Goal: Task Accomplishment & Management: Manage account settings

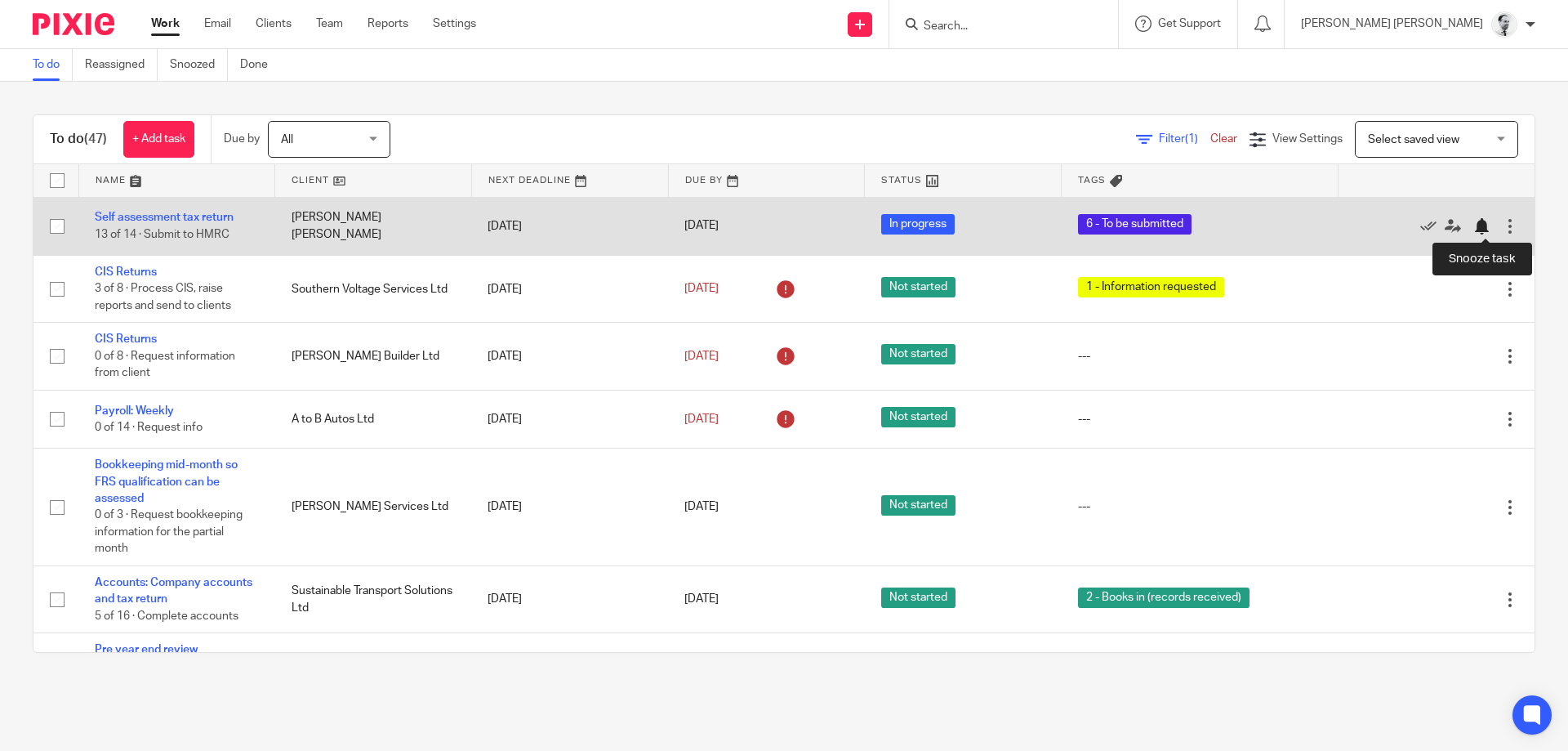
click at [1480, 224] on div at bounding box center [1481, 227] width 17 height 17
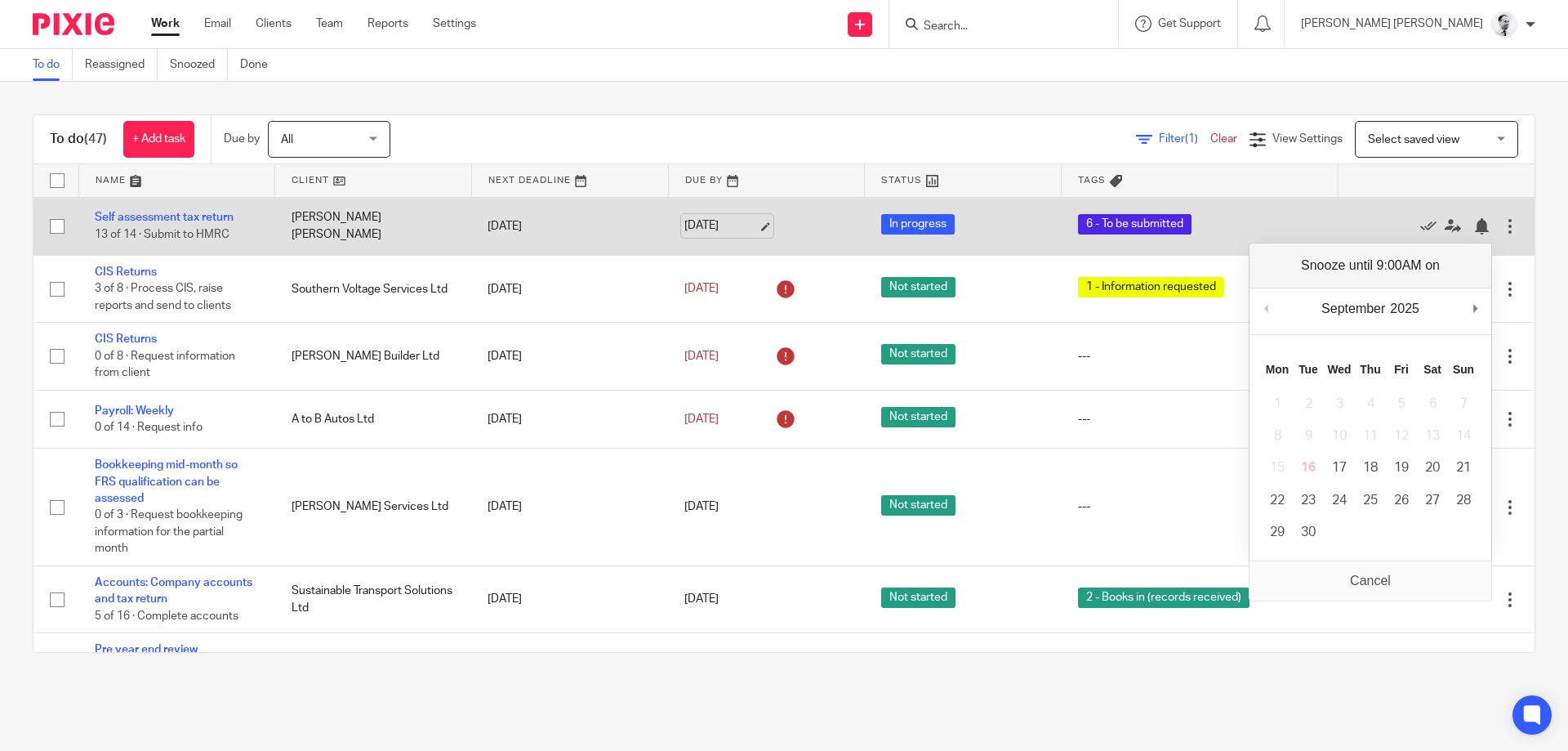
click at [720, 220] on link "17 Sep 2025" at bounding box center [721, 226] width 74 height 18
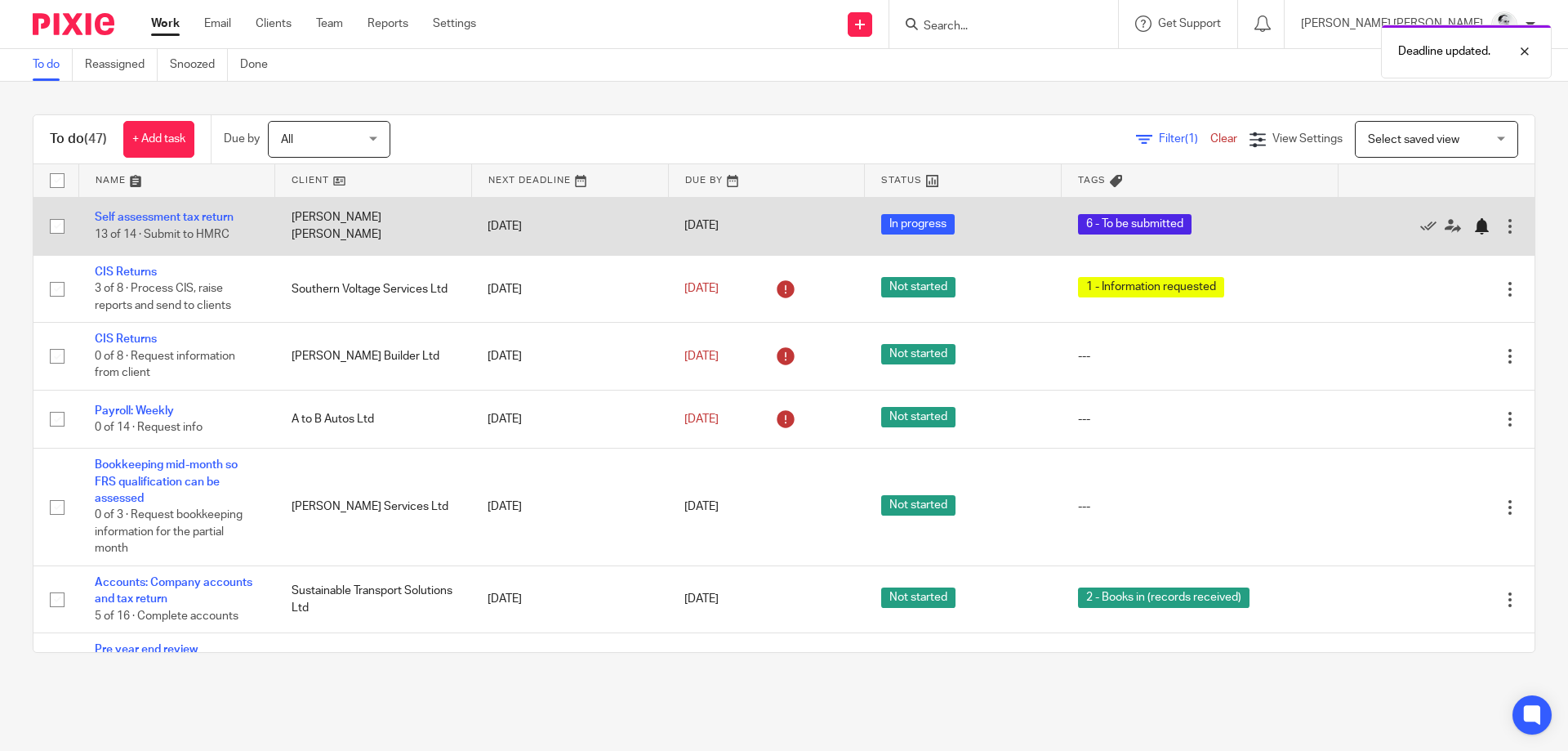
click at [1475, 234] on div at bounding box center [1481, 227] width 17 height 17
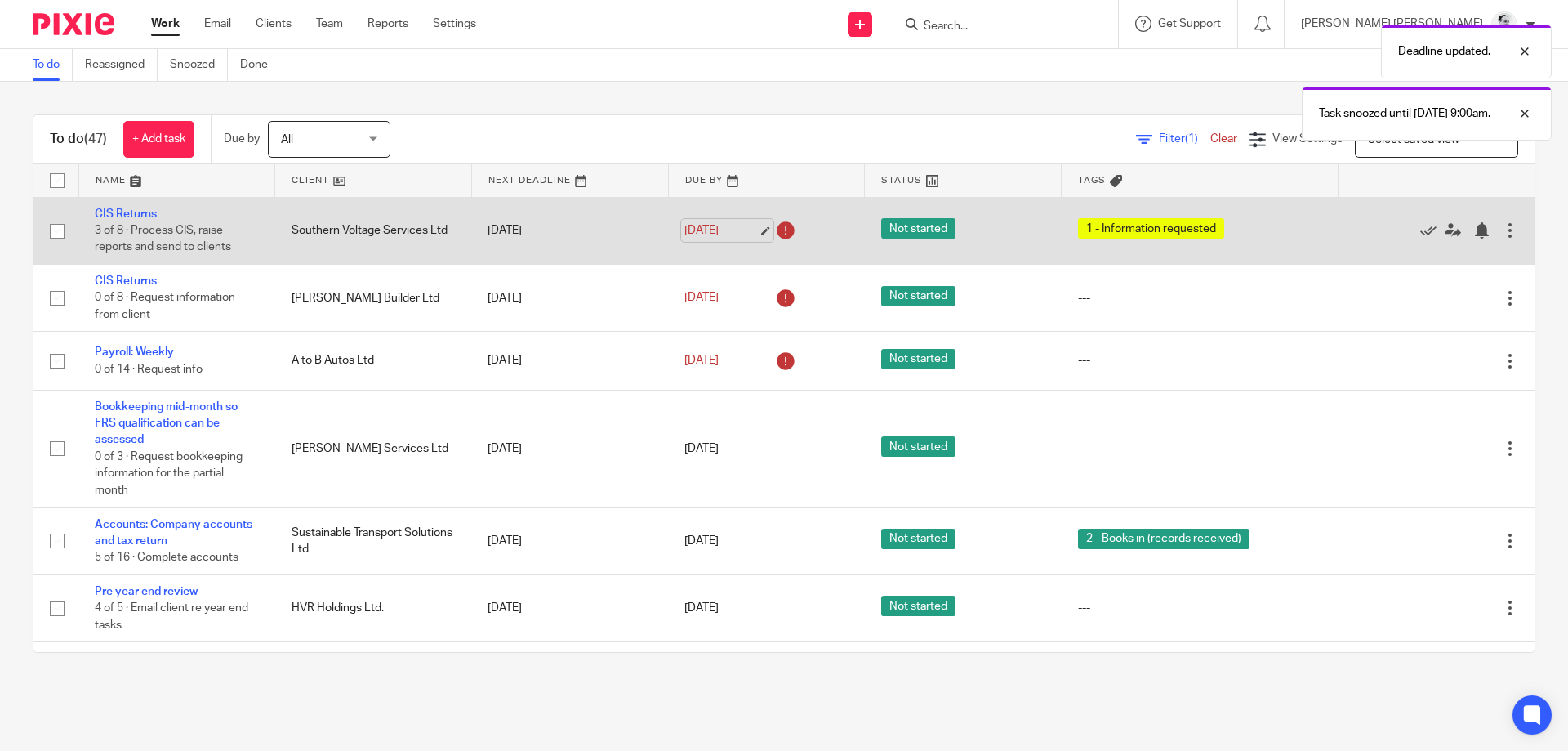
click at [732, 226] on link "18 Sep 2025" at bounding box center [721, 230] width 74 height 18
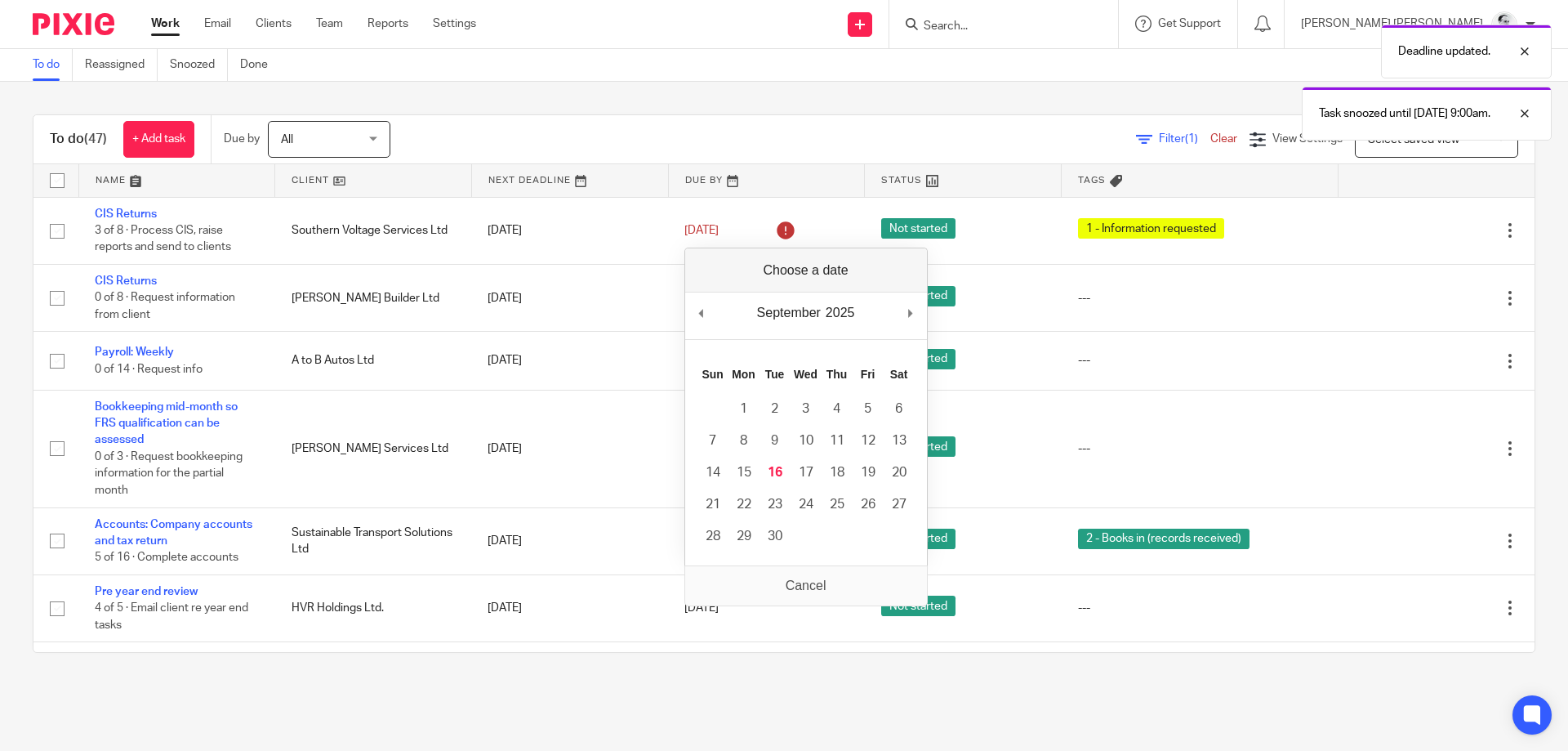
click at [743, 68] on div "To do Reassigned Snoozed Done" at bounding box center [784, 65] width 1568 height 32
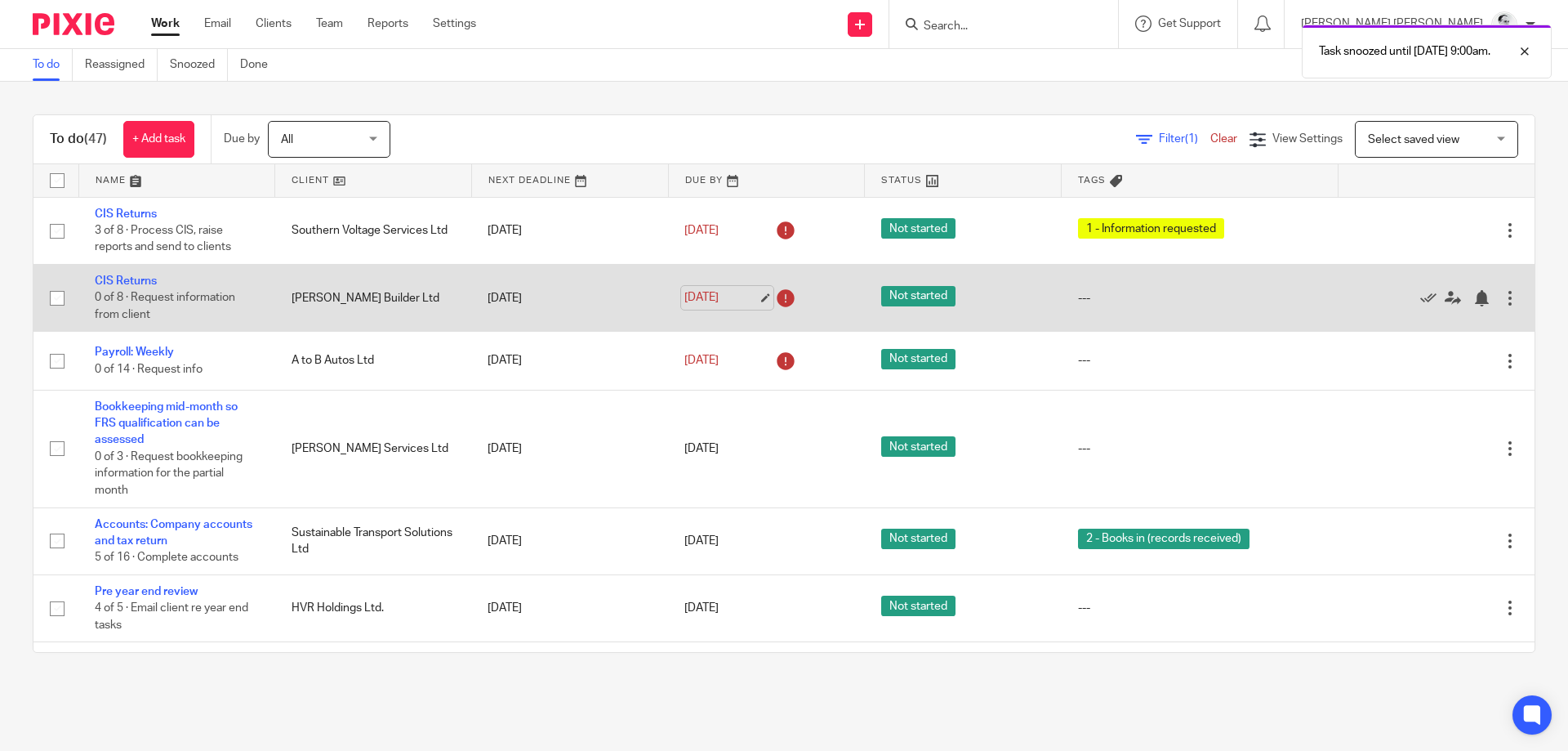
click at [729, 291] on link "18 Sep 2025" at bounding box center [721, 298] width 74 height 18
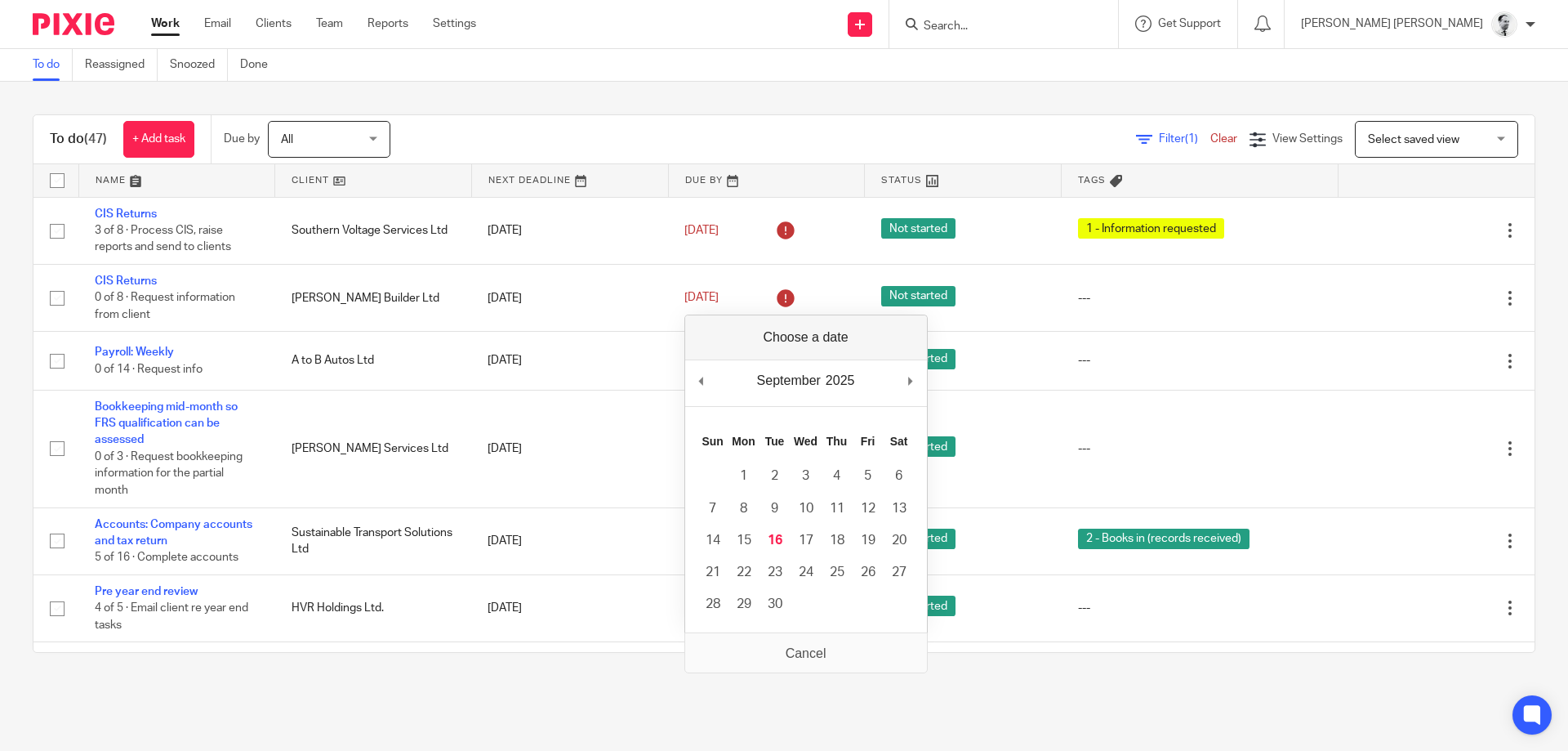
click at [743, 83] on div "To do (47) + Add task Due by All All Today Tomorrow This week Next week This mo…" at bounding box center [784, 383] width 1568 height 604
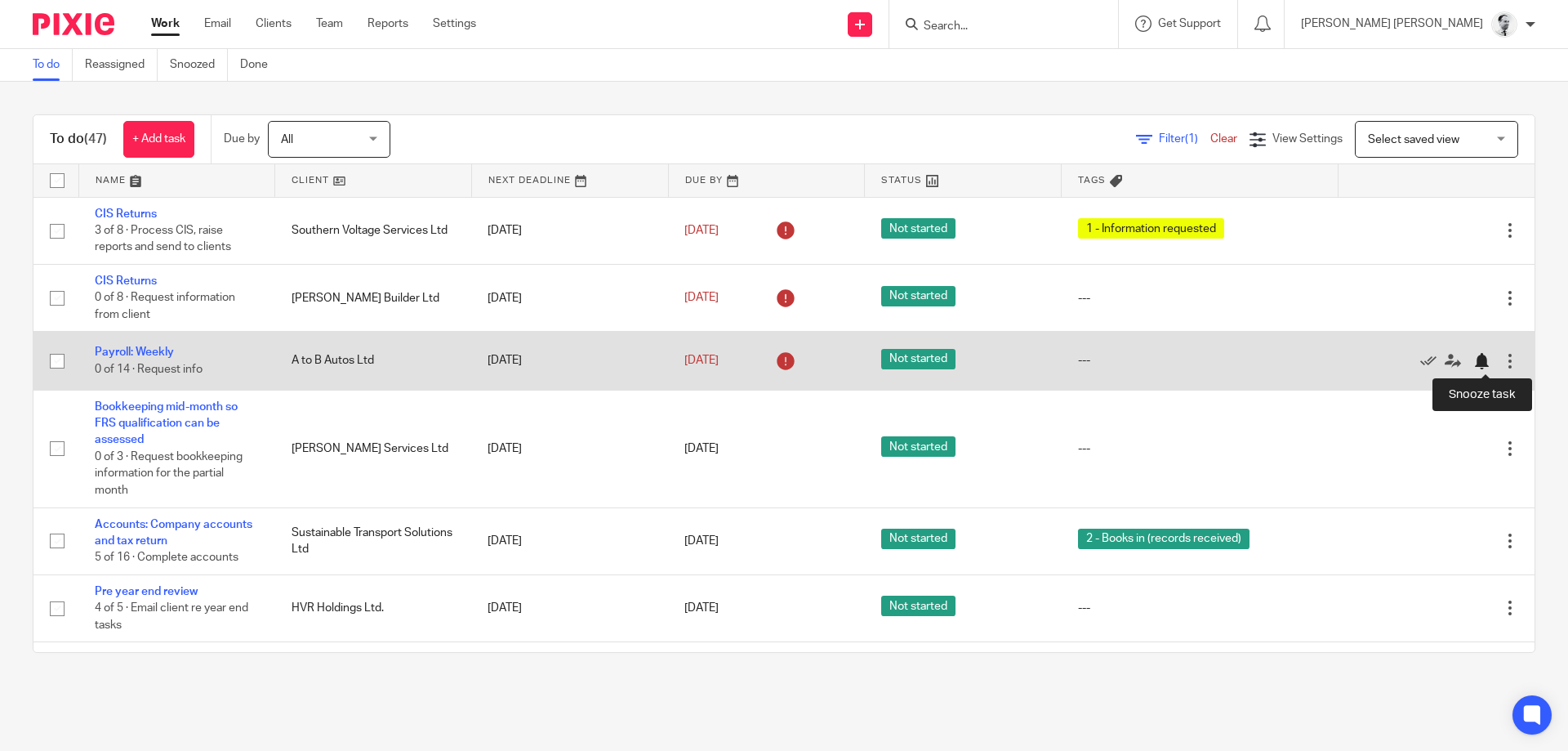
click at [1488, 362] on div at bounding box center [1481, 361] width 17 height 17
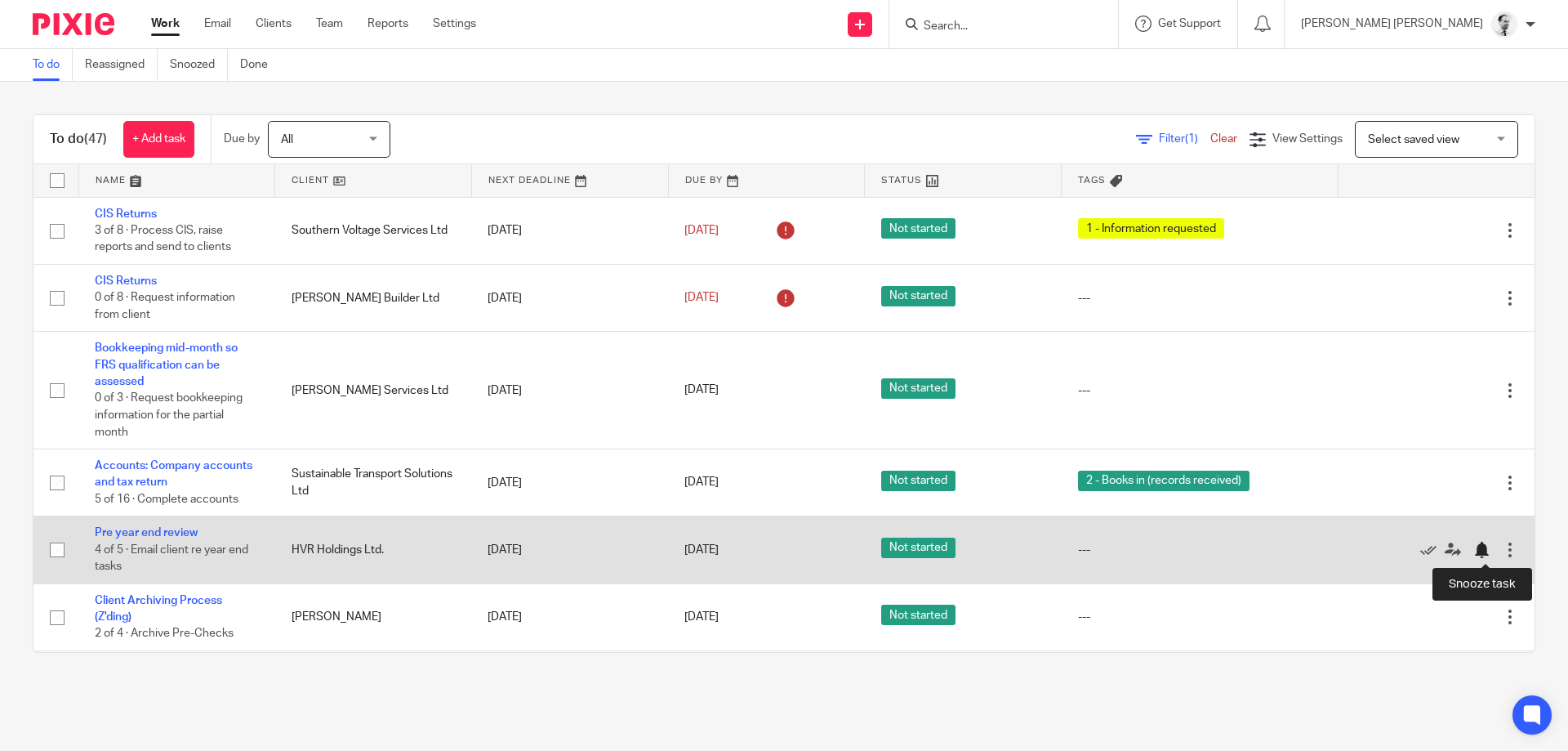
click at [1480, 549] on div at bounding box center [1481, 550] width 17 height 17
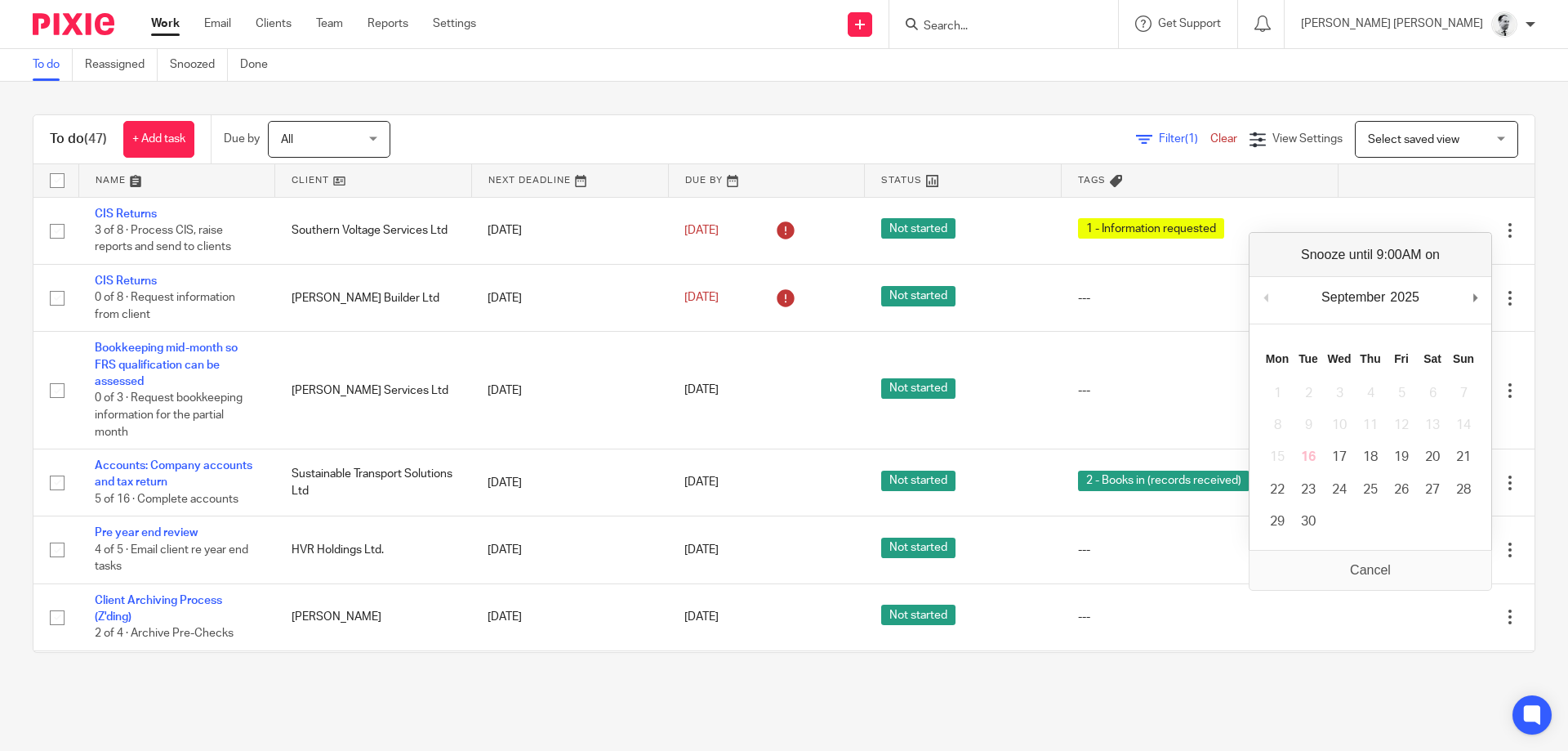
click at [252, 692] on main "To do Reassigned Snoozed Done To do (47) + Add task Due by All All Today Tomorr…" at bounding box center [784, 375] width 1568 height 751
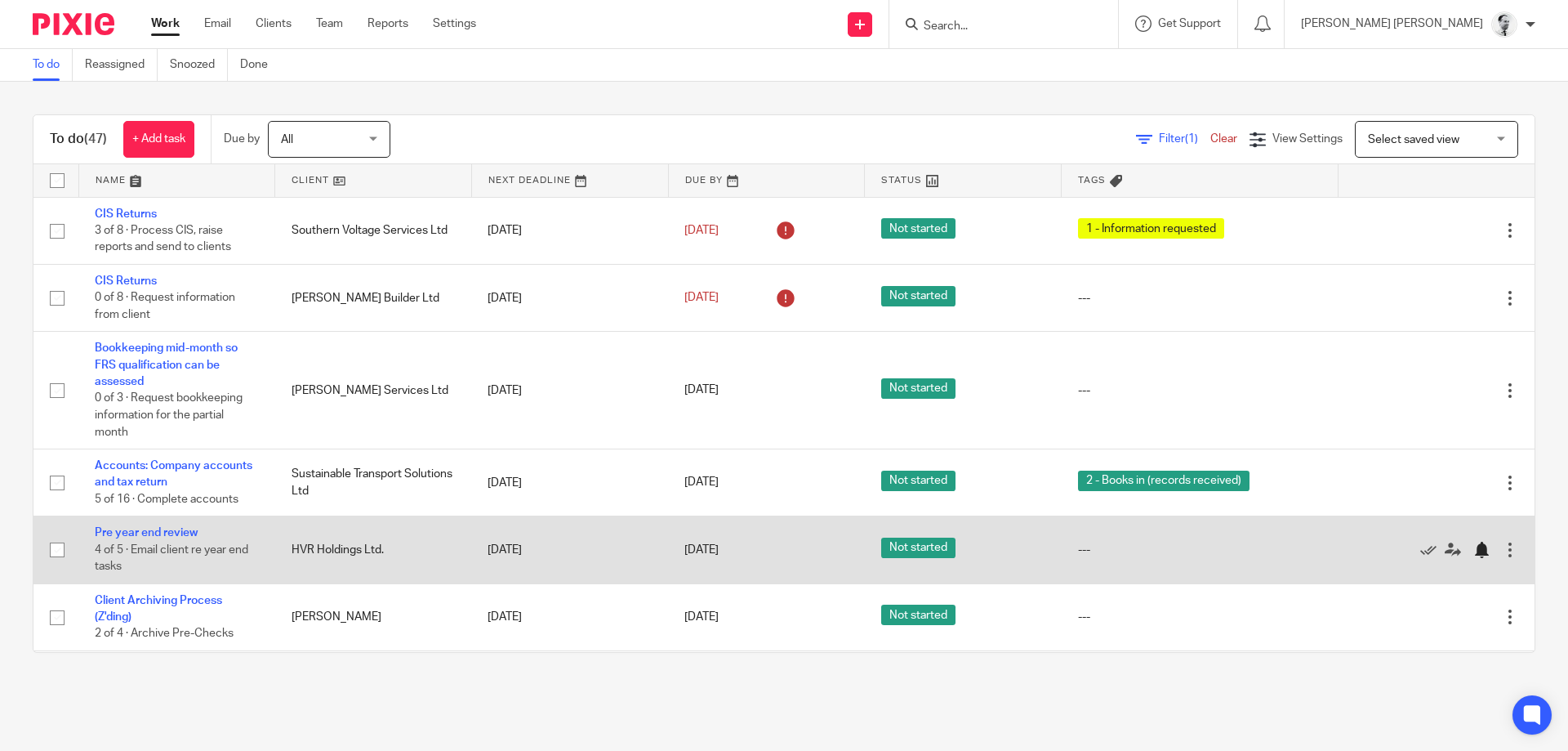
click at [1483, 556] on div at bounding box center [1481, 550] width 17 height 17
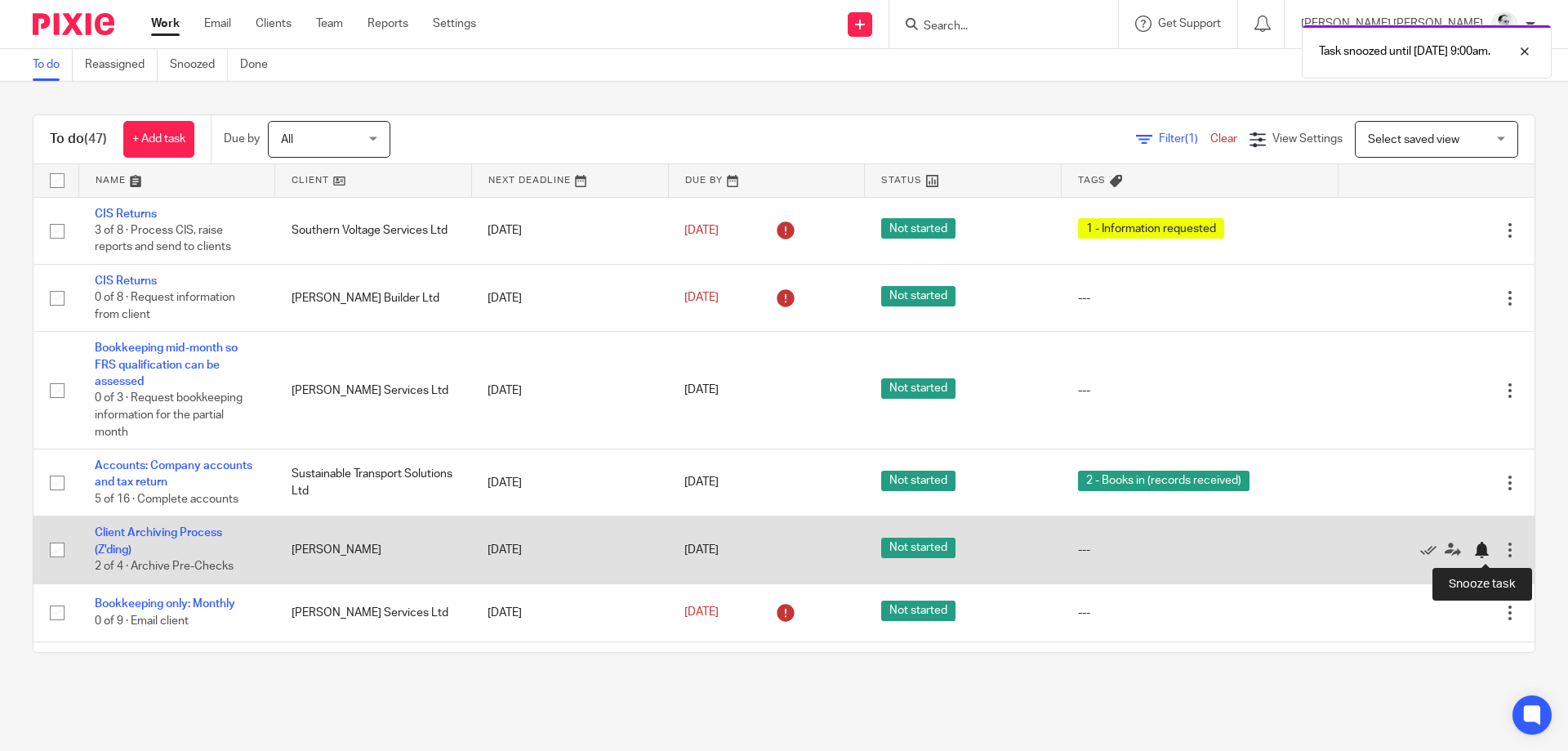
click at [1481, 551] on div at bounding box center [1481, 550] width 17 height 17
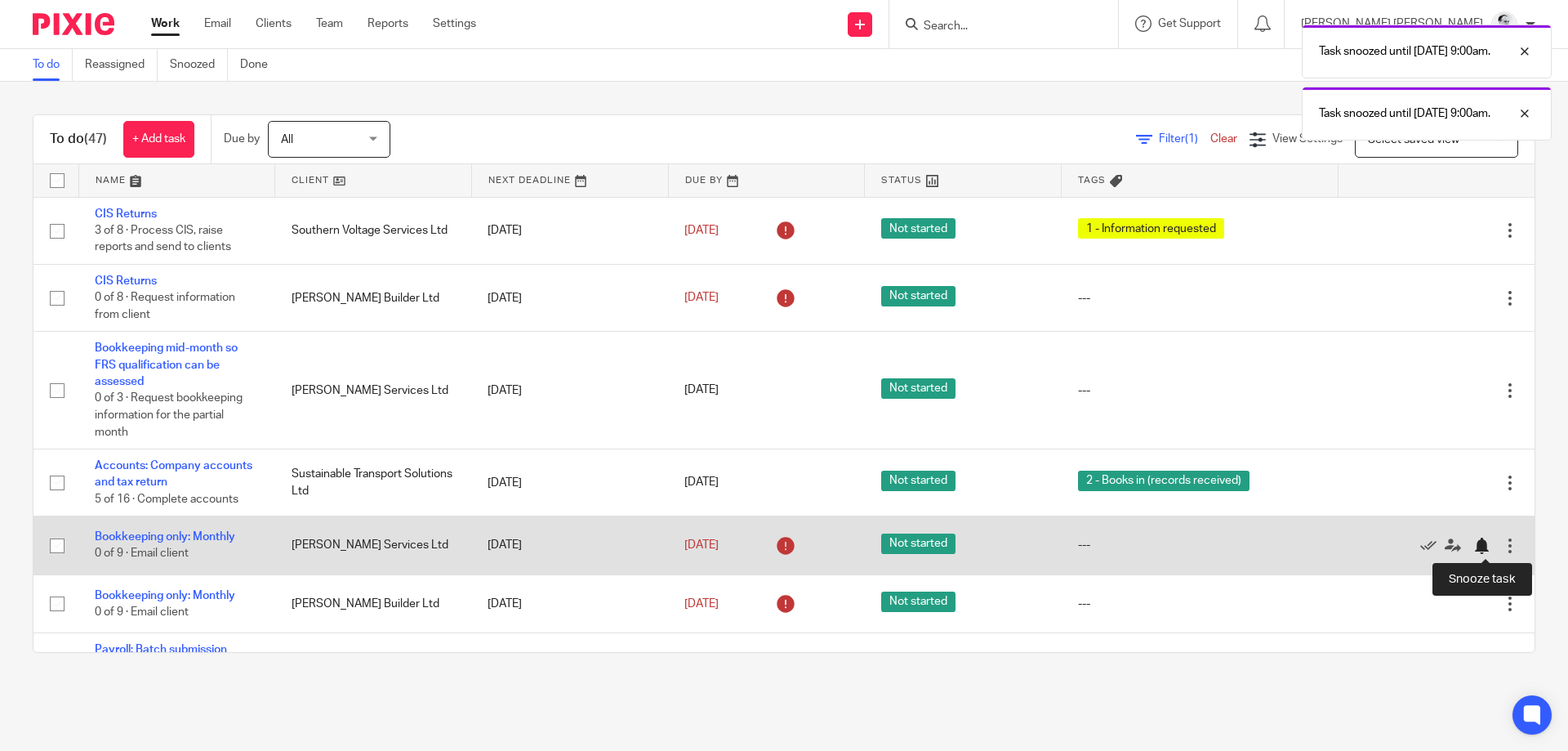
click at [1487, 545] on div at bounding box center [1481, 546] width 17 height 17
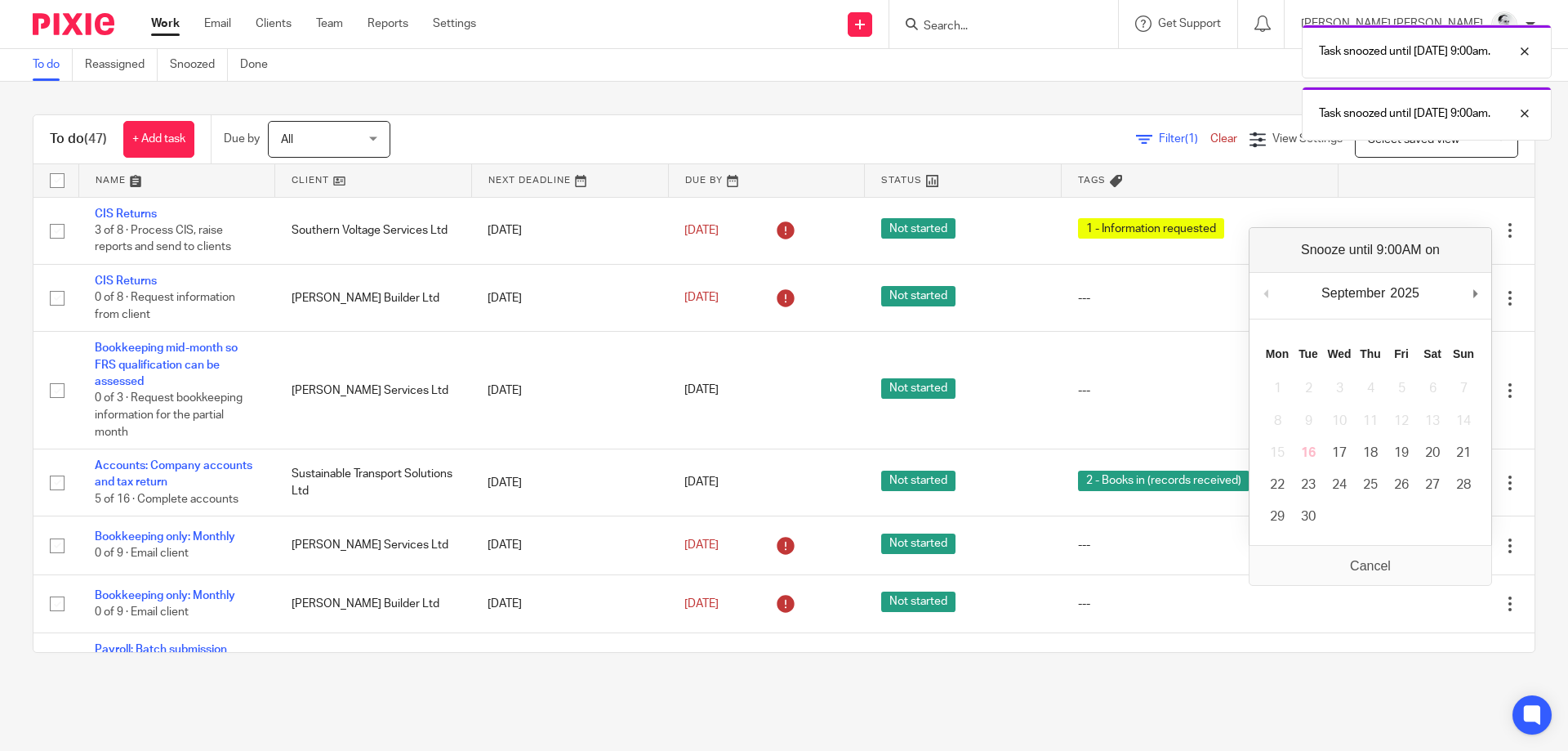
scroll to position [137, 0]
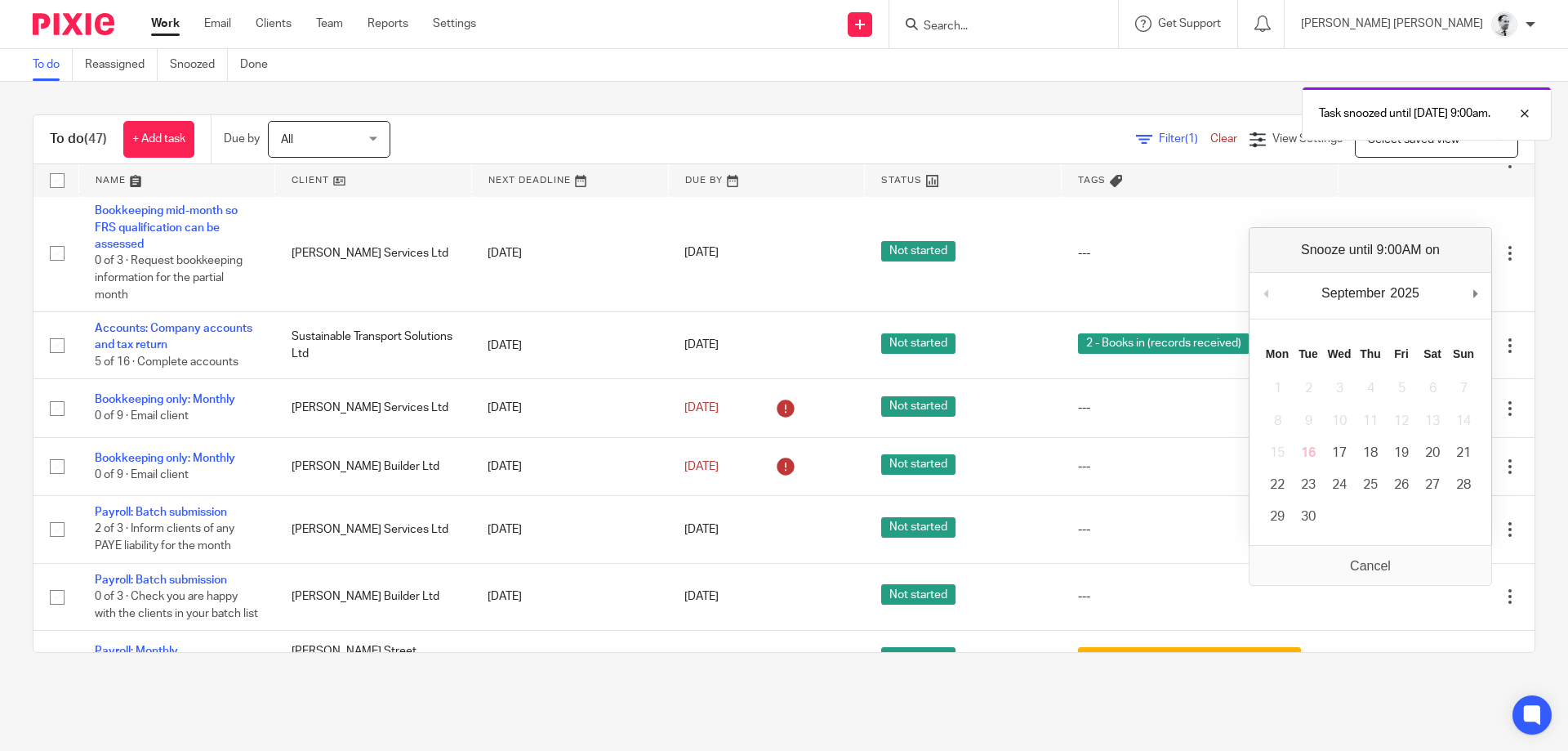
drag, startPoint x: 1080, startPoint y: 701, endPoint x: 1105, endPoint y: 670, distance: 39.8
click at [1076, 698] on main "To do Reassigned Snoozed Done To do (47) + Add task Due by All All Today Tomorr…" at bounding box center [784, 375] width 1568 height 751
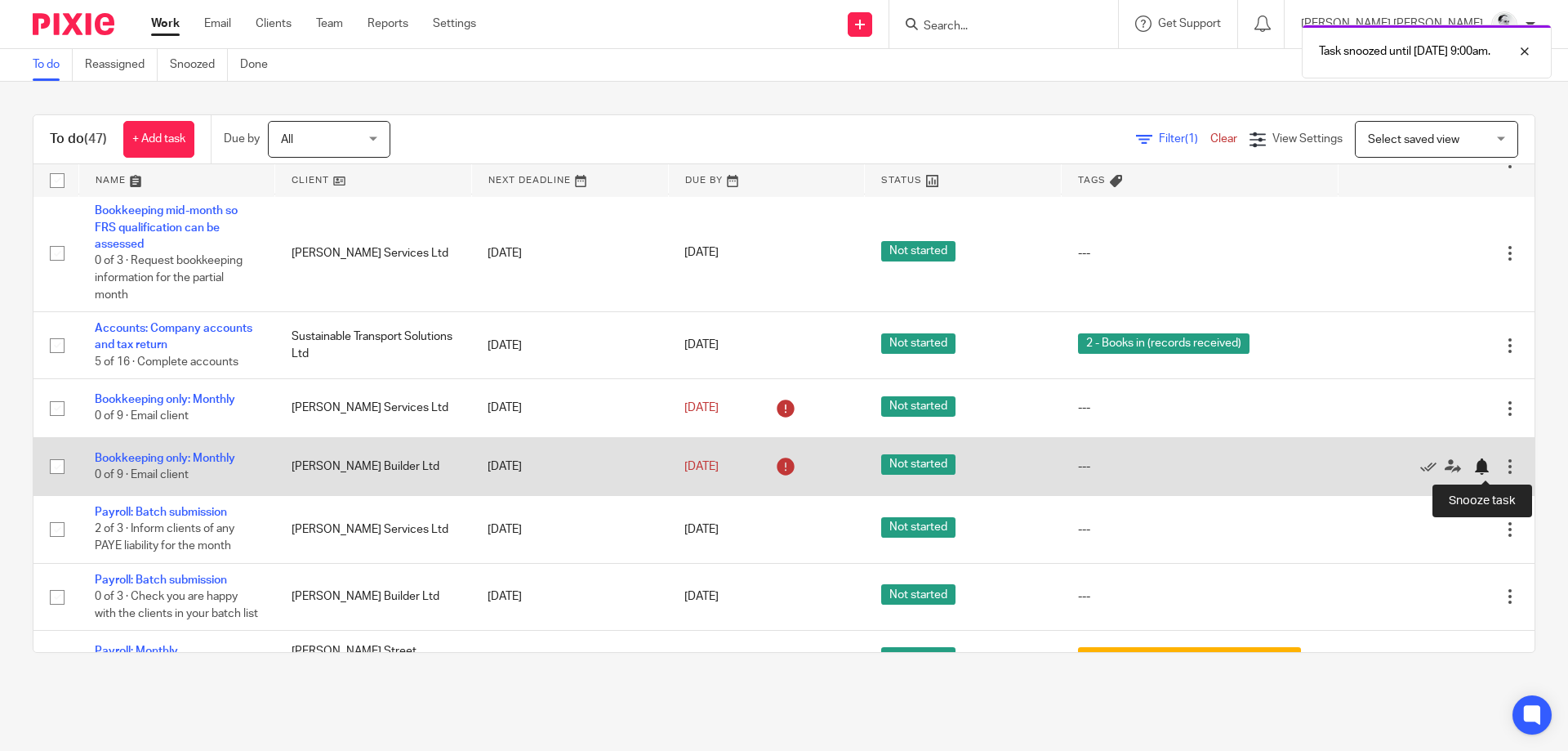
click at [1480, 465] on div at bounding box center [1481, 466] width 17 height 17
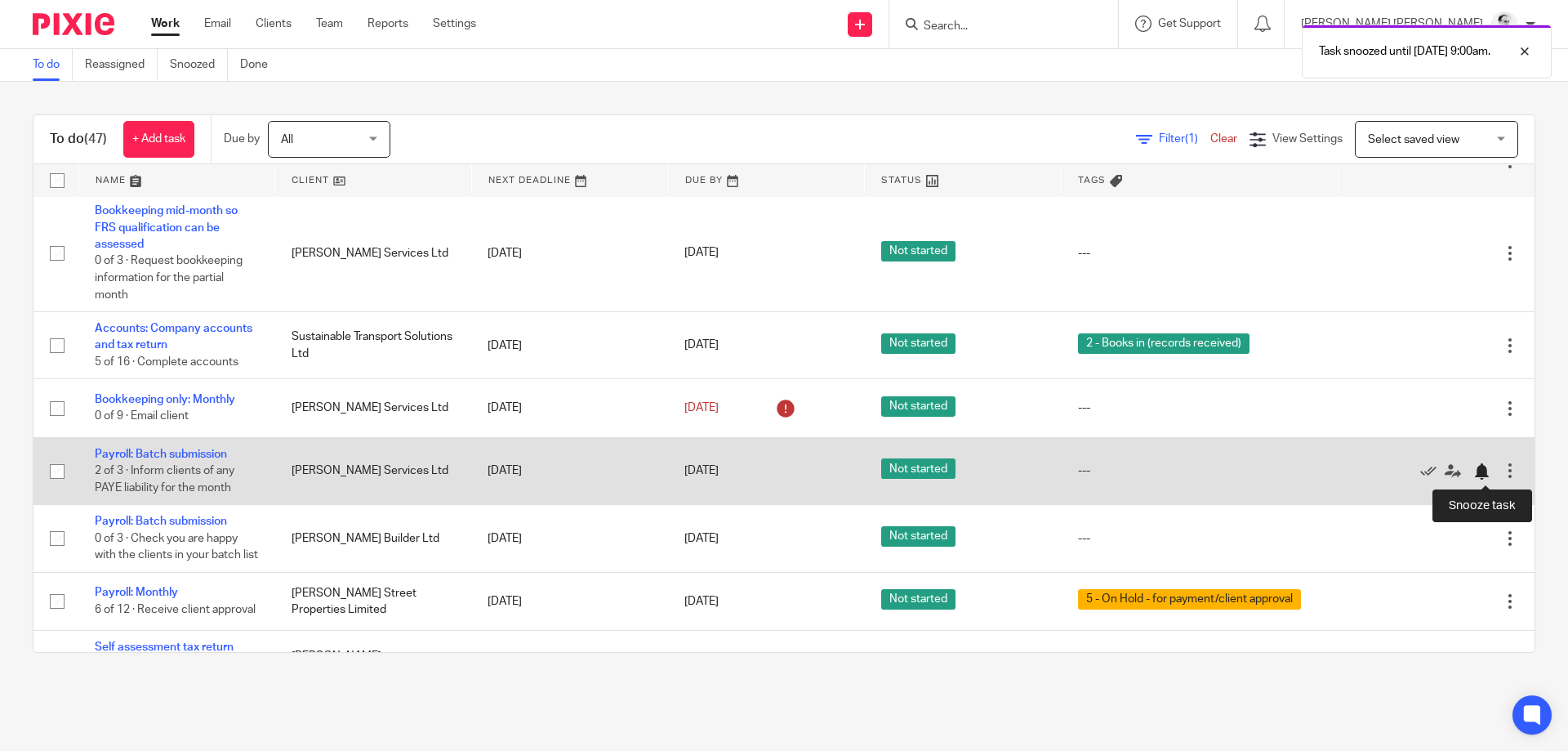
click at [1480, 467] on div at bounding box center [1481, 472] width 17 height 17
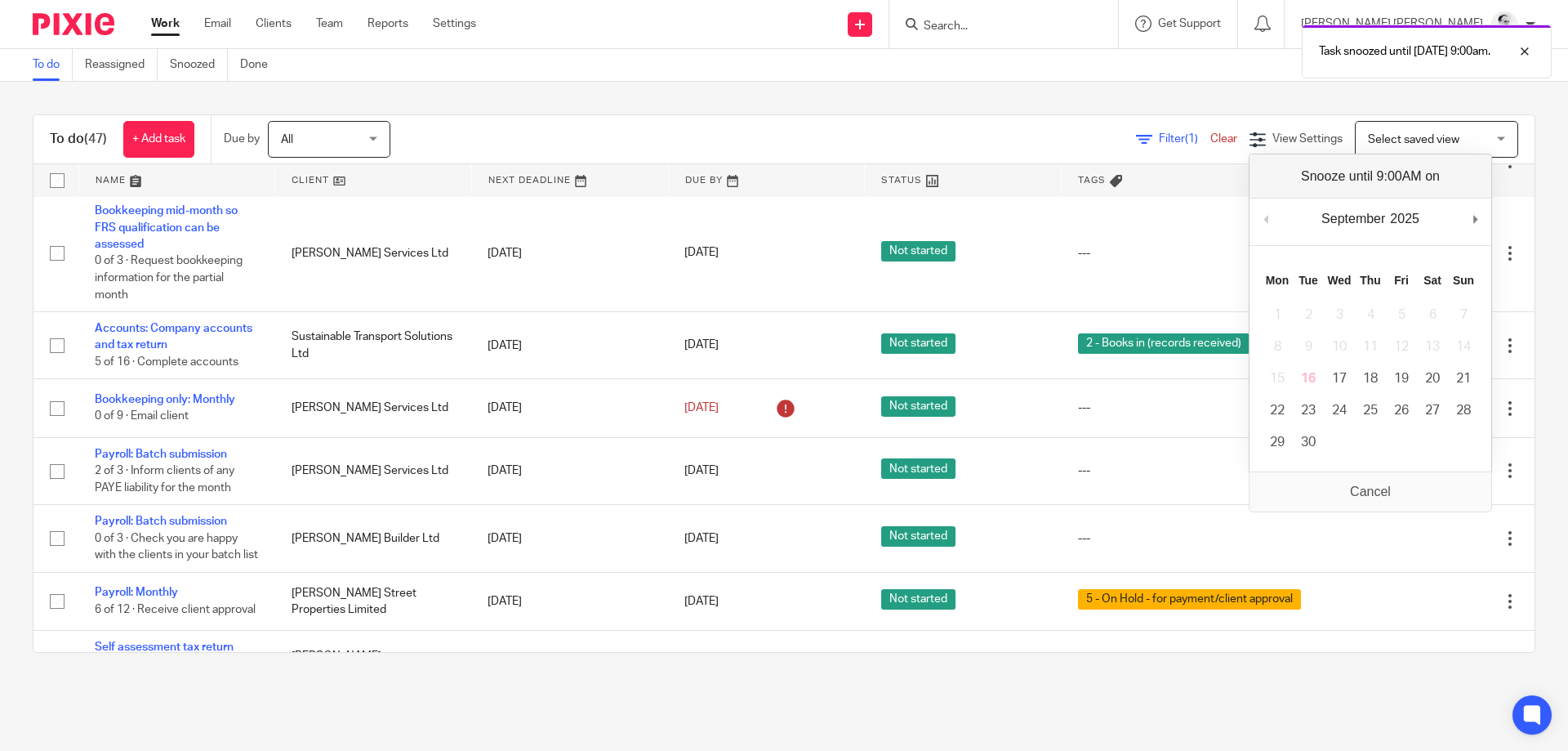
click at [945, 678] on div "To do (47) + Add task Due by All All Today Tomorrow This week Next week This mo…" at bounding box center [784, 383] width 1568 height 604
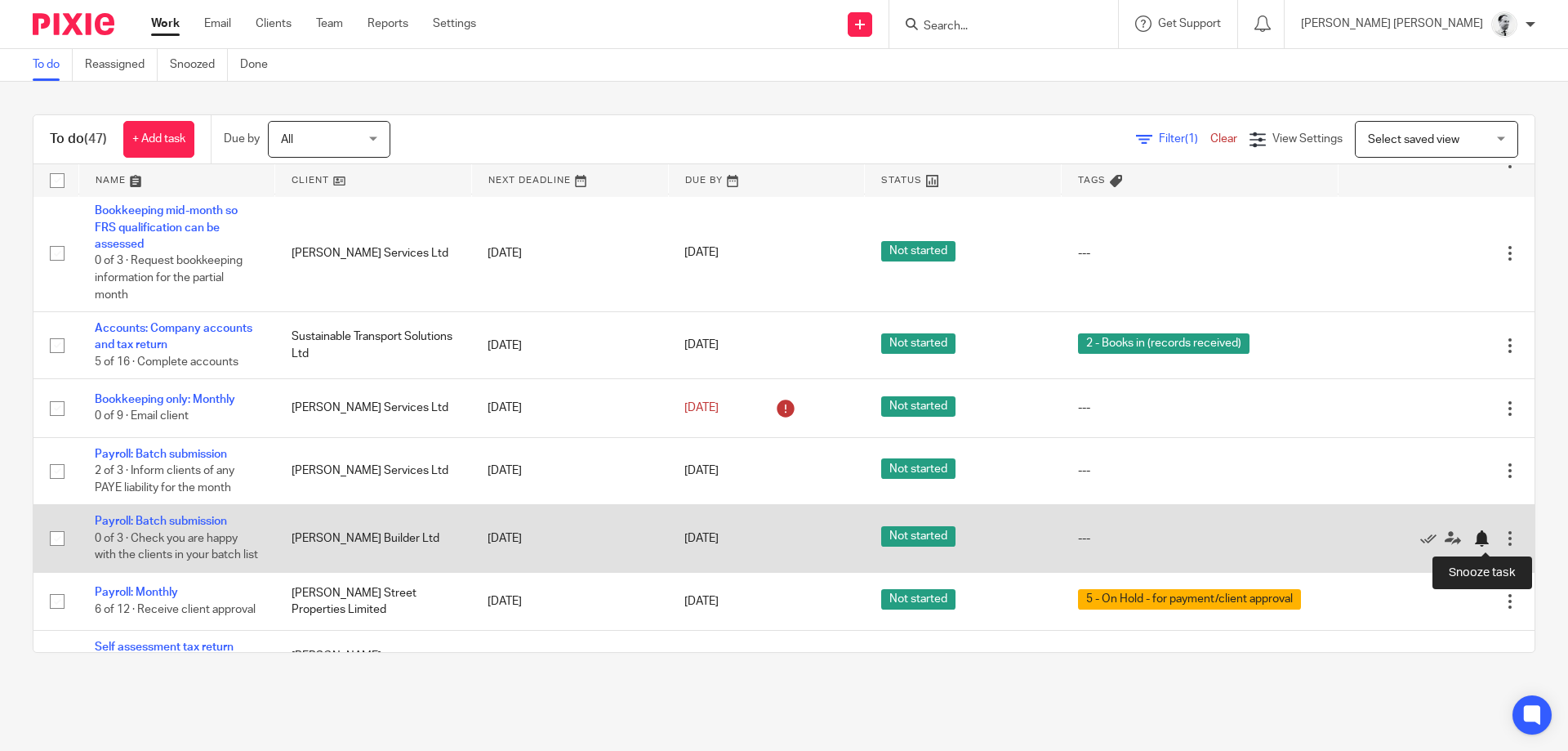
click at [1473, 546] on div at bounding box center [1481, 538] width 17 height 17
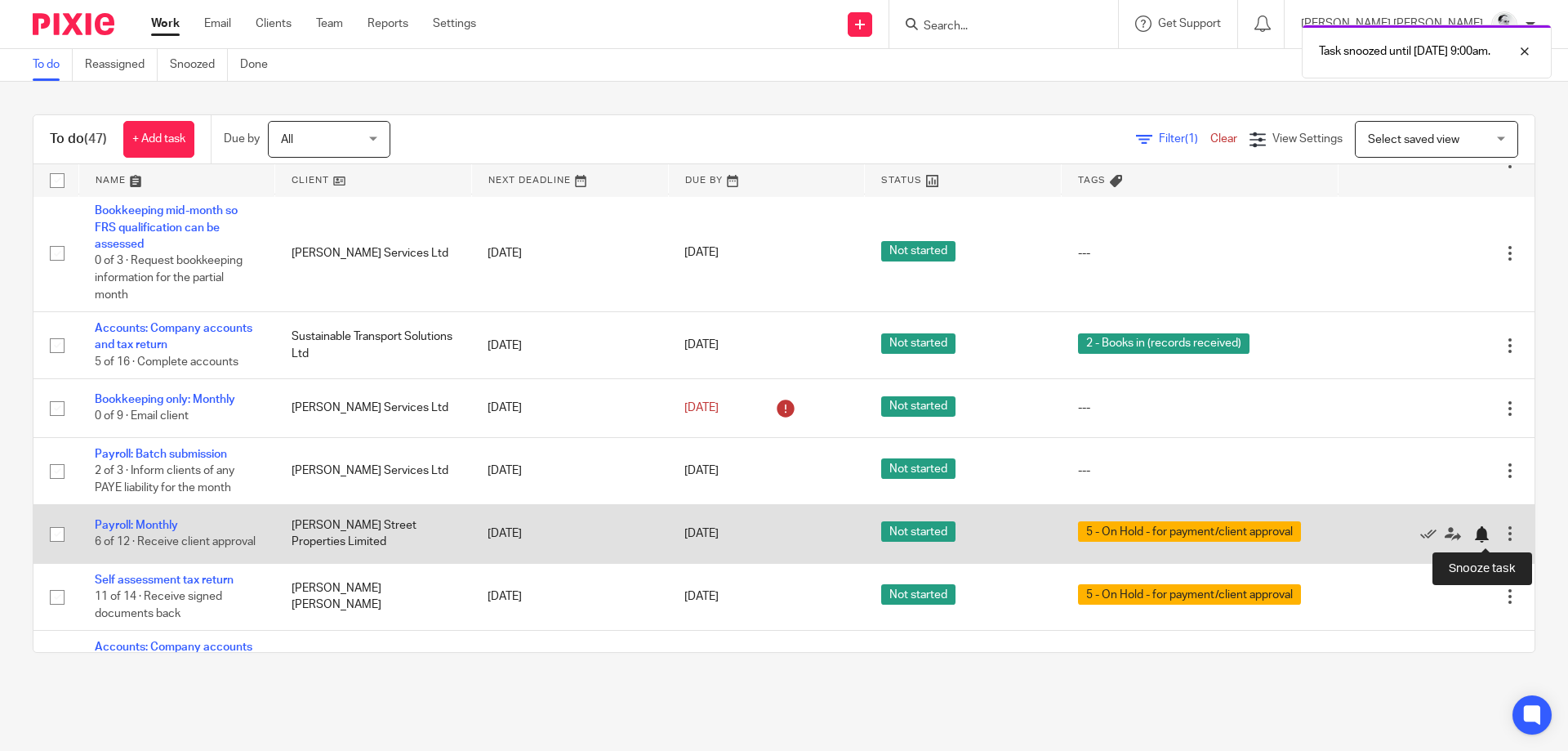
click at [1491, 535] on div at bounding box center [1485, 534] width 25 height 17
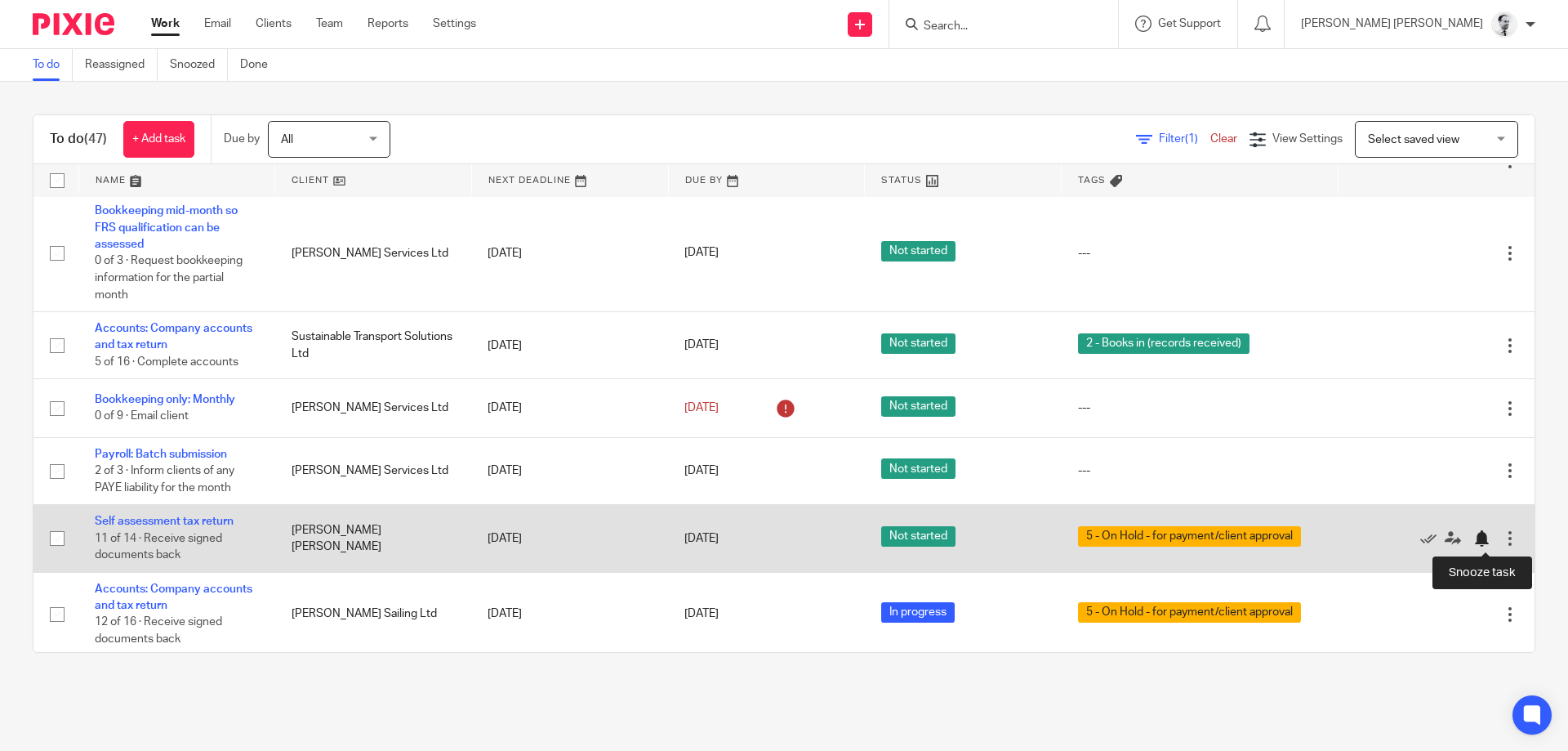
click at [1483, 540] on div at bounding box center [1481, 538] width 17 height 17
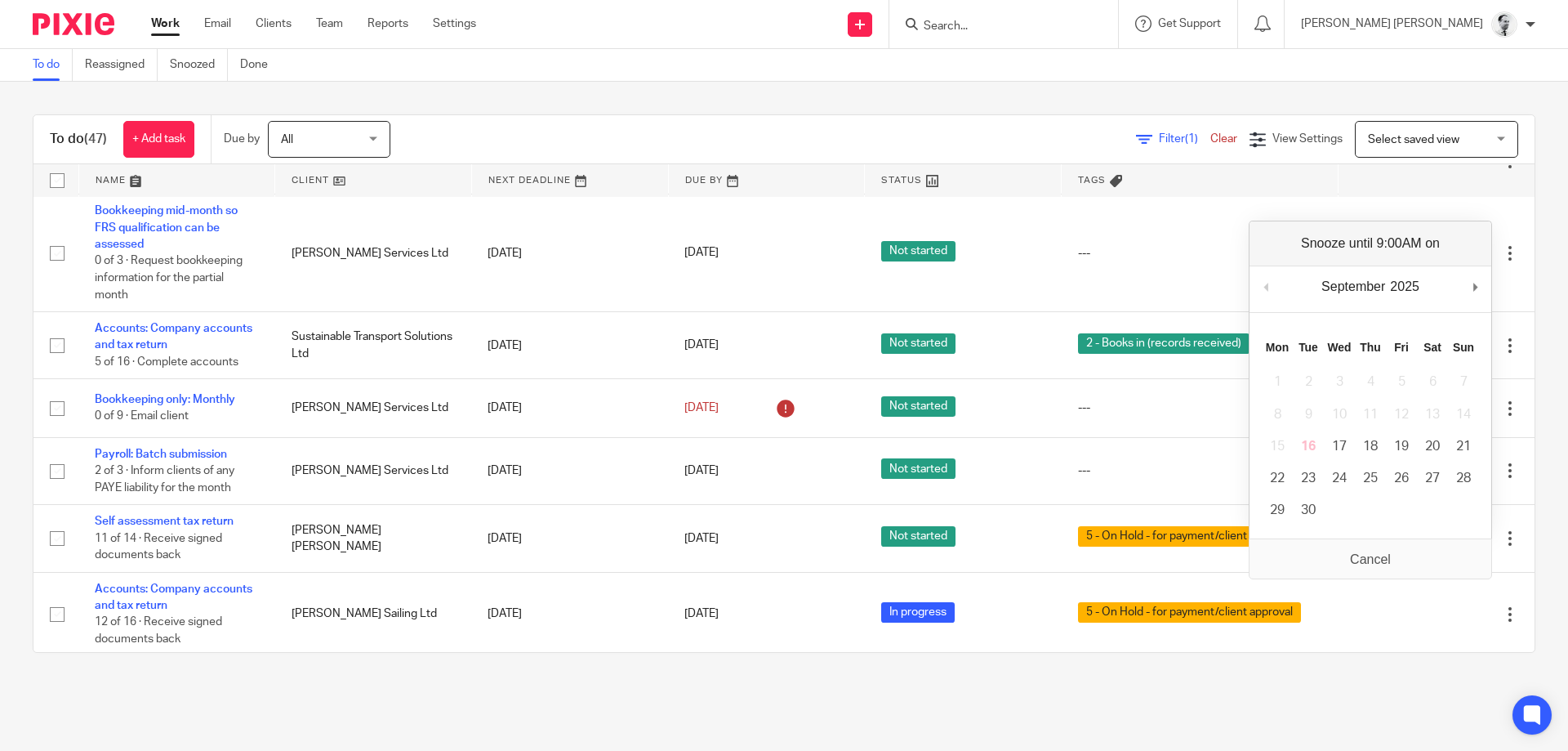
click at [1403, 700] on main "To do Reassigned Snoozed Done To do (47) + Add task Due by All All Today Tomorr…" at bounding box center [784, 375] width 1568 height 751
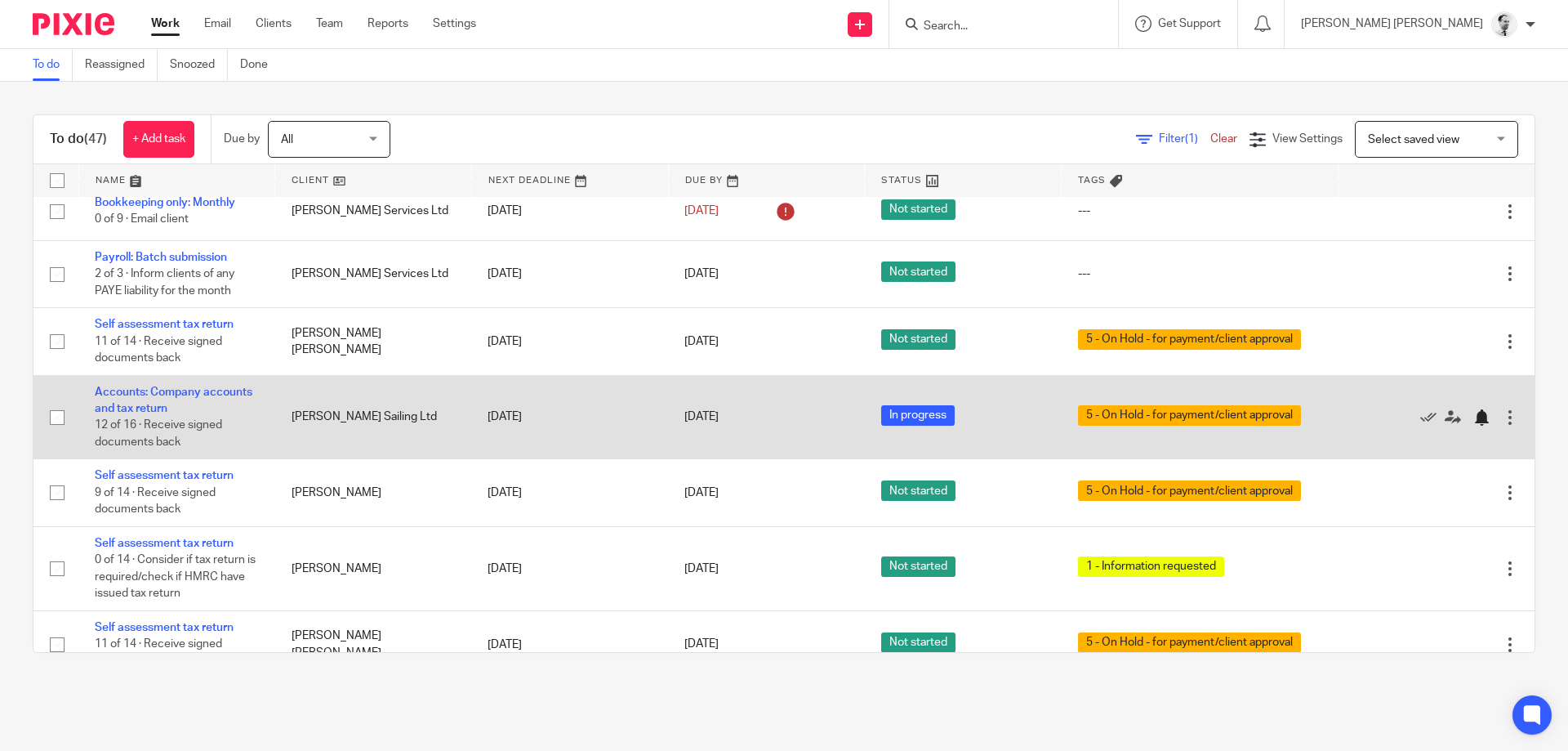
scroll to position [343, 0]
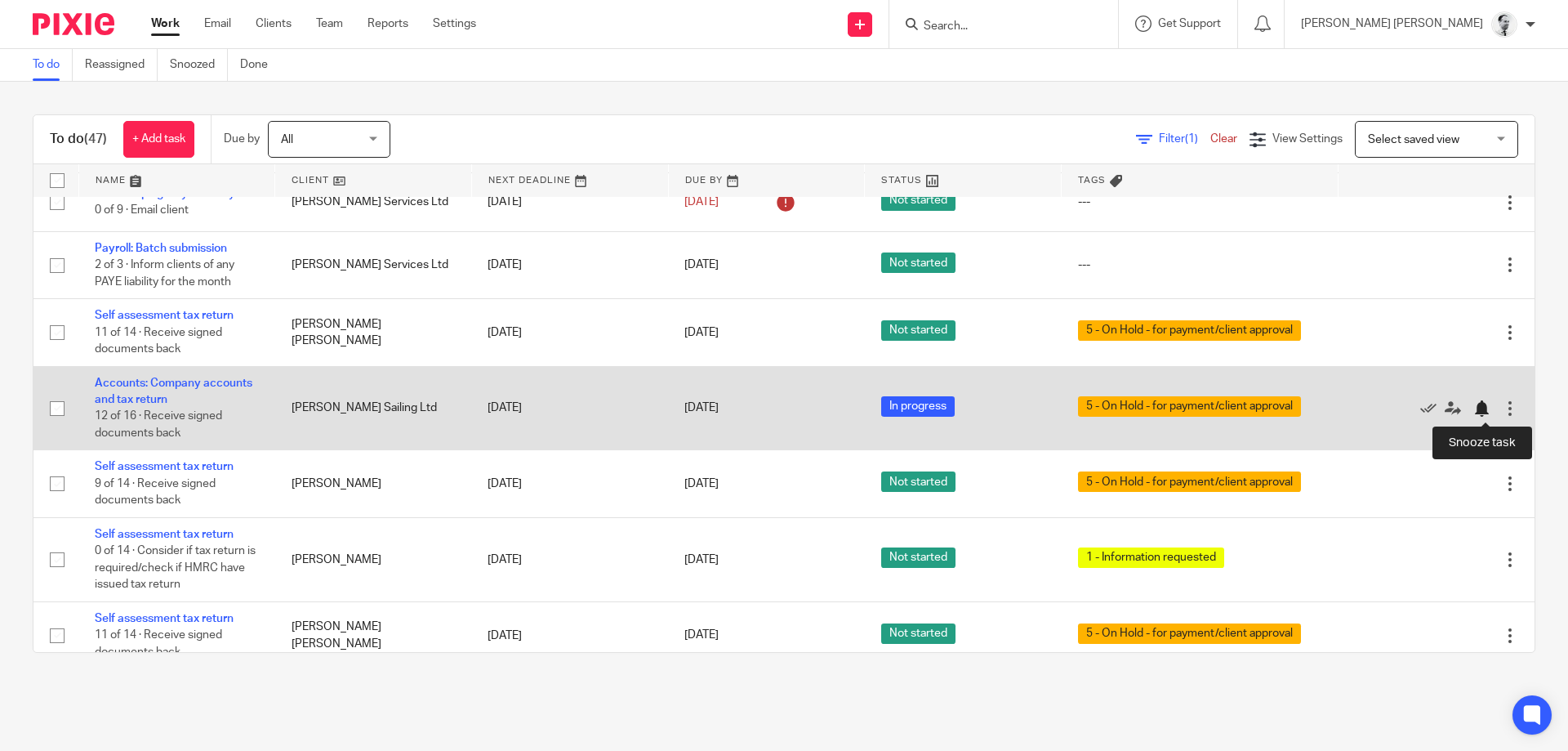
click at [1485, 407] on div at bounding box center [1481, 408] width 17 height 17
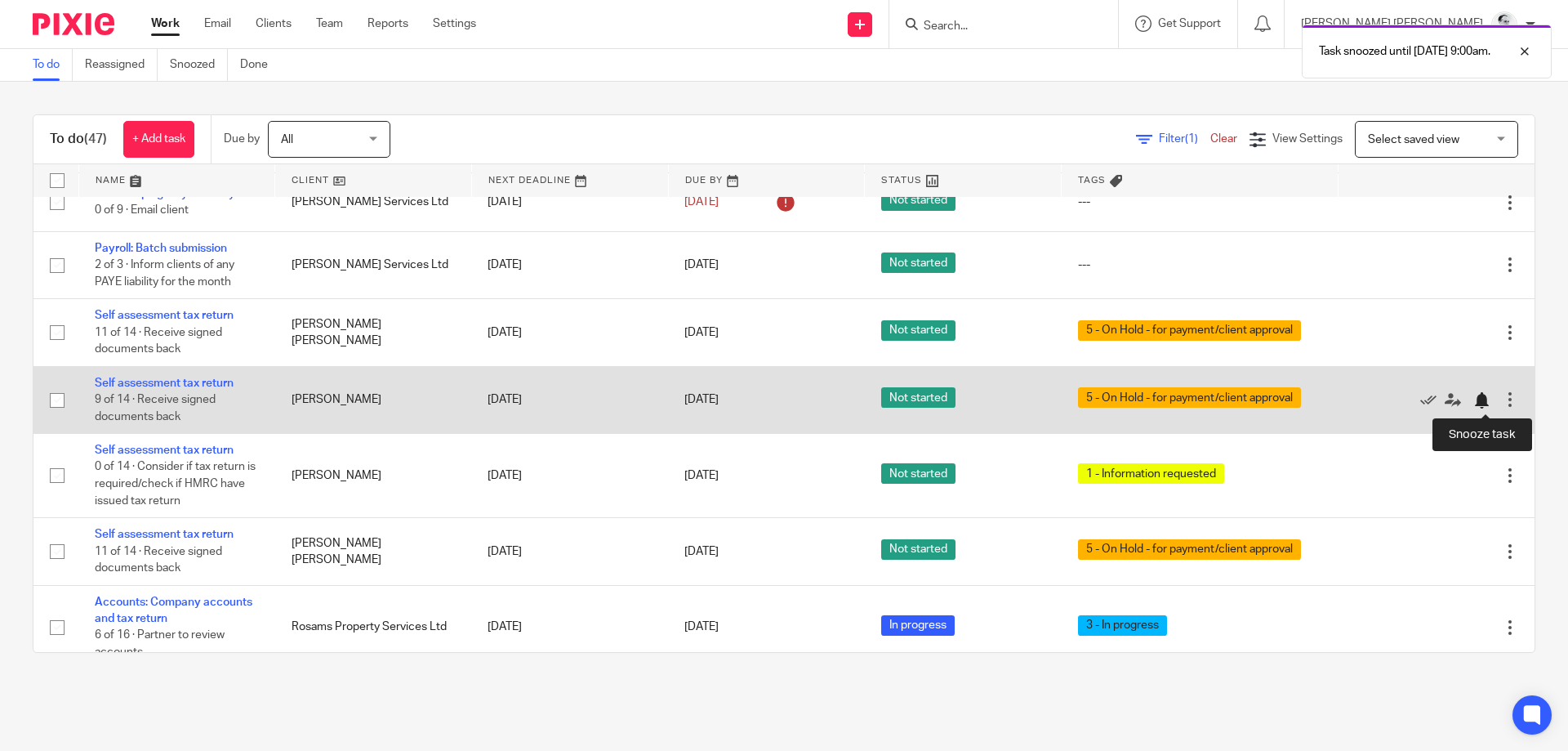
click at [1483, 403] on div at bounding box center [1481, 400] width 17 height 17
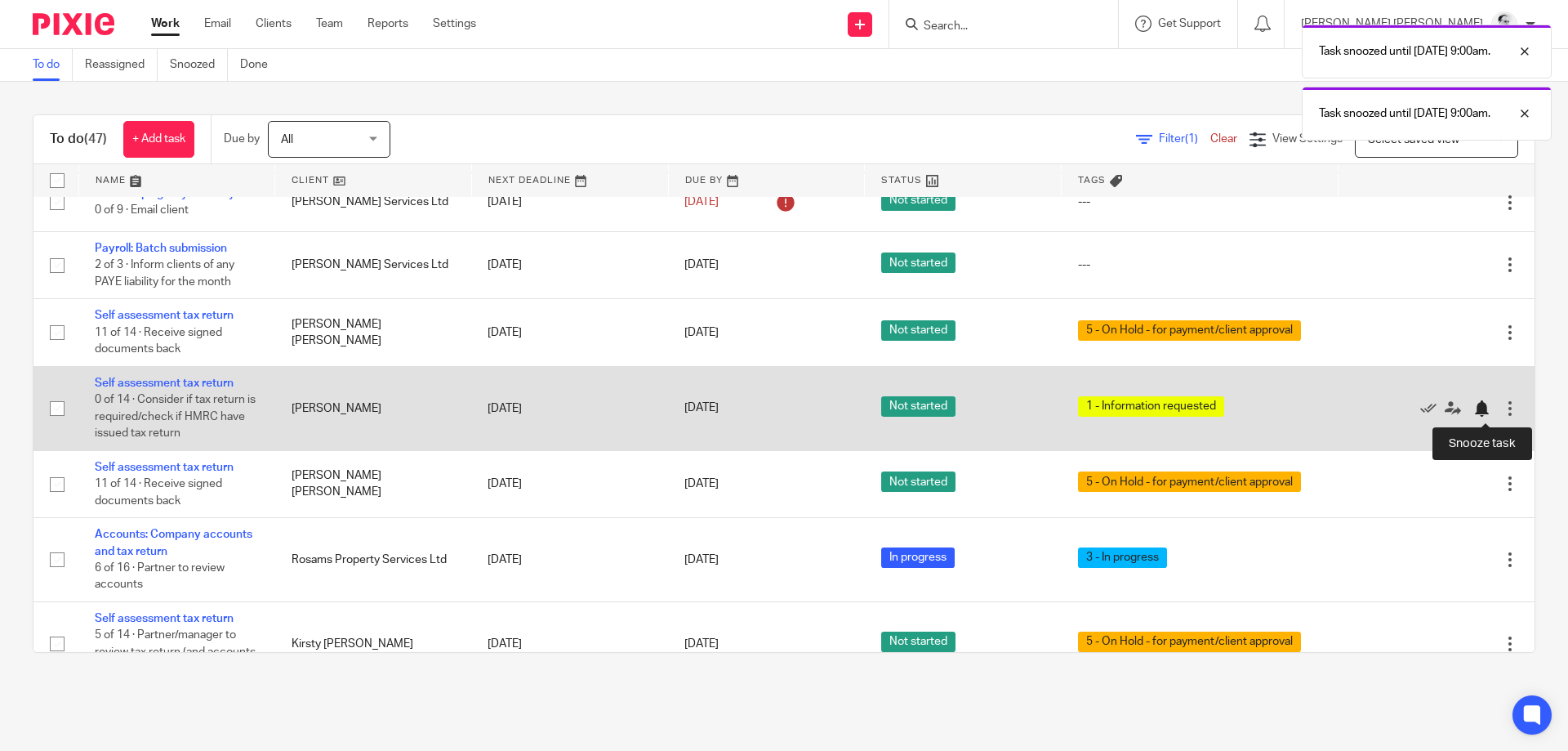
click at [1485, 409] on div at bounding box center [1481, 408] width 17 height 17
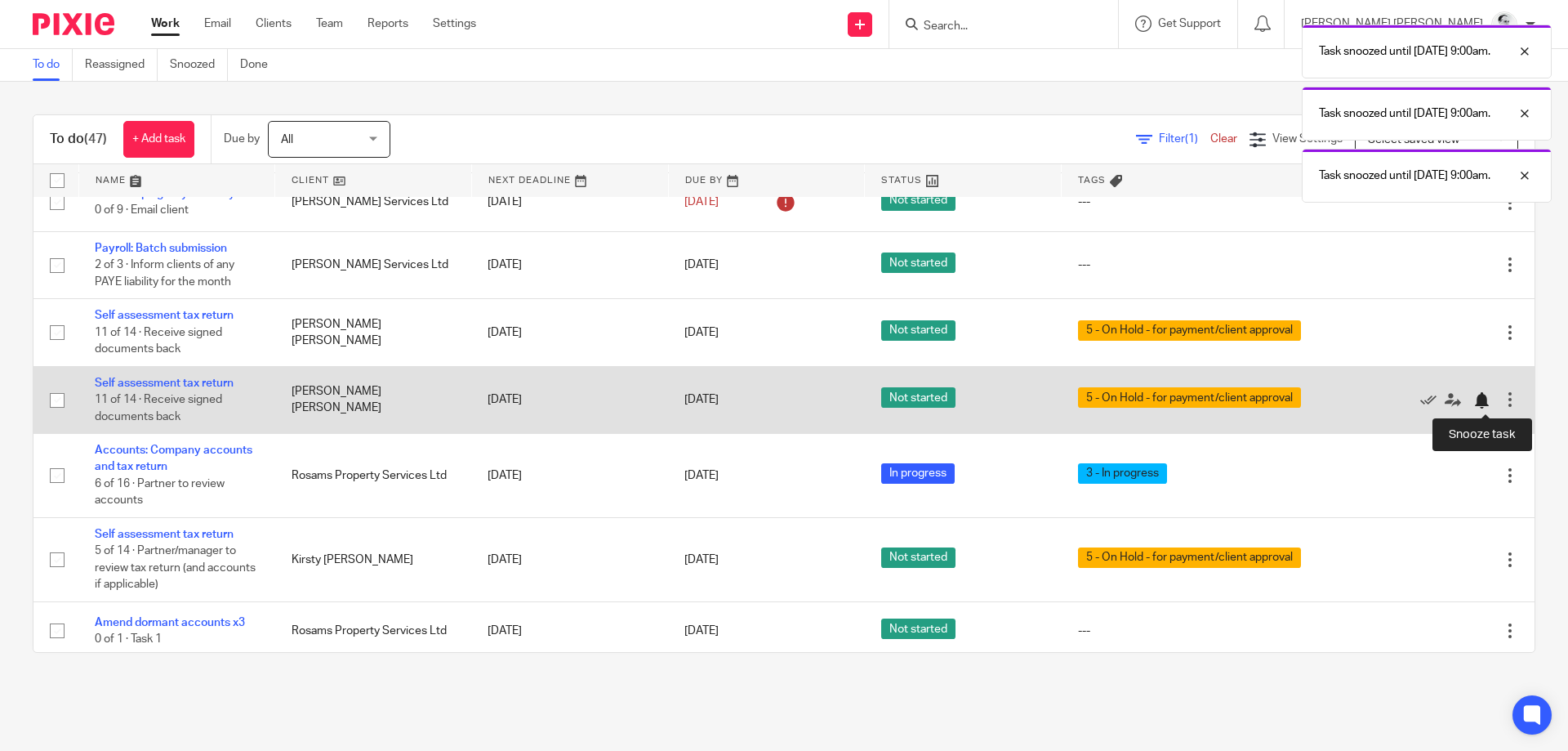
click at [1483, 397] on div at bounding box center [1481, 400] width 17 height 17
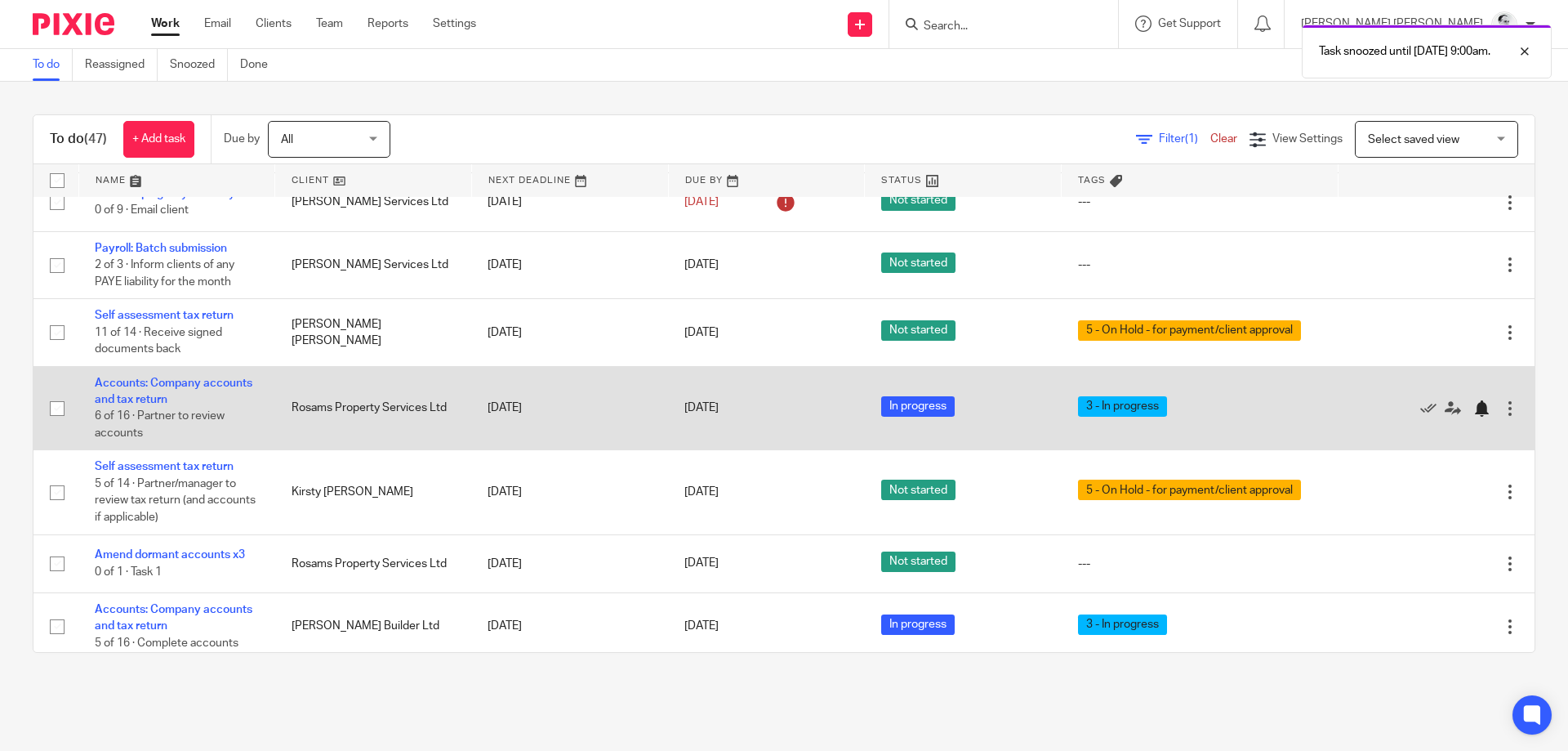
click at [1476, 413] on div at bounding box center [1481, 408] width 17 height 17
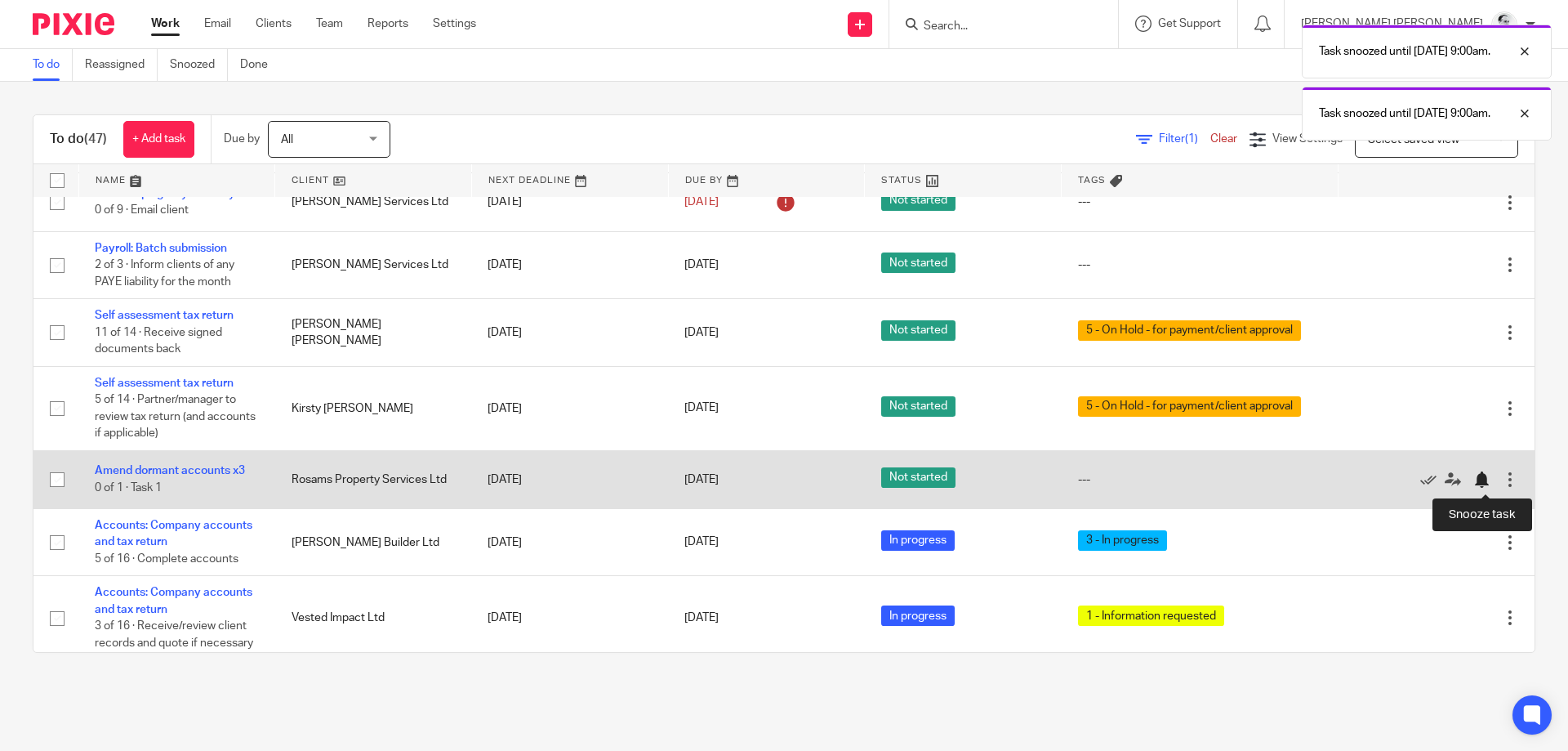
click at [1488, 478] on div at bounding box center [1481, 479] width 17 height 17
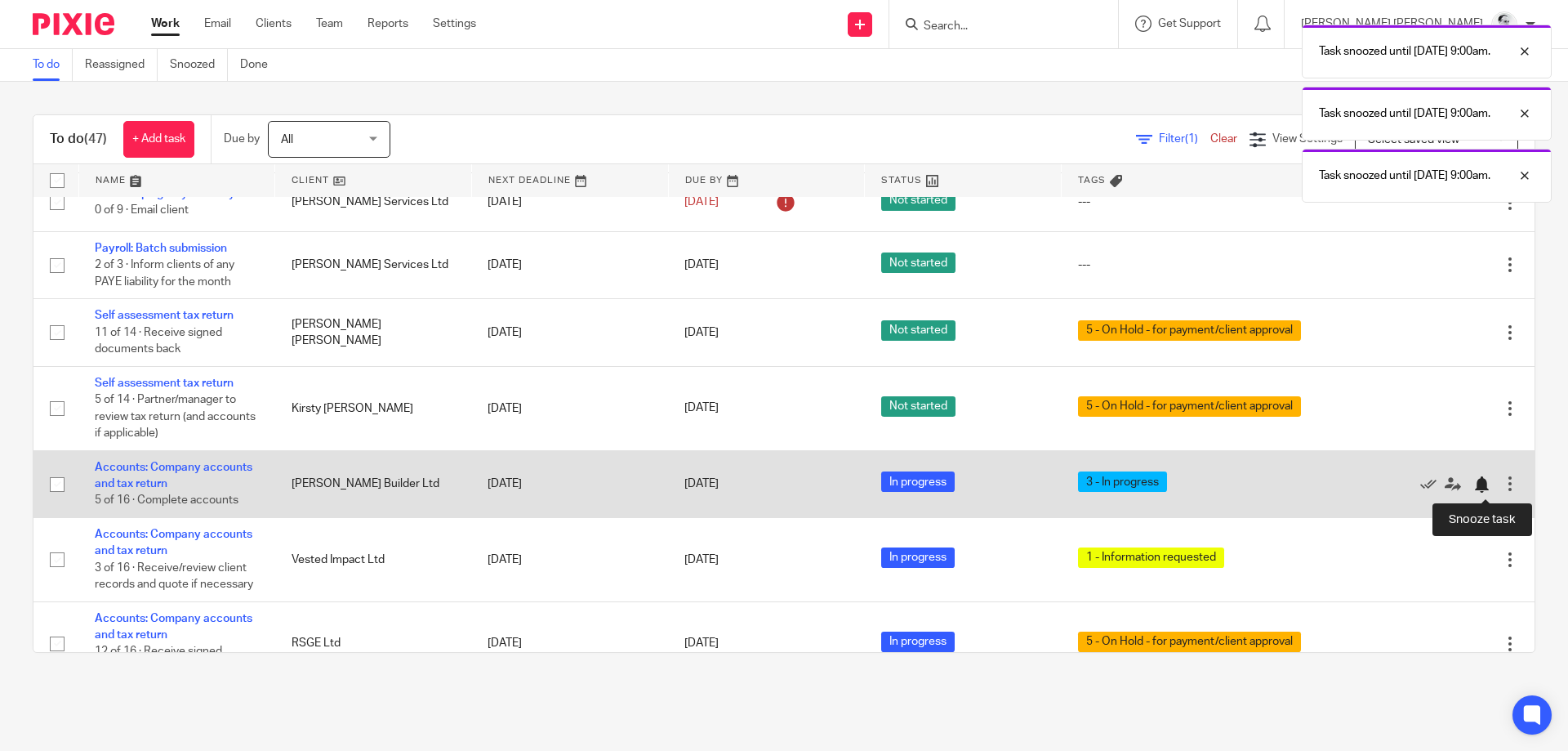
click at [1477, 489] on div at bounding box center [1481, 485] width 17 height 17
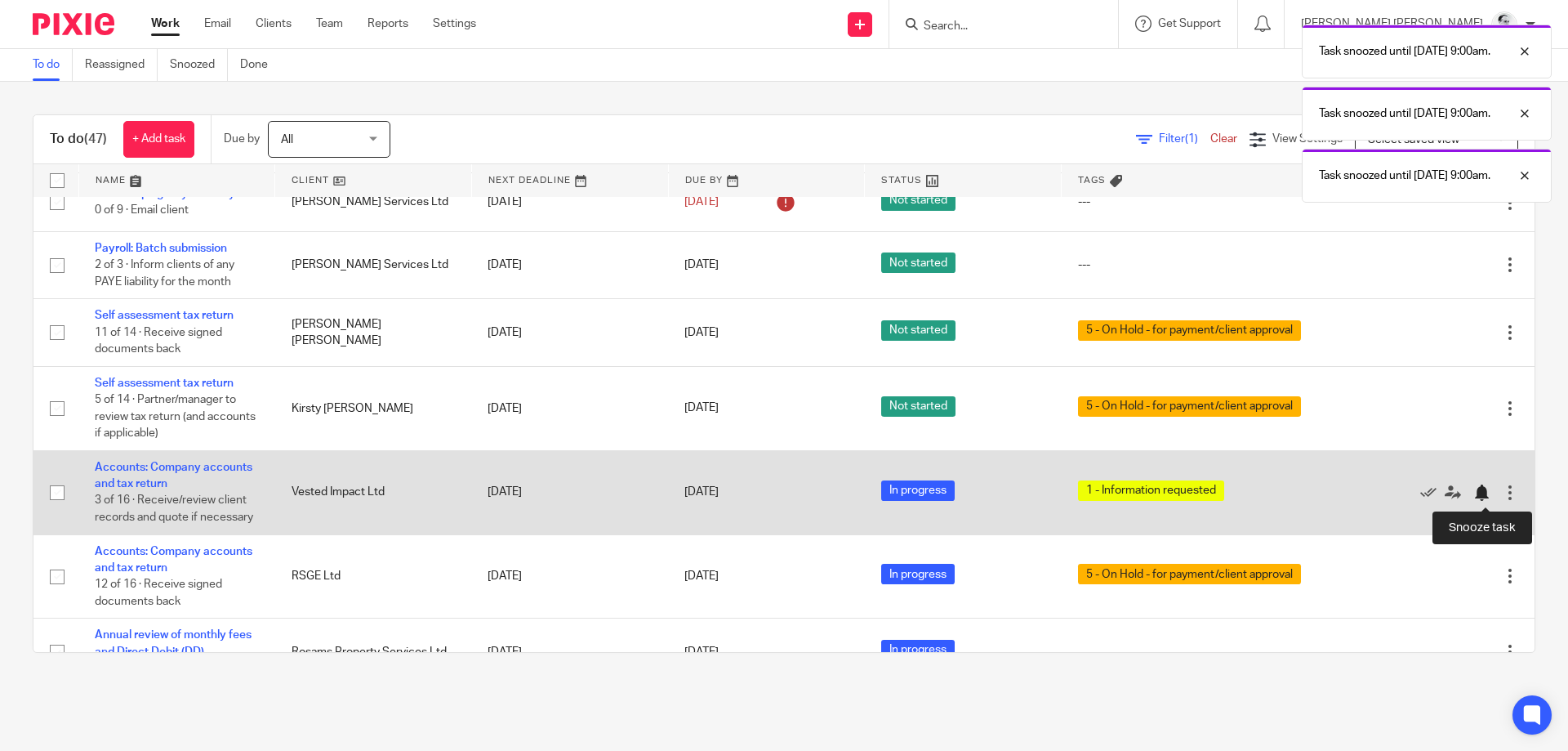
click at [1480, 490] on div at bounding box center [1481, 493] width 17 height 17
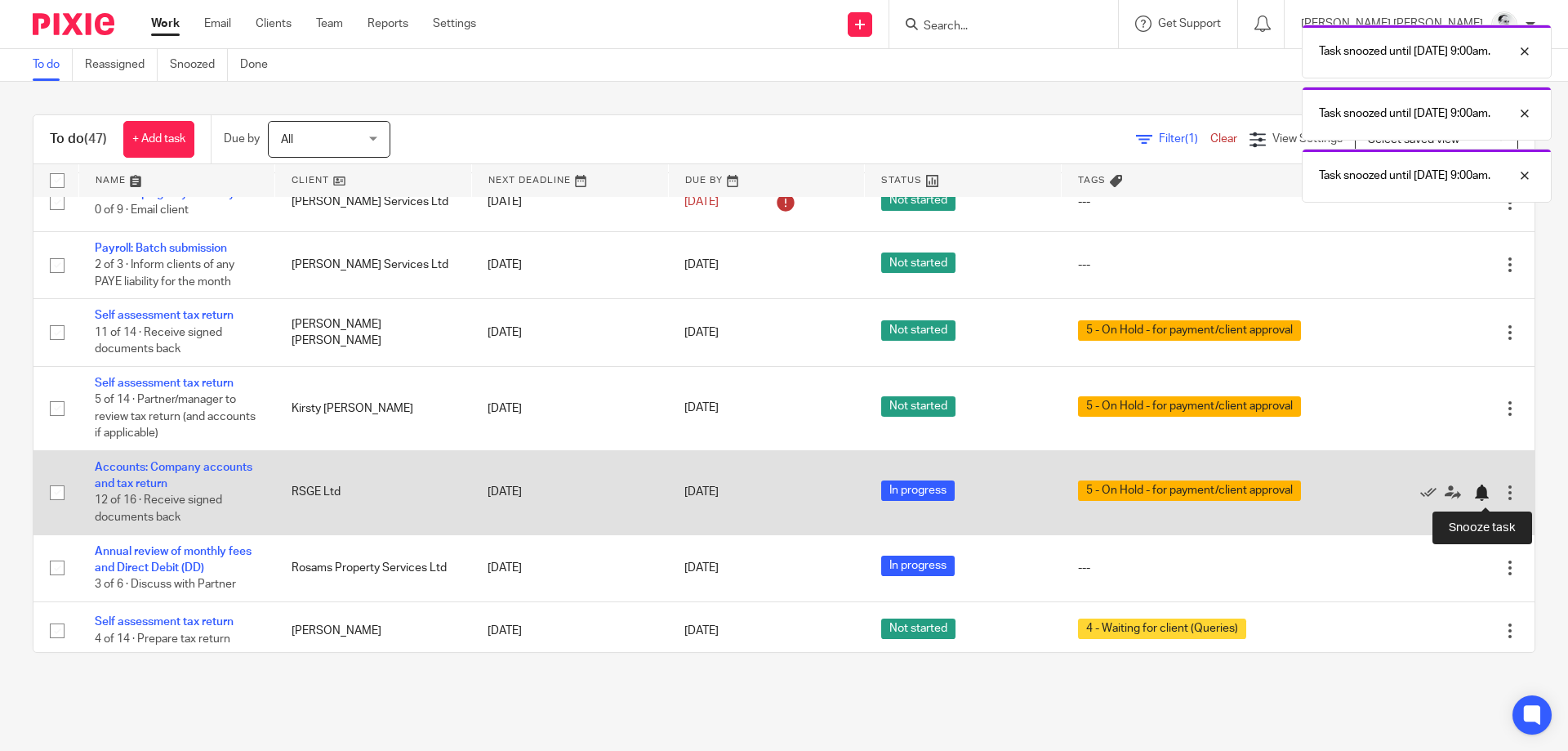
click at [1477, 499] on div at bounding box center [1481, 493] width 17 height 17
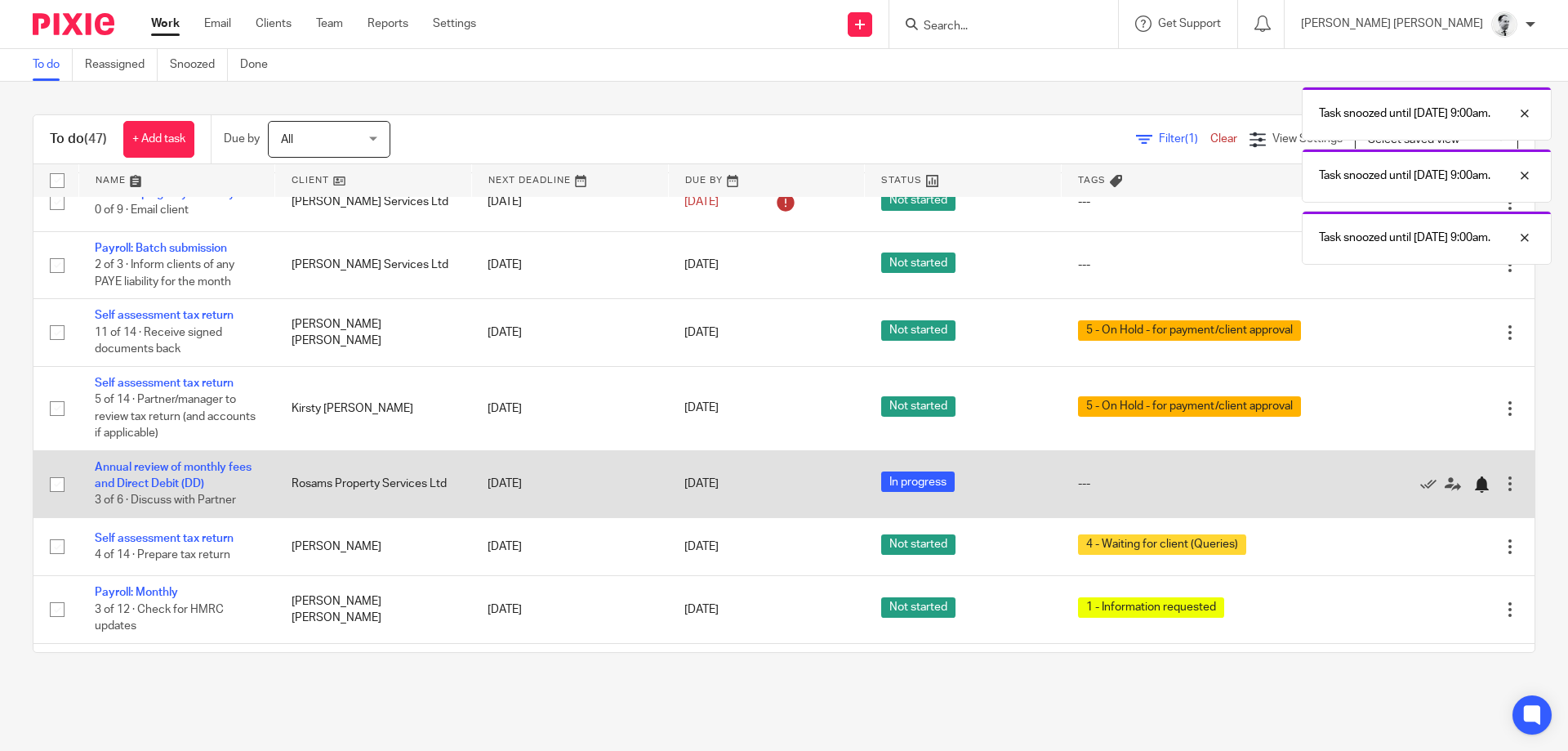
click at [1482, 487] on div at bounding box center [1481, 485] width 17 height 17
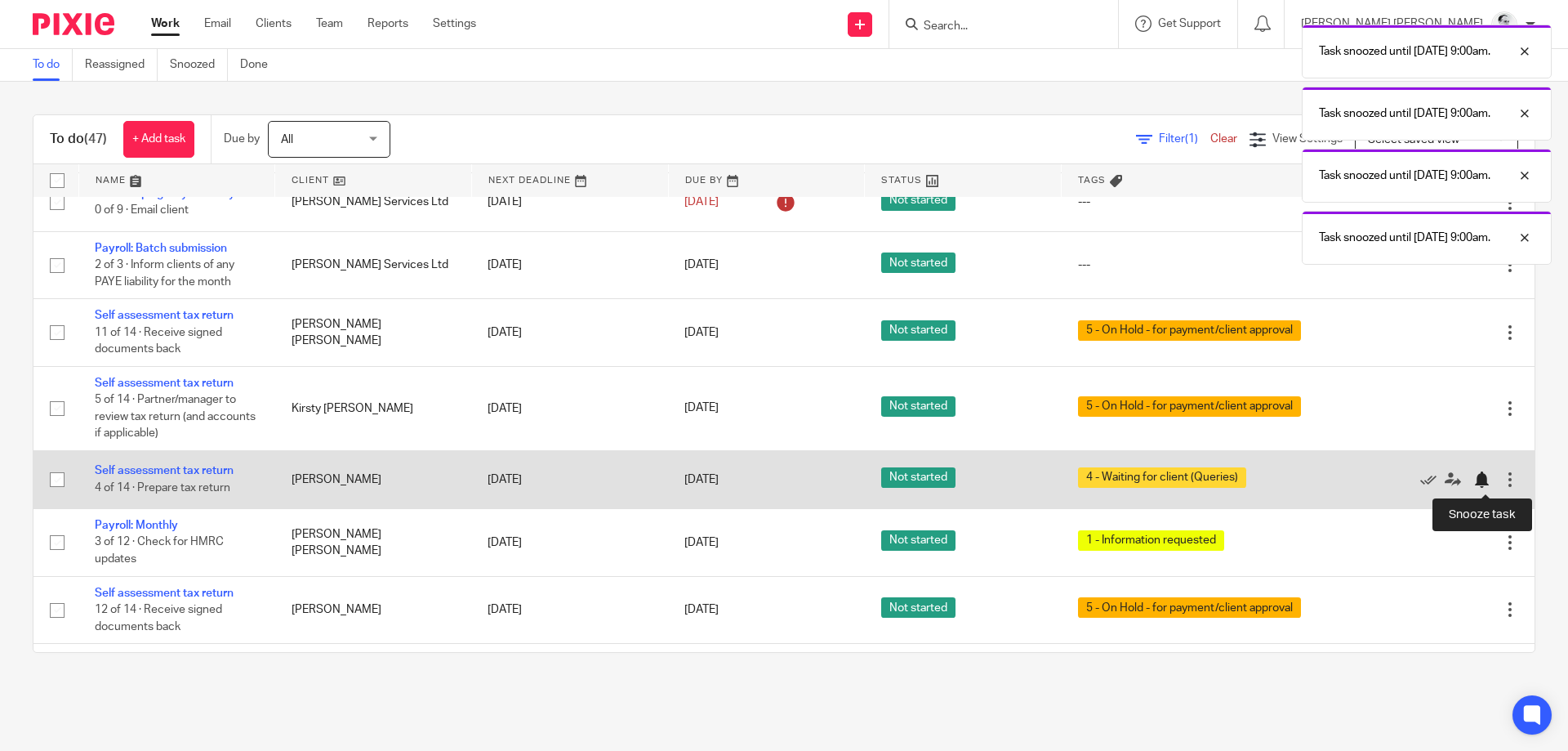
click at [1489, 486] on div at bounding box center [1481, 479] width 17 height 17
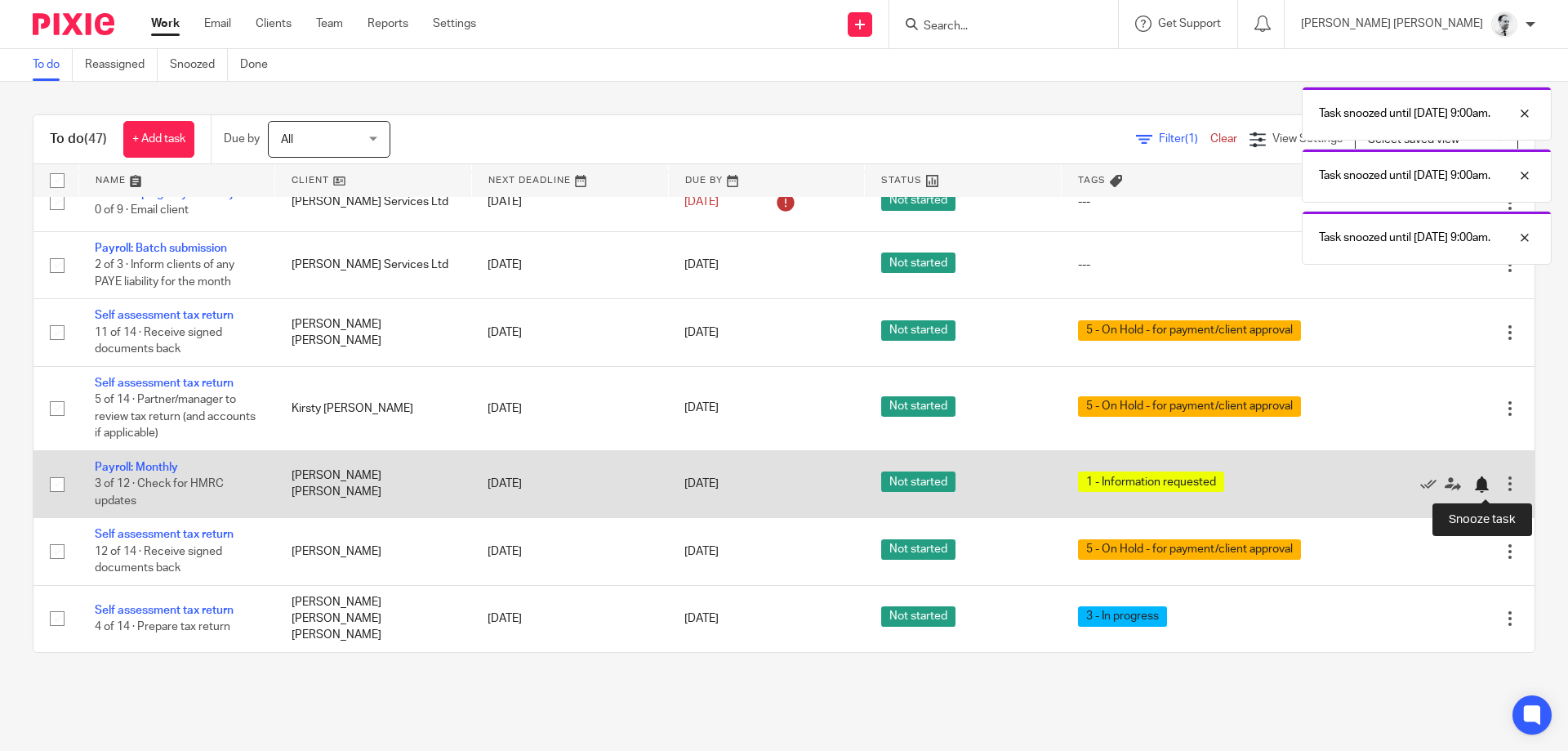
click at [1479, 488] on div at bounding box center [1481, 485] width 17 height 17
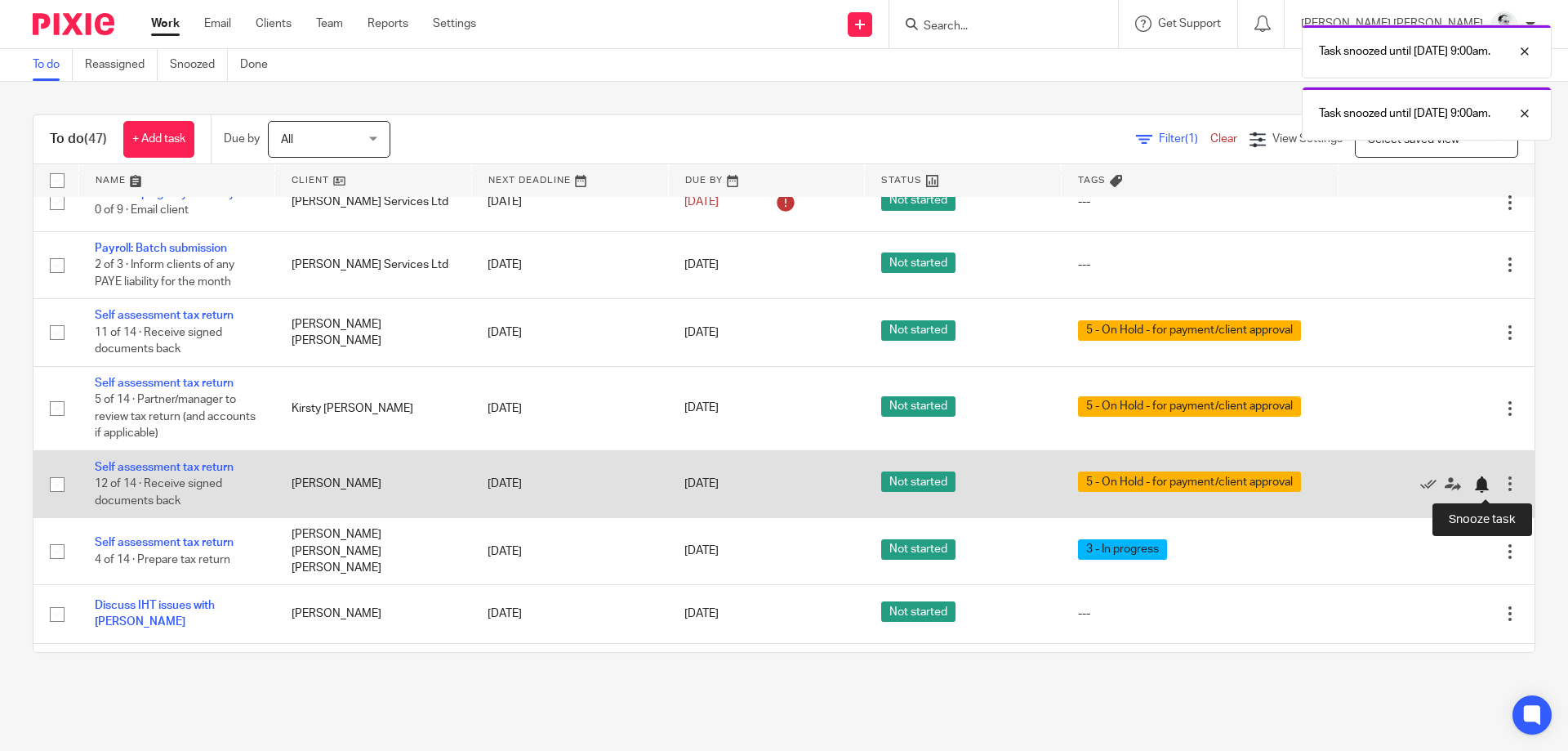
click at [1481, 485] on div at bounding box center [1481, 485] width 17 height 17
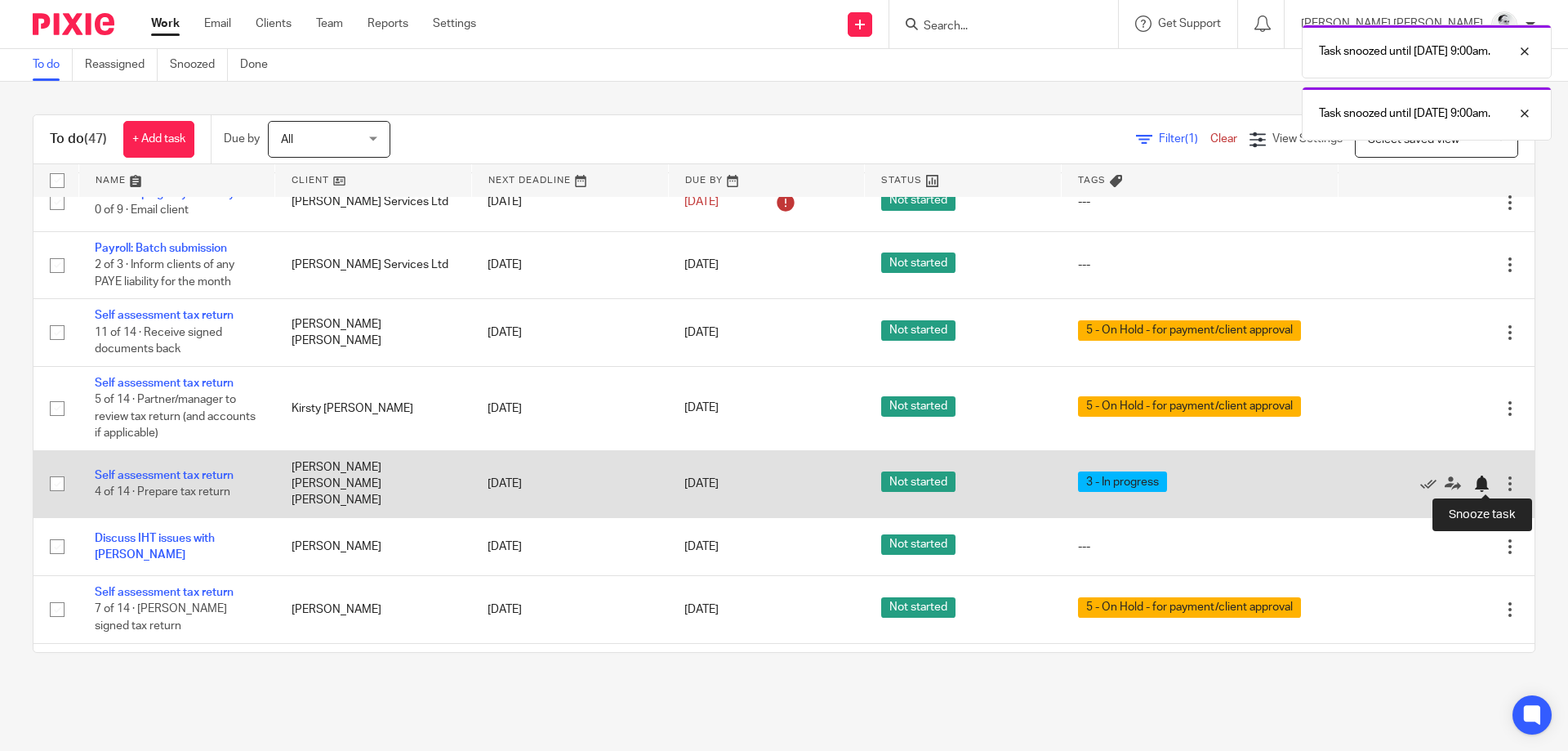
click at [1485, 482] on div at bounding box center [1481, 484] width 17 height 17
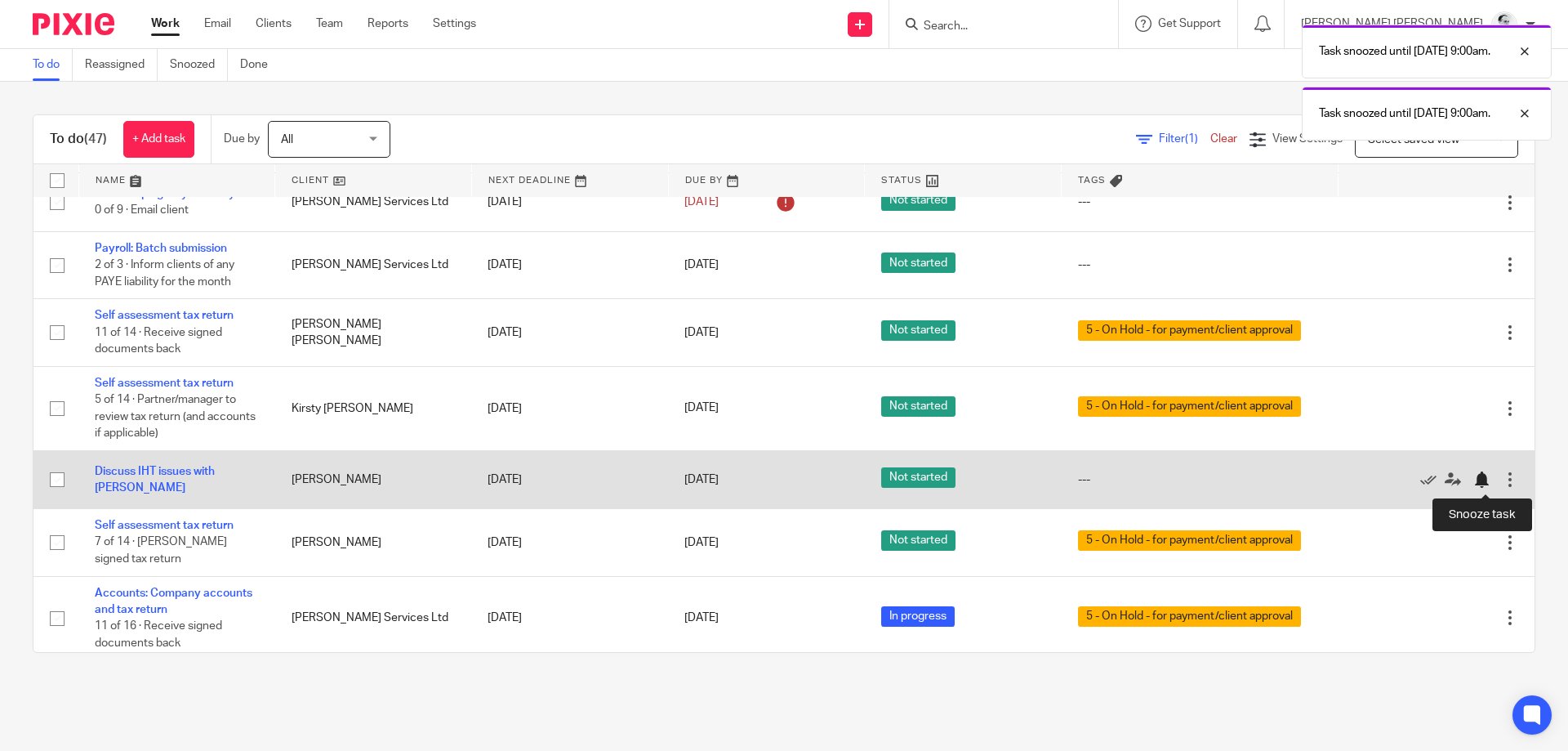
click at [1490, 476] on div at bounding box center [1485, 479] width 25 height 17
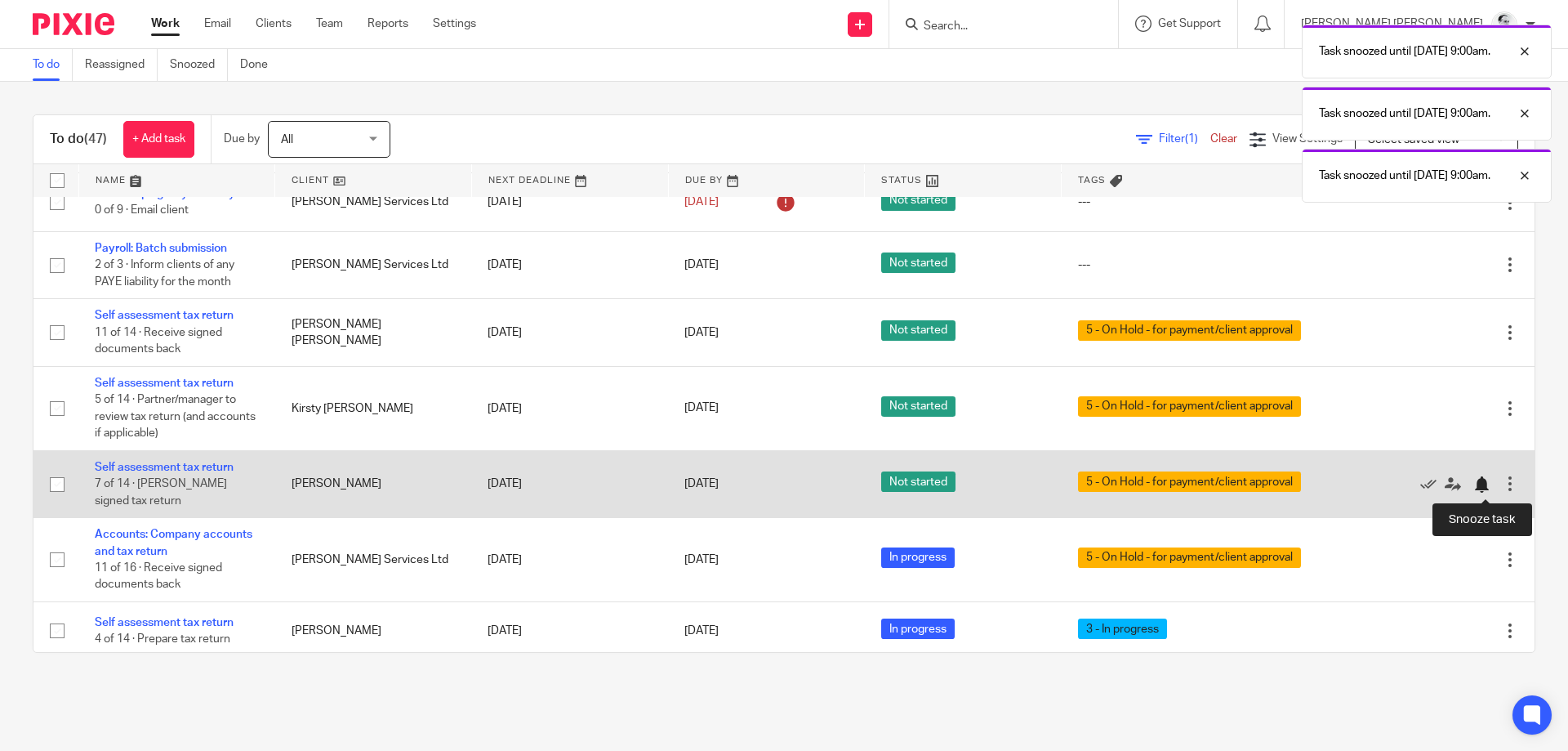
click at [1486, 486] on div at bounding box center [1481, 485] width 17 height 17
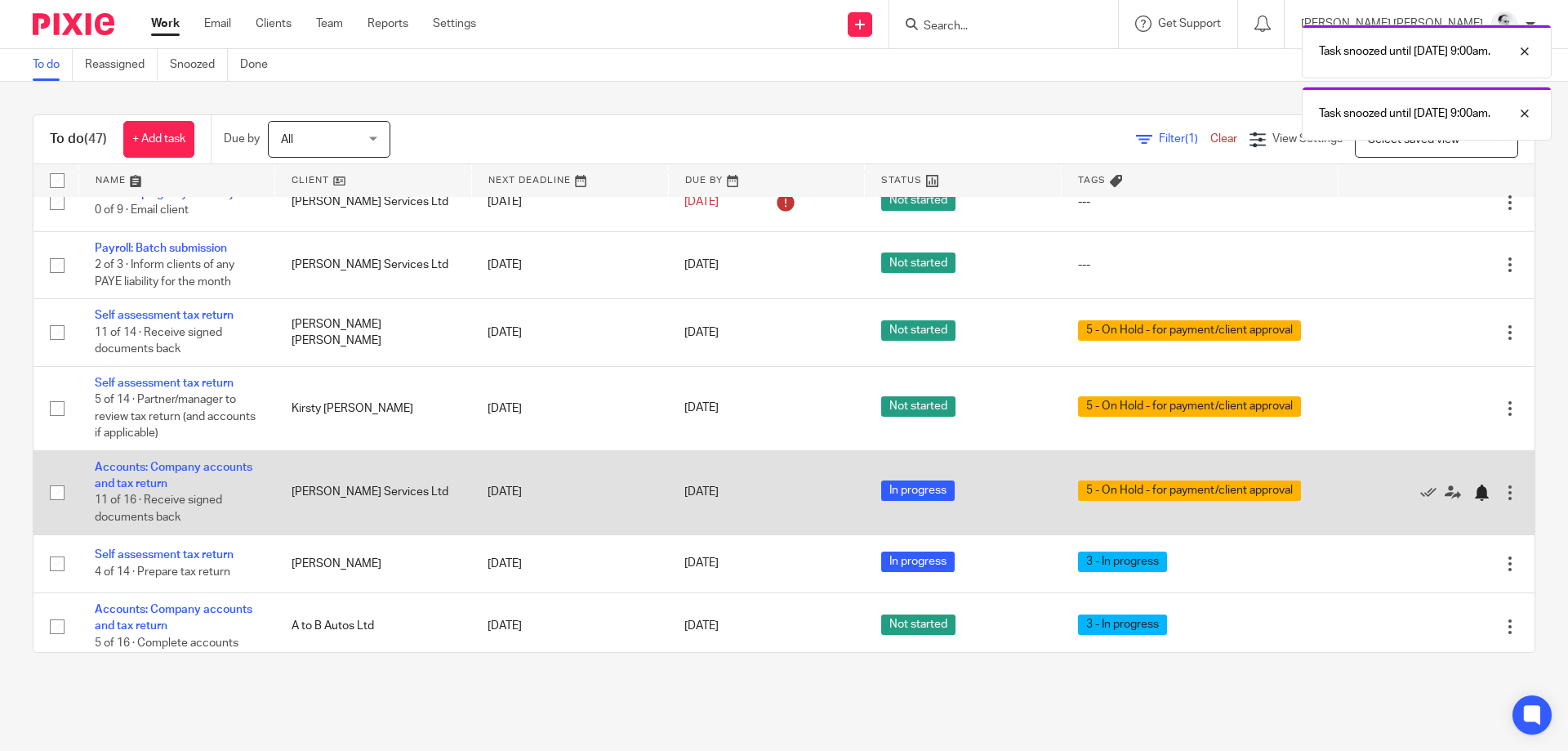
click at [1483, 497] on div at bounding box center [1481, 493] width 17 height 17
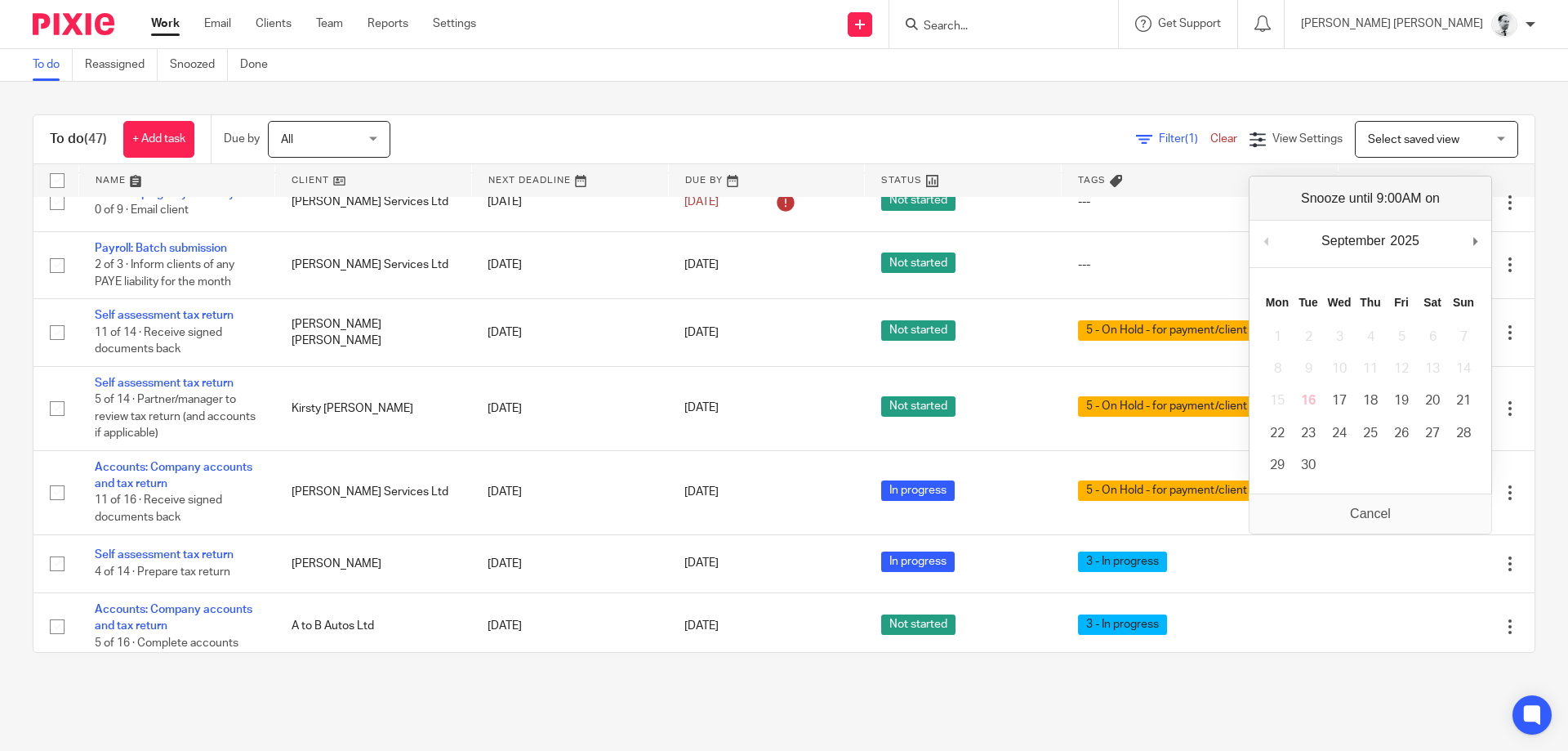
click at [686, 675] on div "To do (47) + Add task Due by All All Today Tomorrow This week Next week This mo…" at bounding box center [784, 383] width 1568 height 604
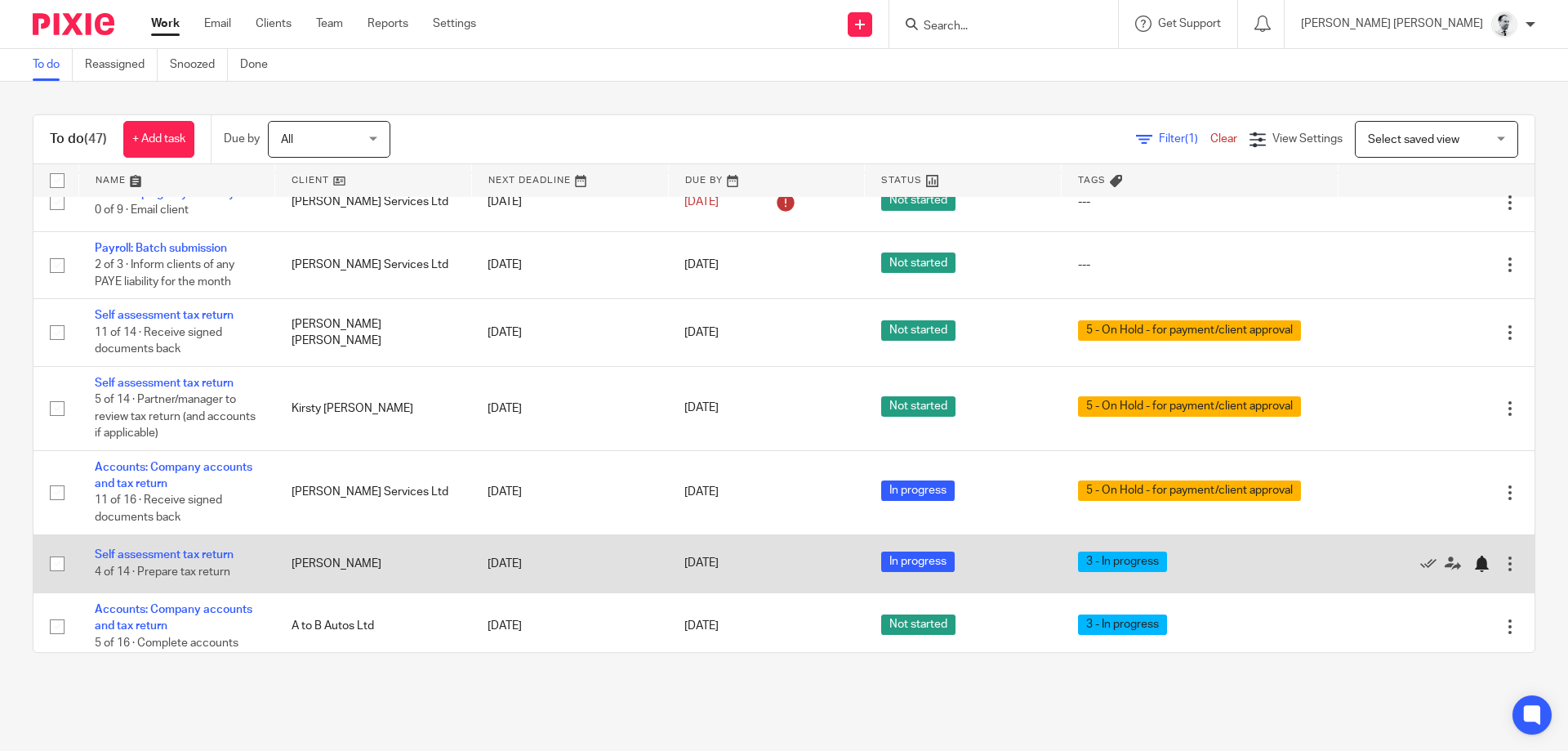
click at [1482, 563] on div at bounding box center [1481, 564] width 17 height 17
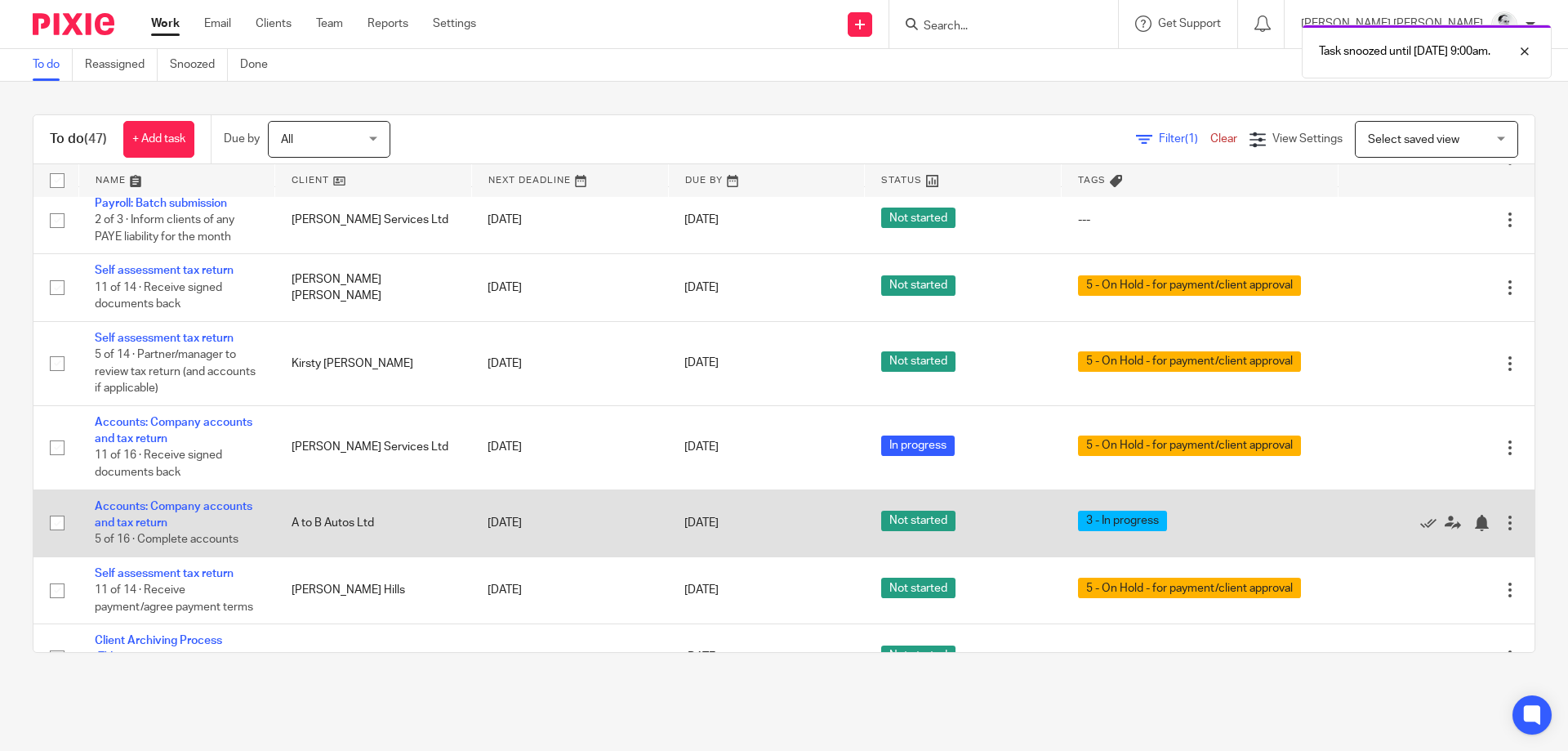
scroll to position [412, 0]
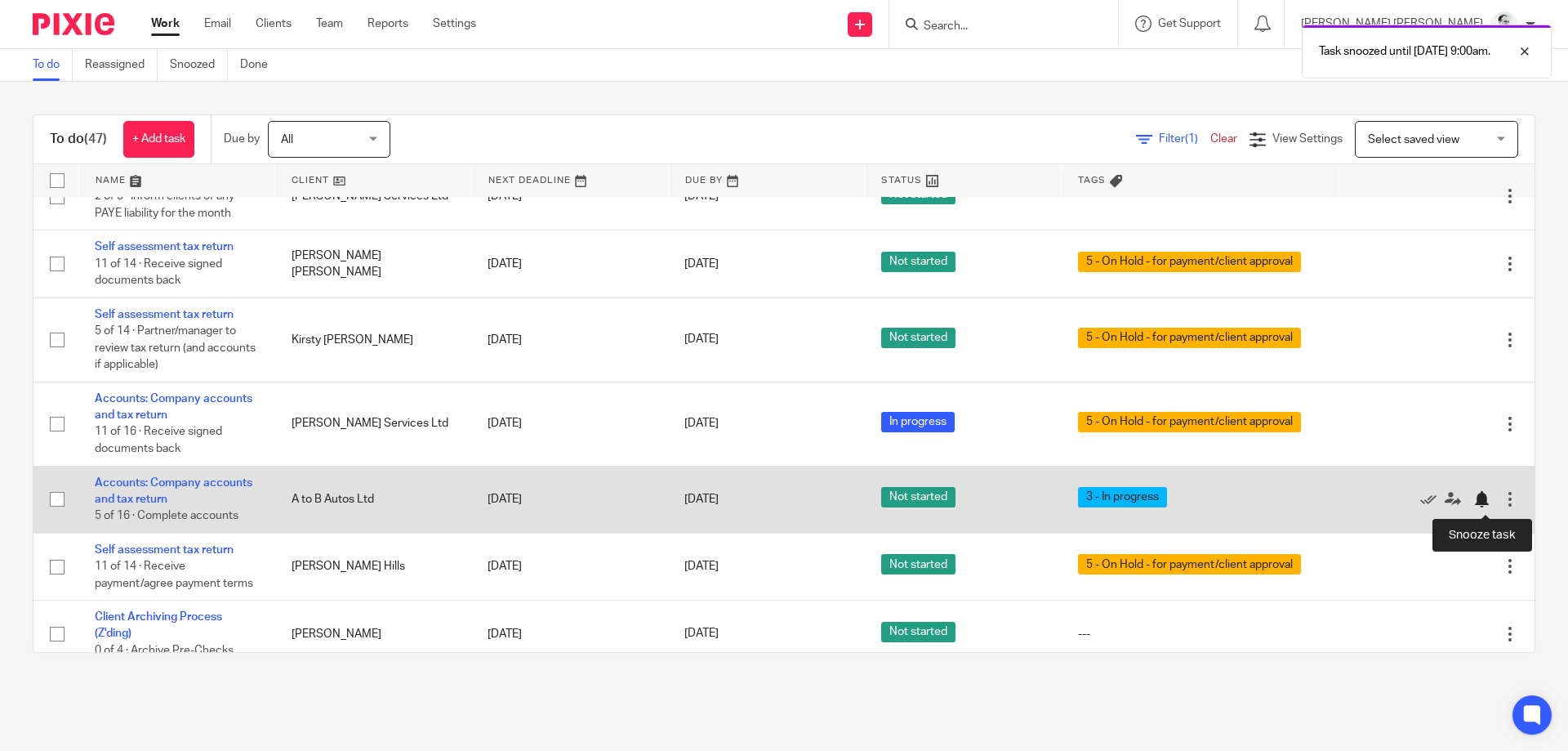
click at [1487, 500] on div at bounding box center [1481, 499] width 17 height 17
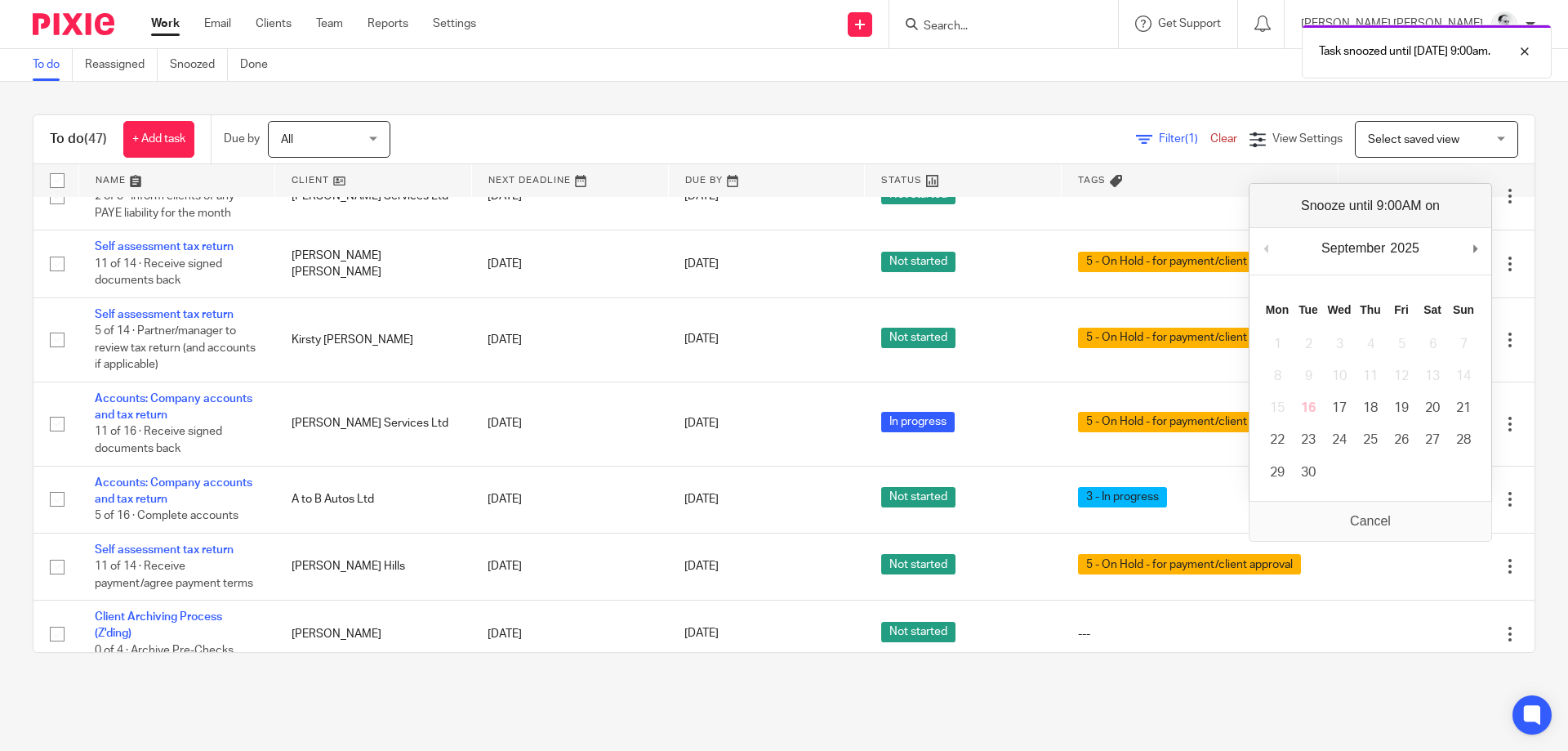
click at [1124, 715] on main "To do Reassigned Snoozed Done To do (47) + Add task Due by All All Today Tomorr…" at bounding box center [784, 375] width 1568 height 751
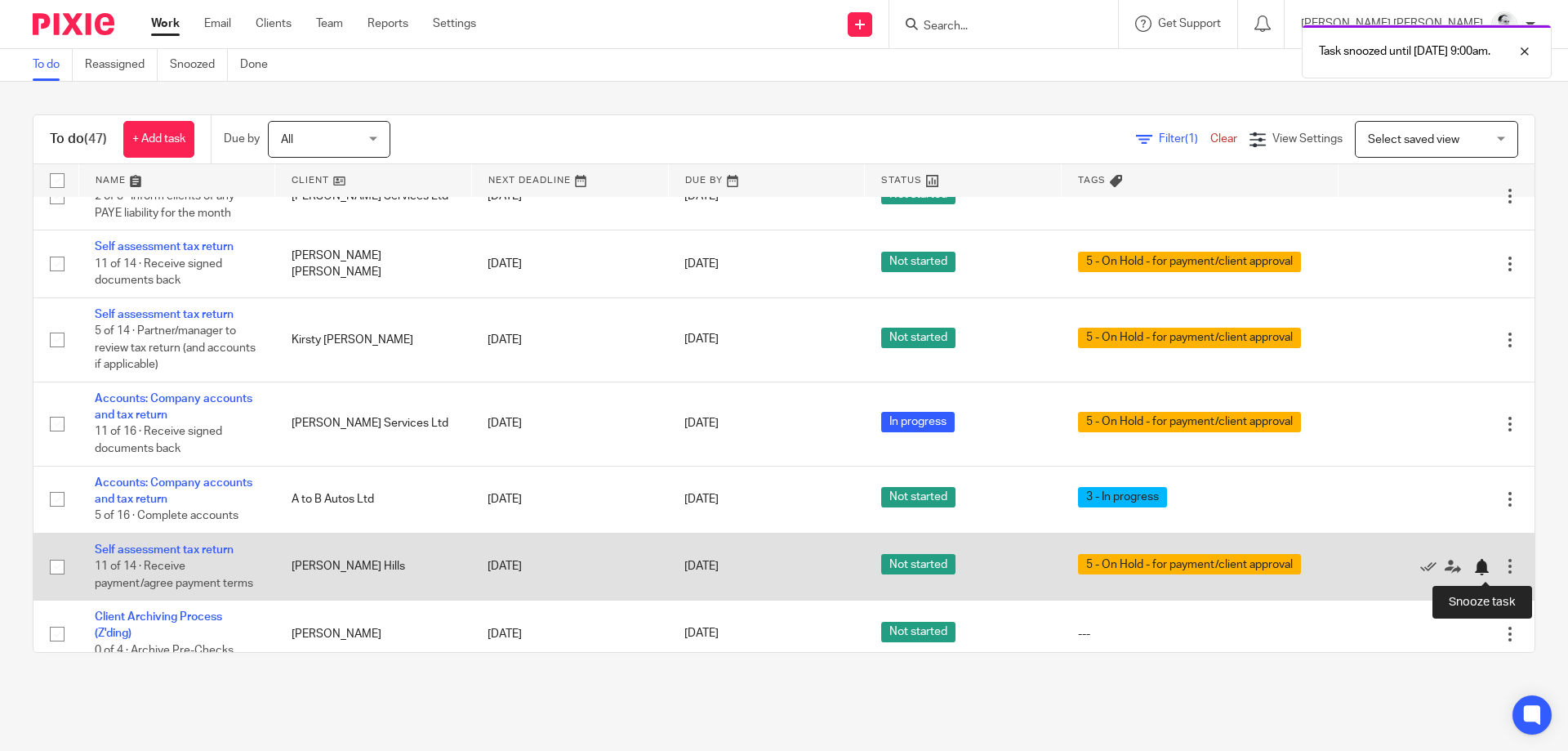
click at [1481, 568] on div at bounding box center [1481, 567] width 17 height 17
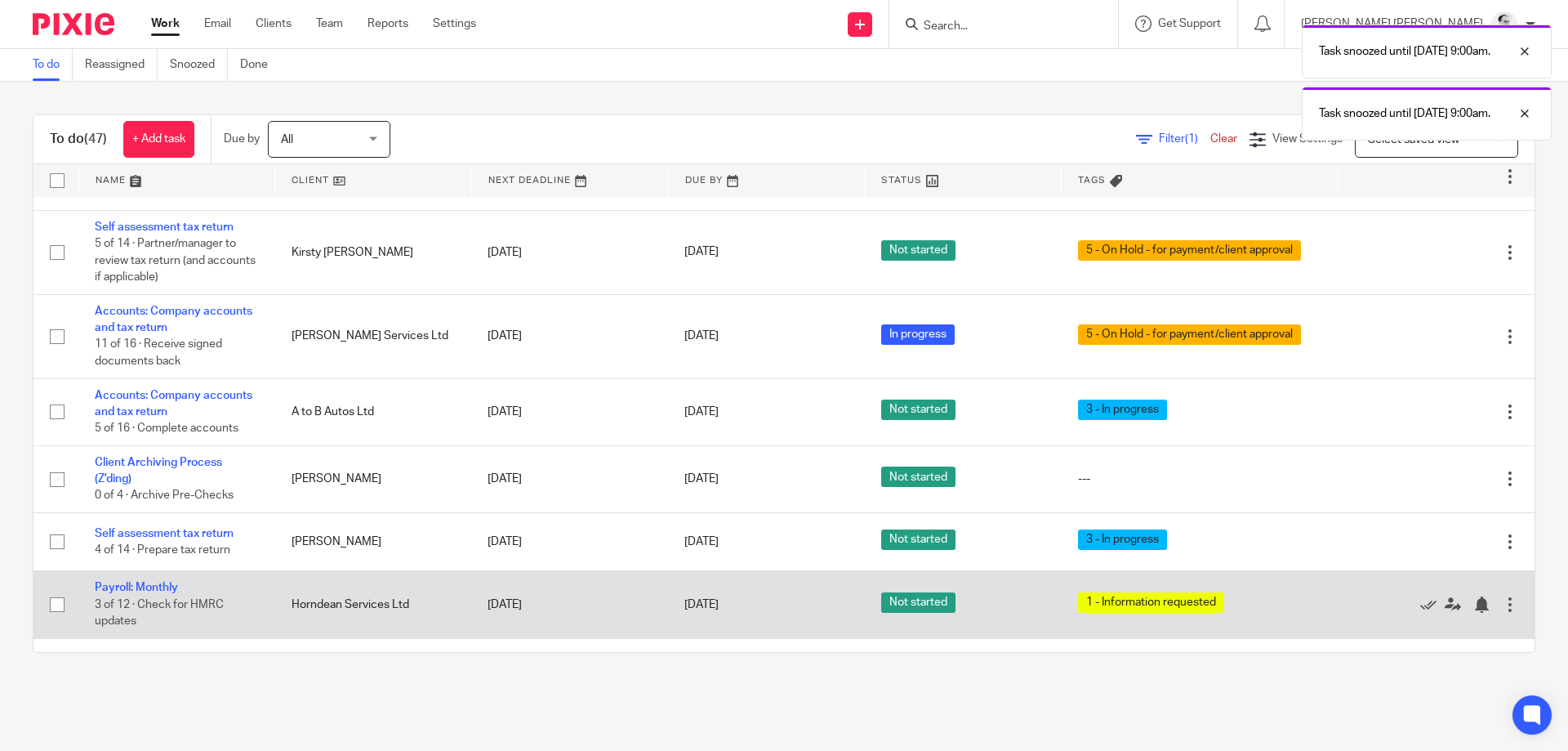
scroll to position [549, 0]
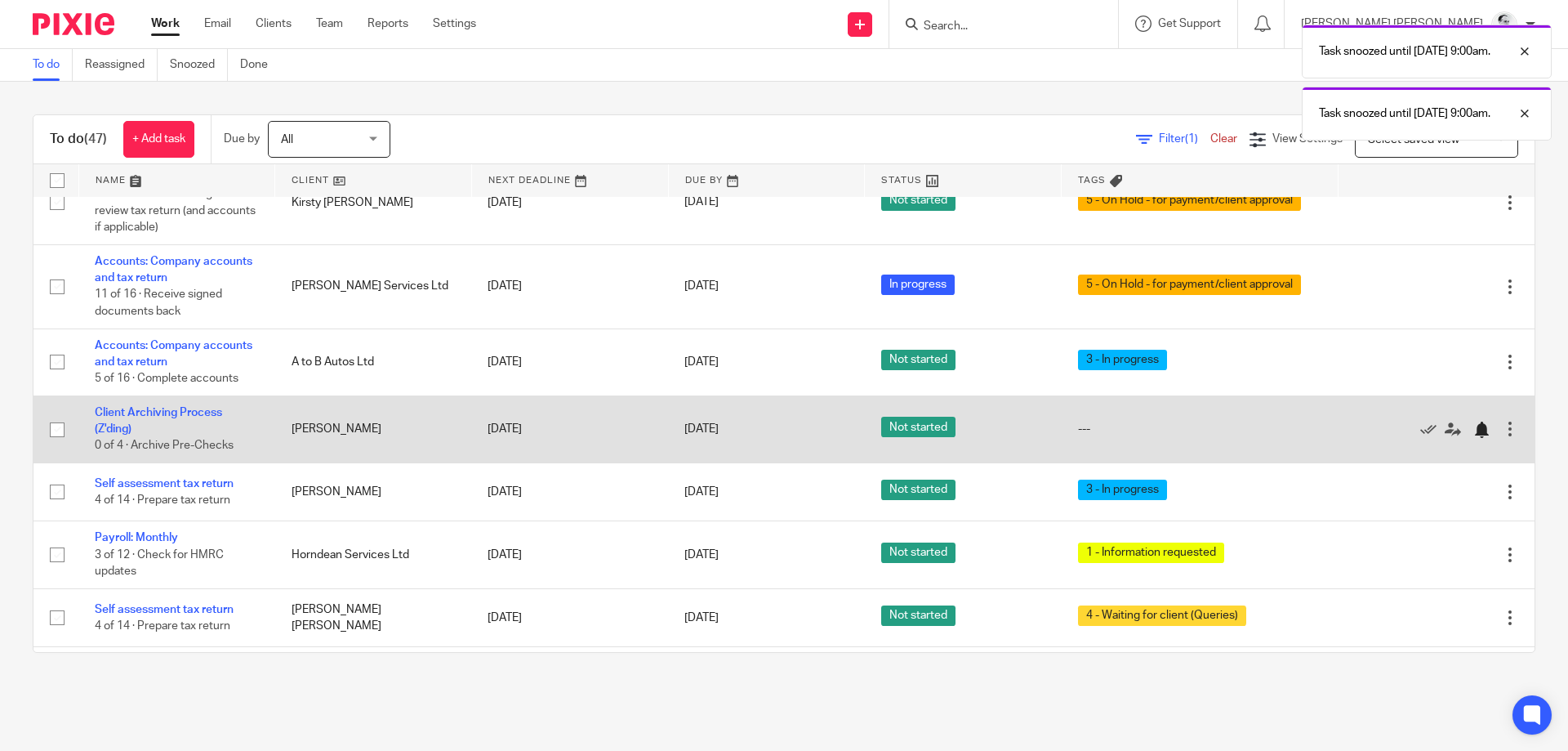
click at [1480, 428] on div at bounding box center [1481, 429] width 17 height 17
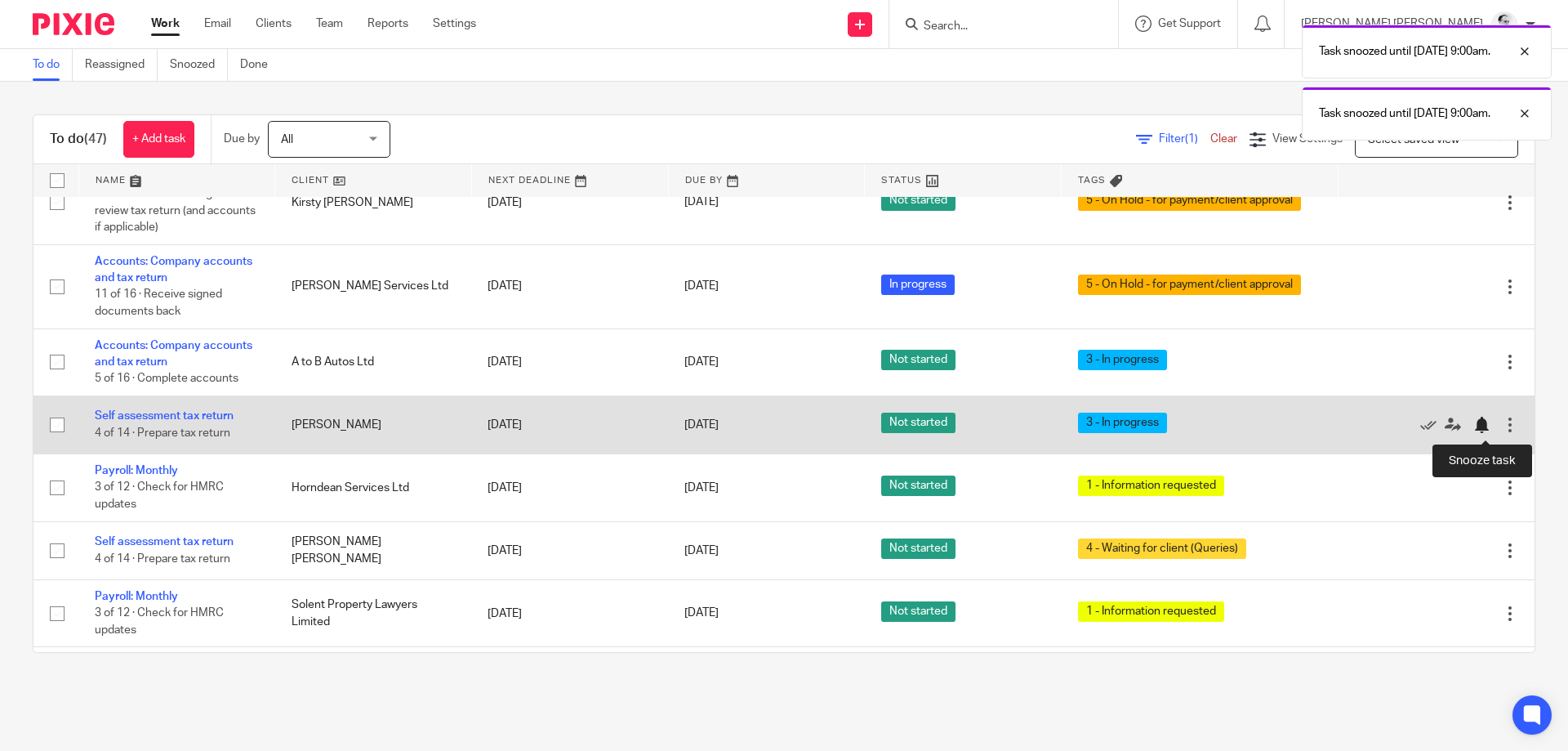
click at [1480, 420] on div at bounding box center [1481, 425] width 17 height 17
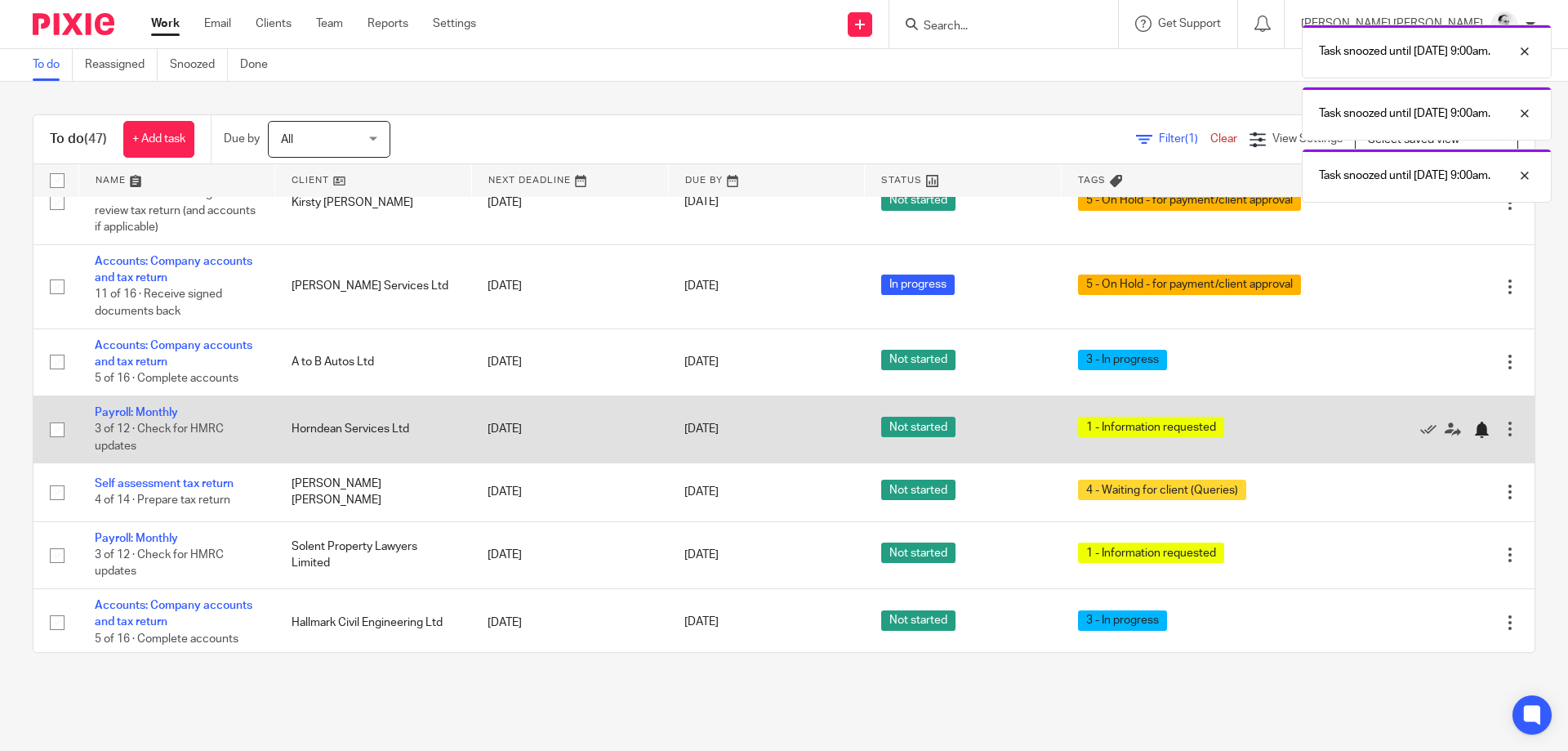
drag, startPoint x: 1469, startPoint y: 425, endPoint x: 1487, endPoint y: 428, distance: 18.2
click at [1471, 425] on div at bounding box center [1428, 428] width 147 height 17
click at [1487, 428] on div at bounding box center [1481, 429] width 17 height 17
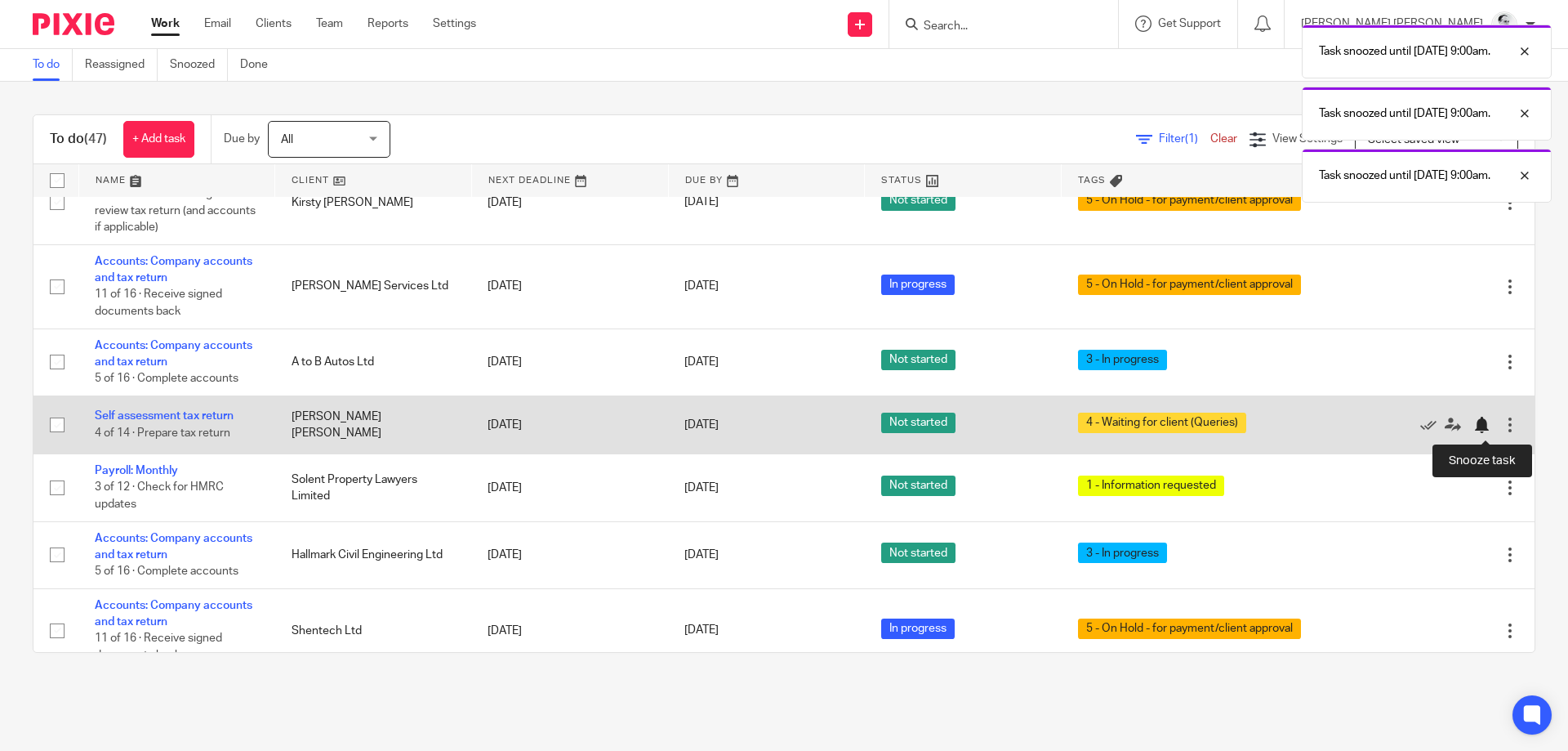
click at [1482, 420] on div at bounding box center [1481, 425] width 17 height 17
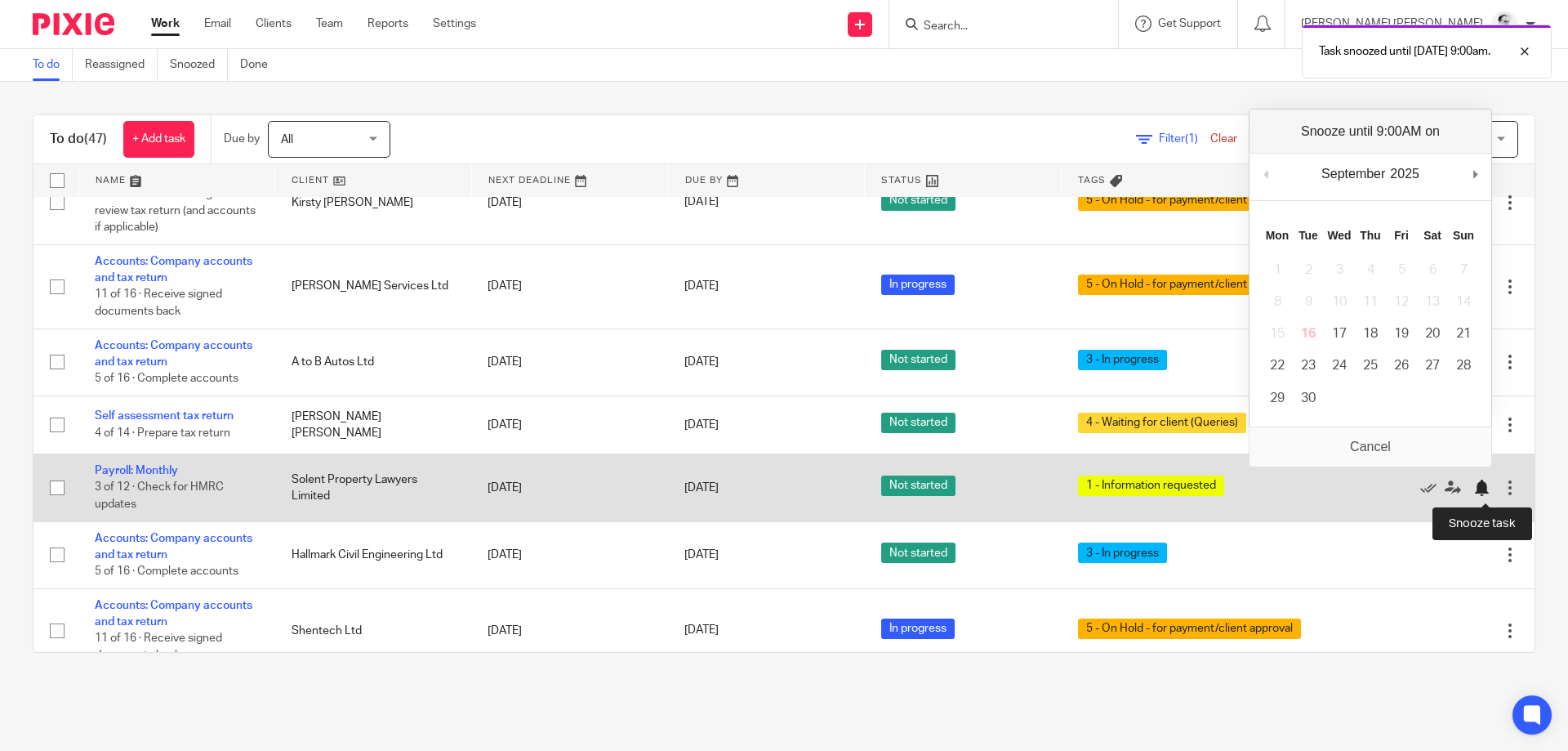
click at [1487, 489] on div at bounding box center [1481, 487] width 17 height 17
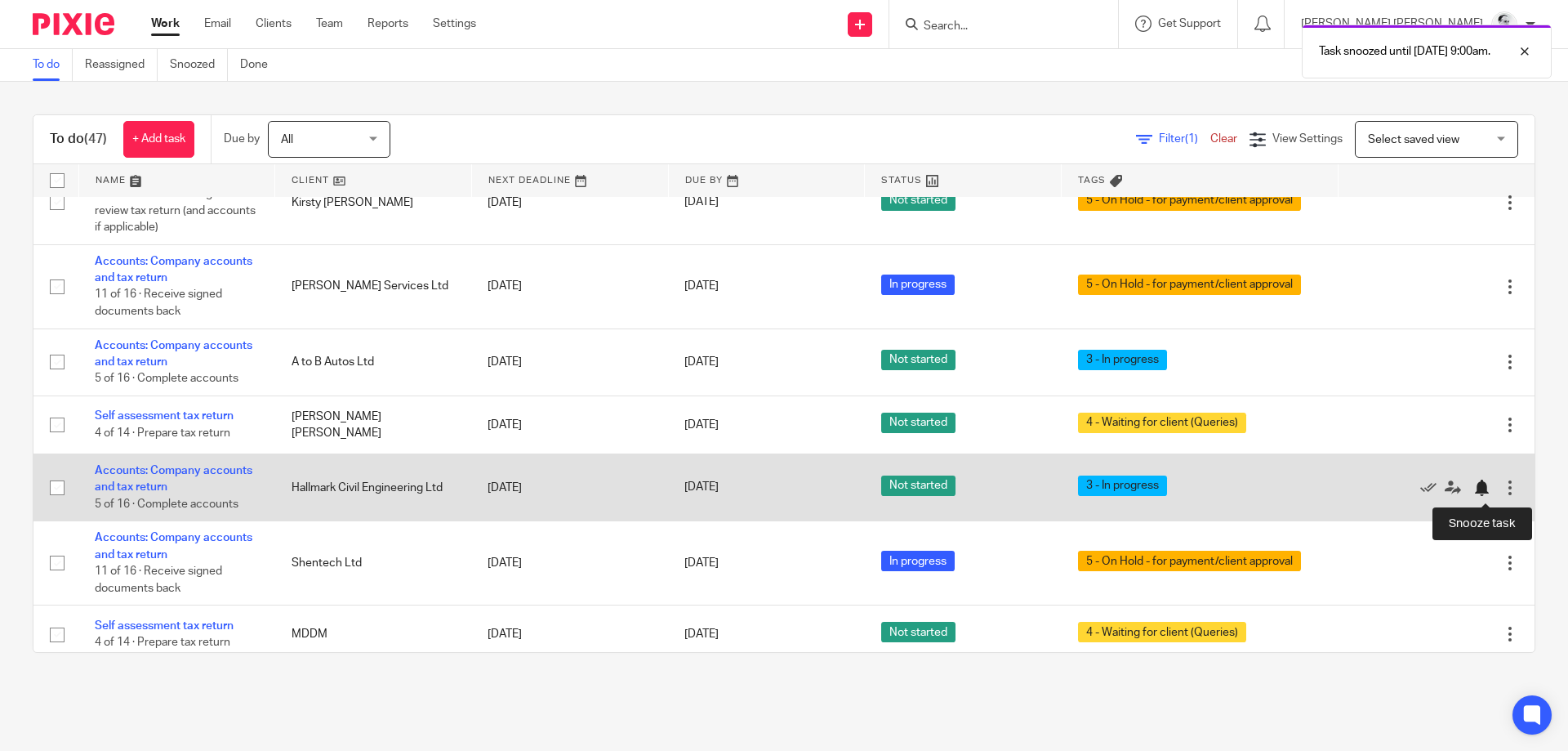
click at [1488, 495] on div at bounding box center [1481, 487] width 17 height 17
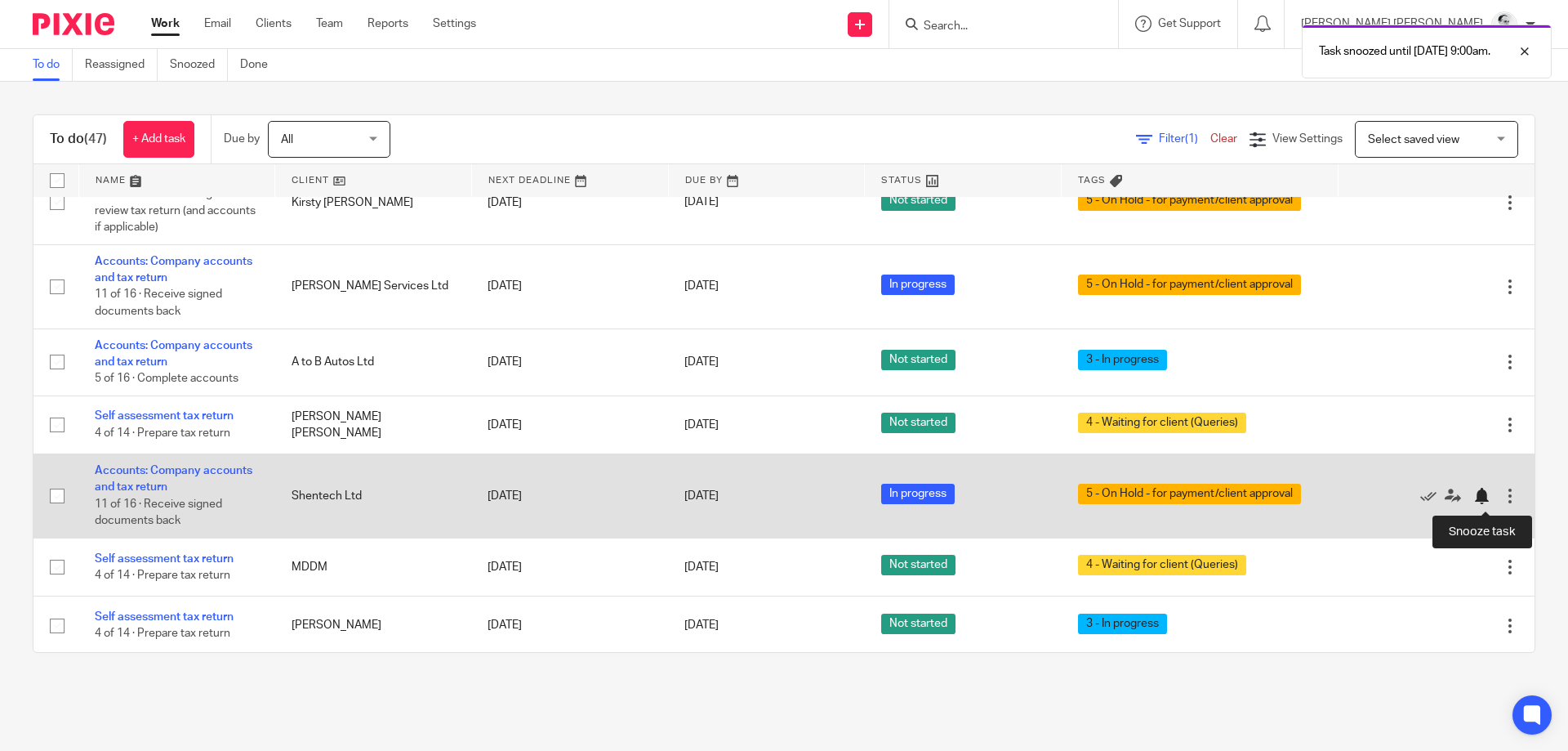
click at [1483, 504] on div at bounding box center [1481, 496] width 17 height 17
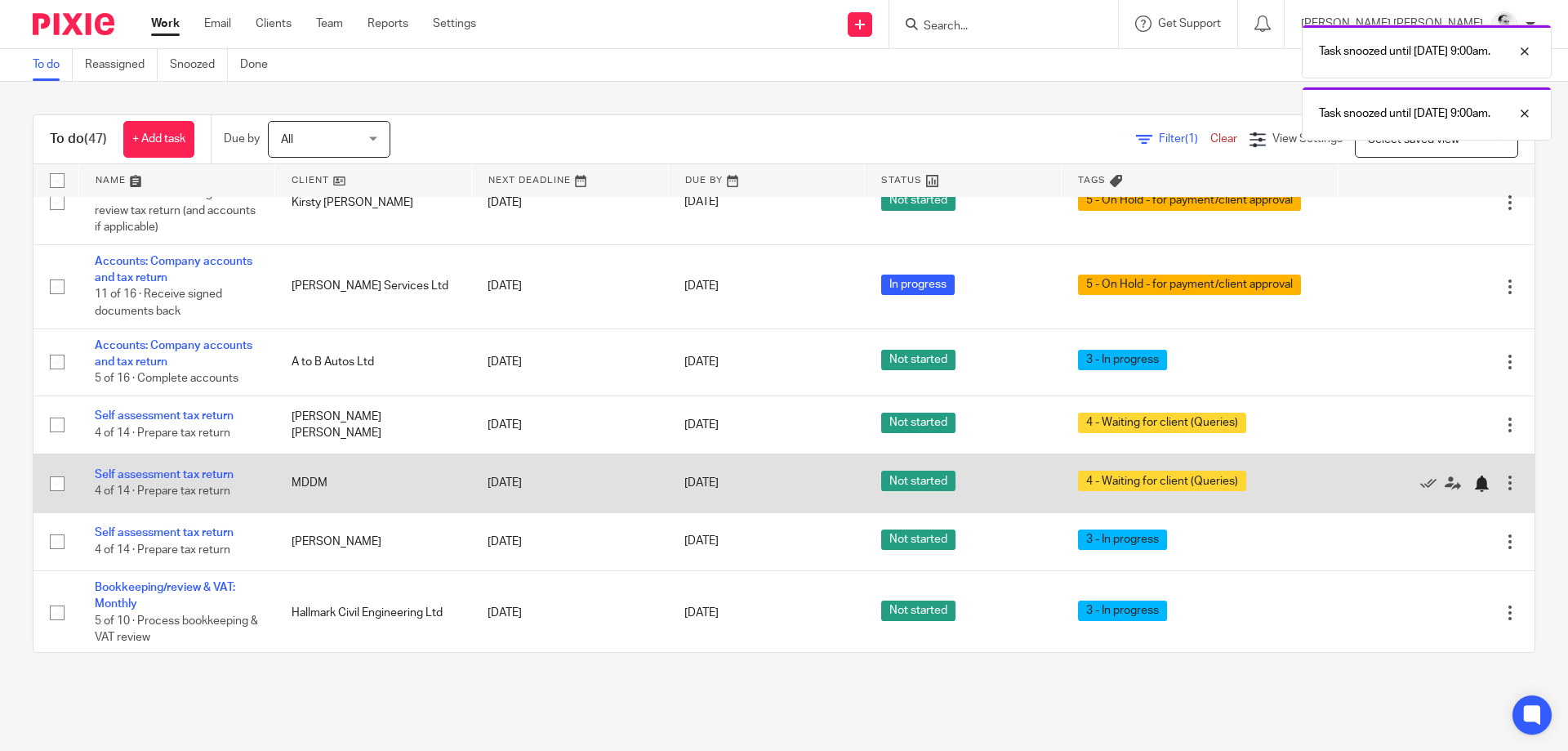
click at [1483, 491] on div at bounding box center [1481, 484] width 17 height 17
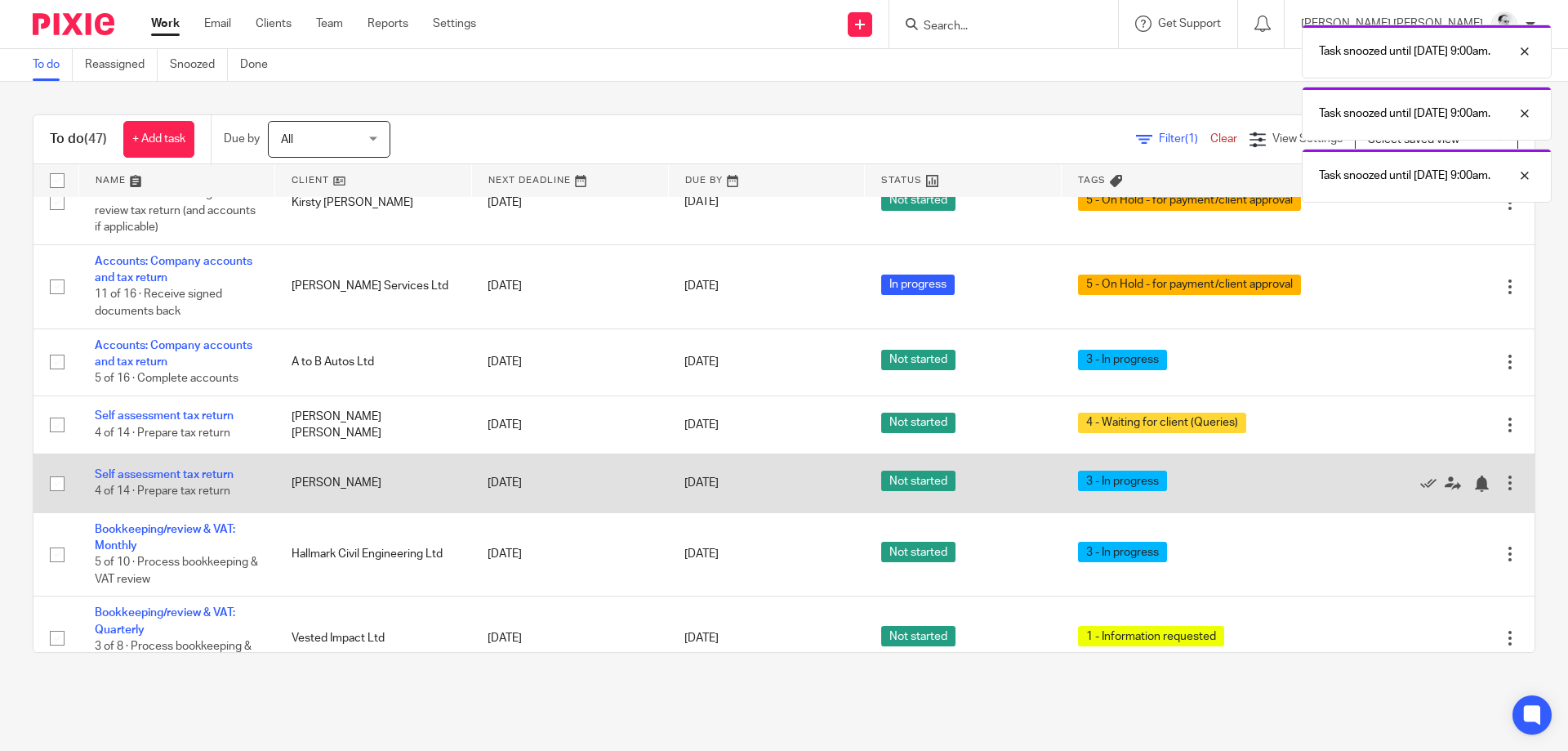
click at [1472, 485] on div at bounding box center [1428, 483] width 147 height 17
click at [1485, 483] on div at bounding box center [1481, 484] width 17 height 17
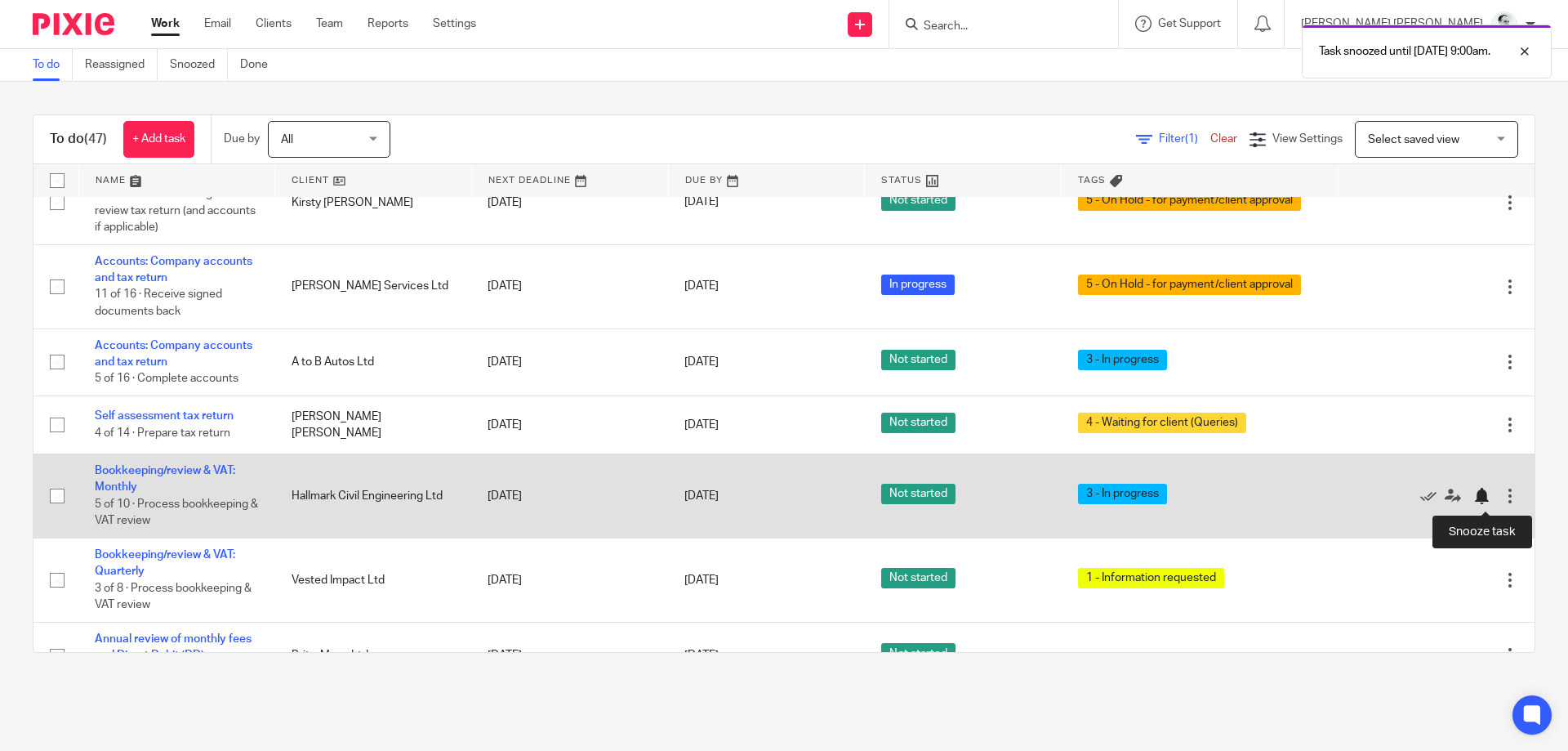
click at [1481, 493] on div at bounding box center [1481, 496] width 17 height 17
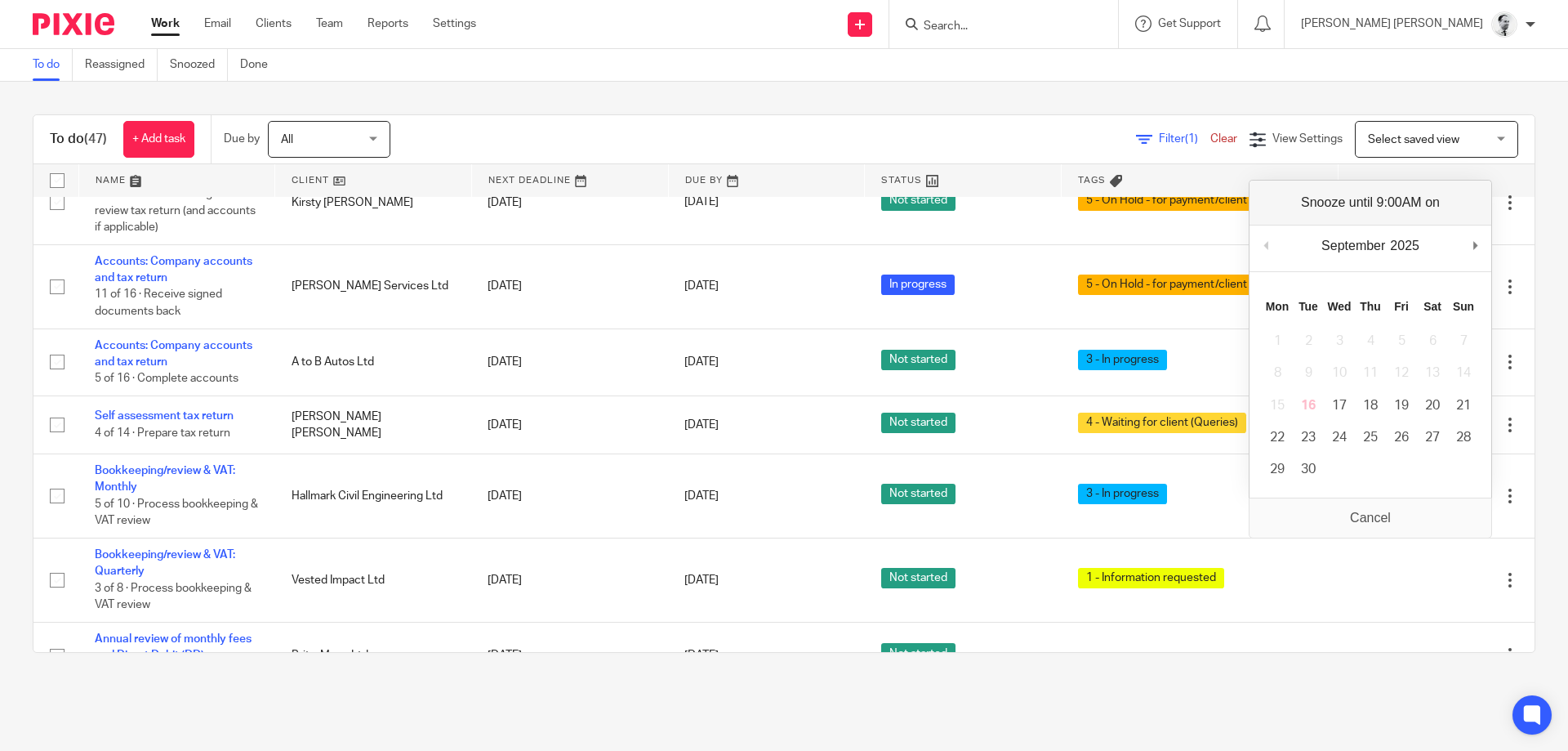
click at [1316, 672] on div "To do (47) + Add task Due by All All Today Tomorrow This week Next week This mo…" at bounding box center [784, 383] width 1568 height 604
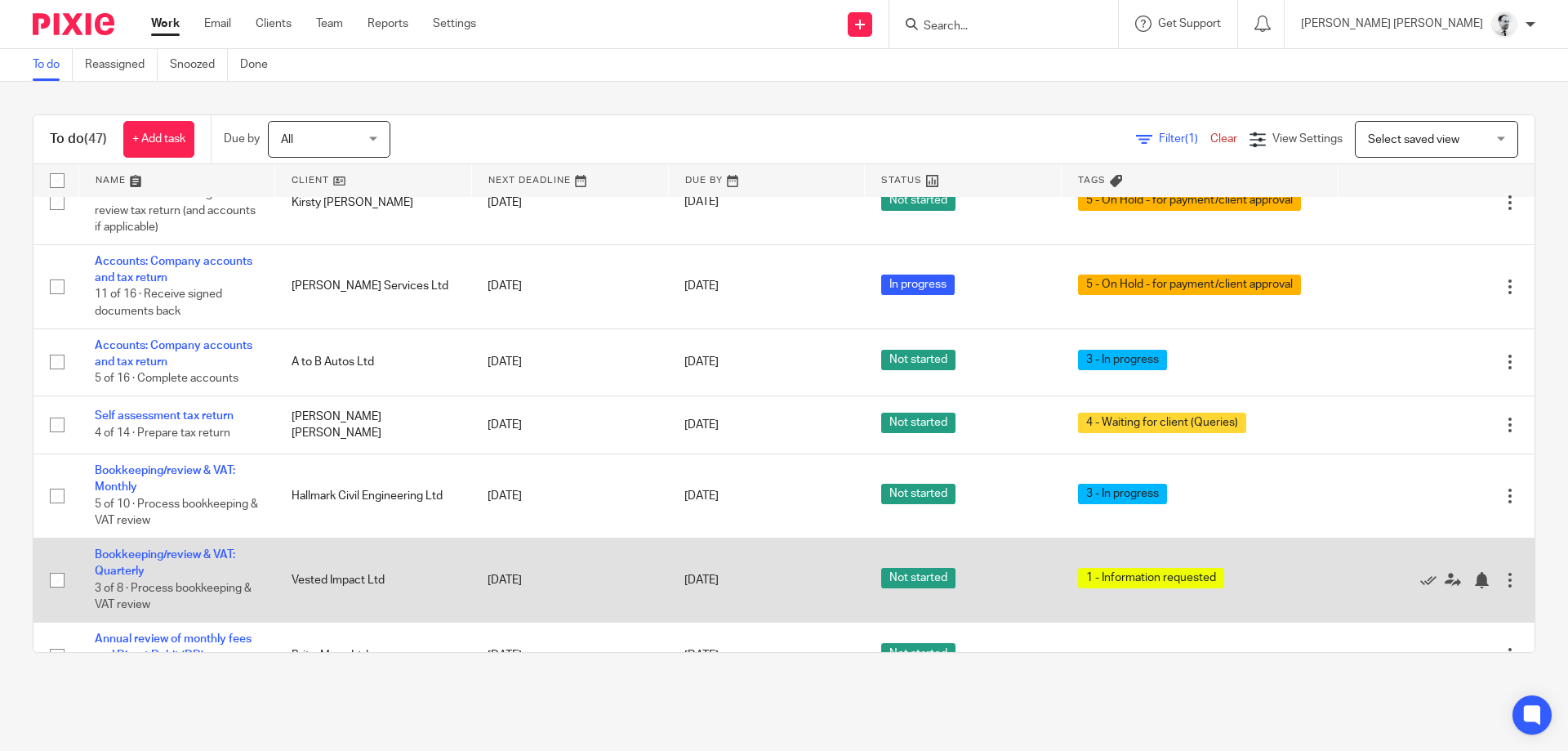
scroll to position [590, 0]
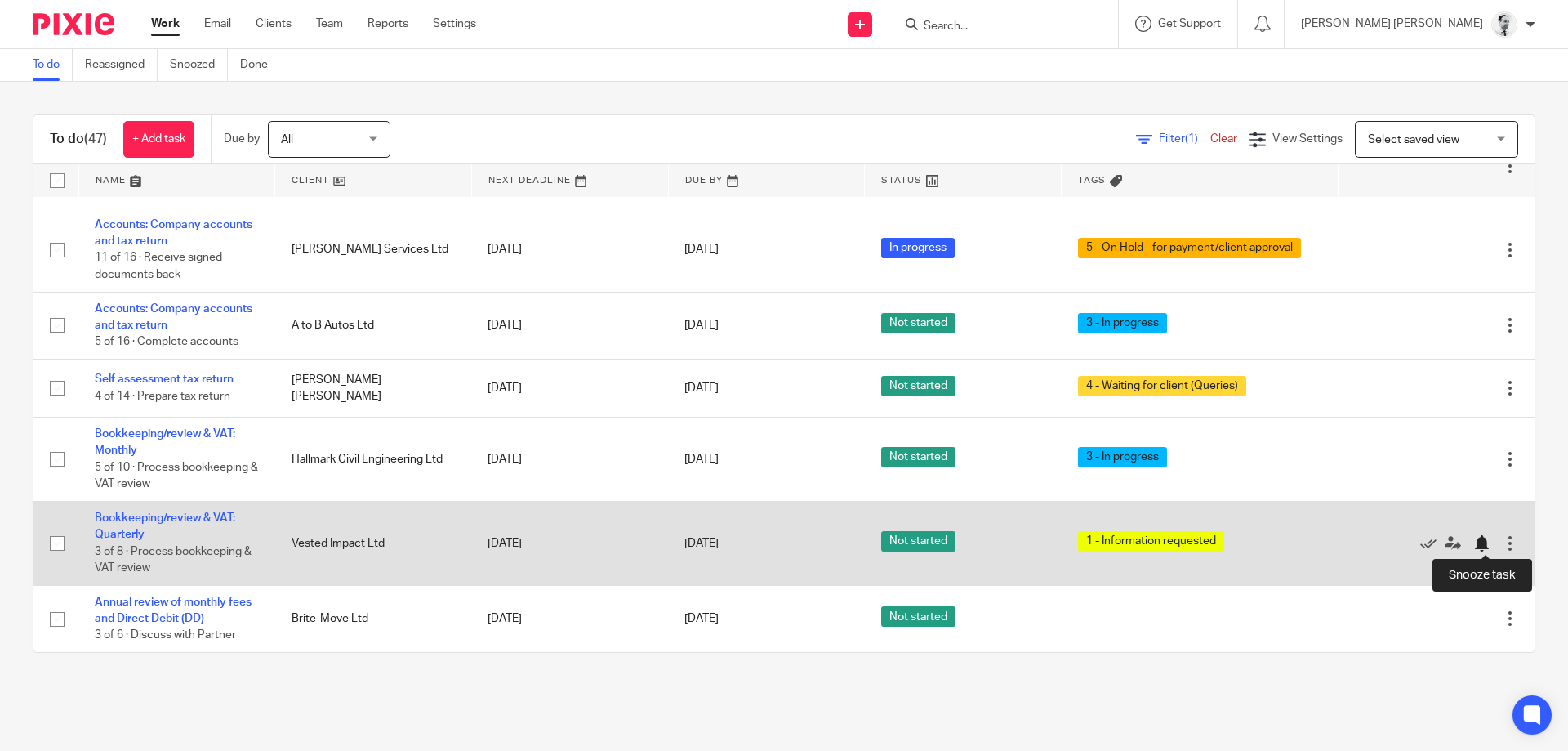
click at [1491, 535] on div at bounding box center [1485, 544] width 25 height 17
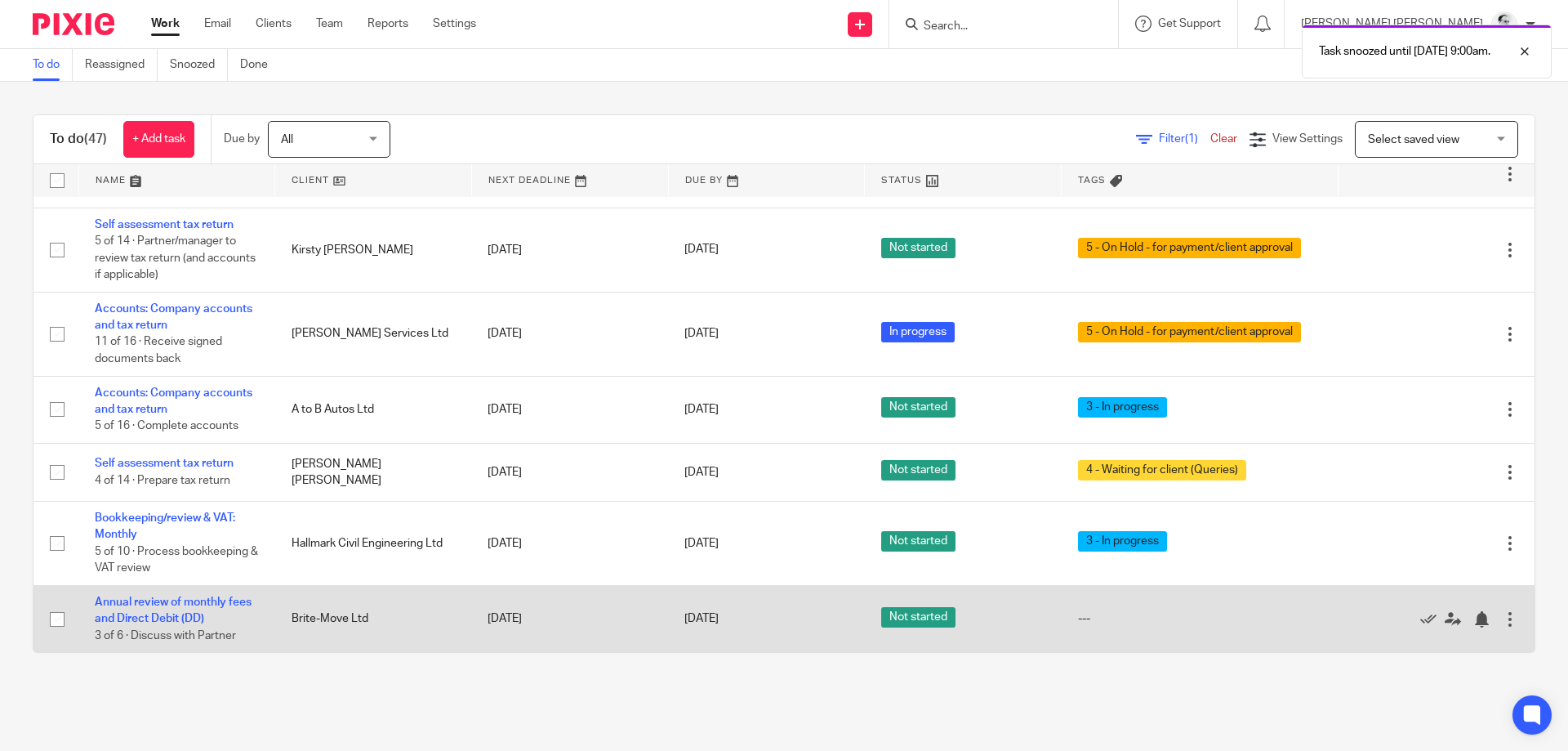
scroll to position [505, 0]
click at [1482, 621] on div at bounding box center [1481, 619] width 17 height 17
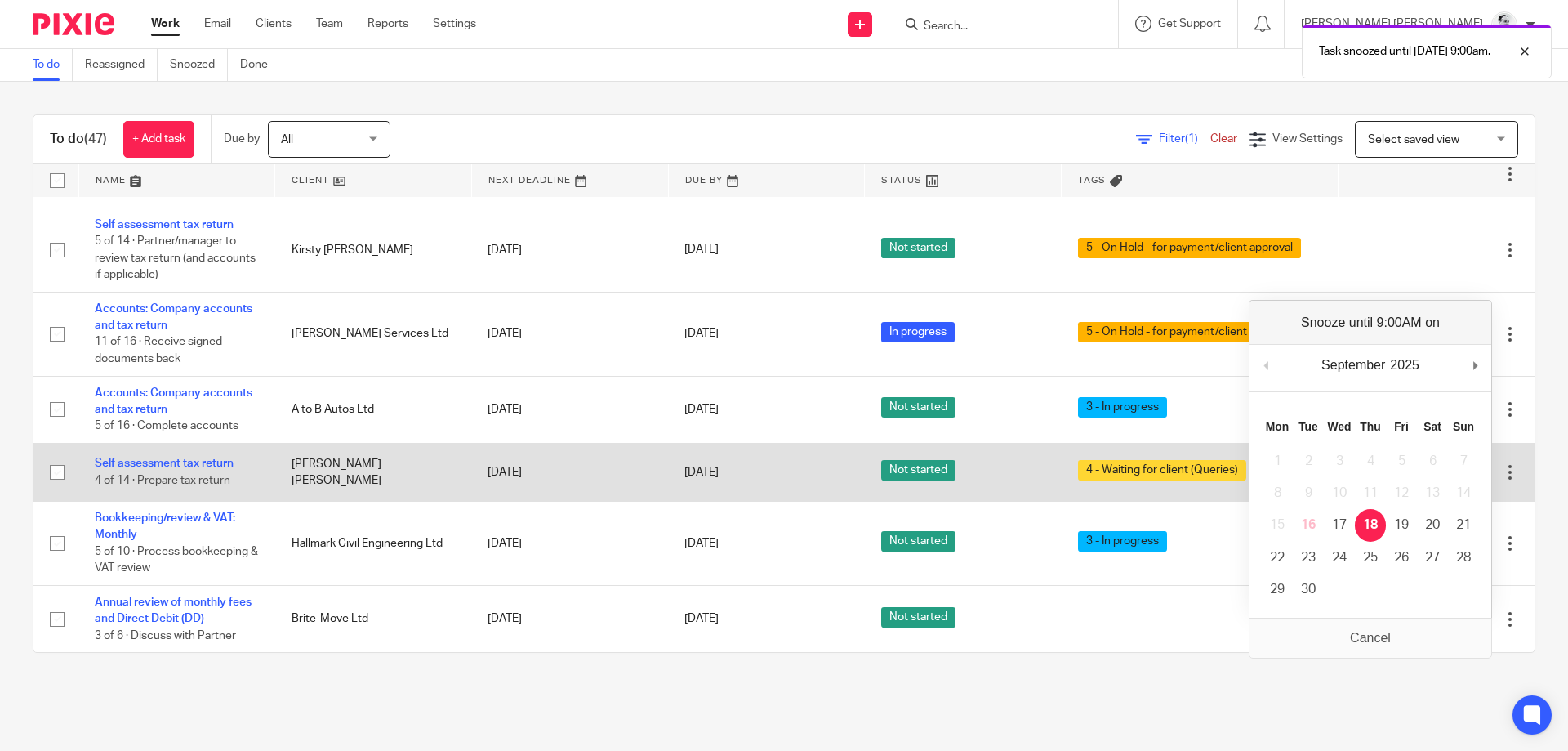
scroll to position [438, 0]
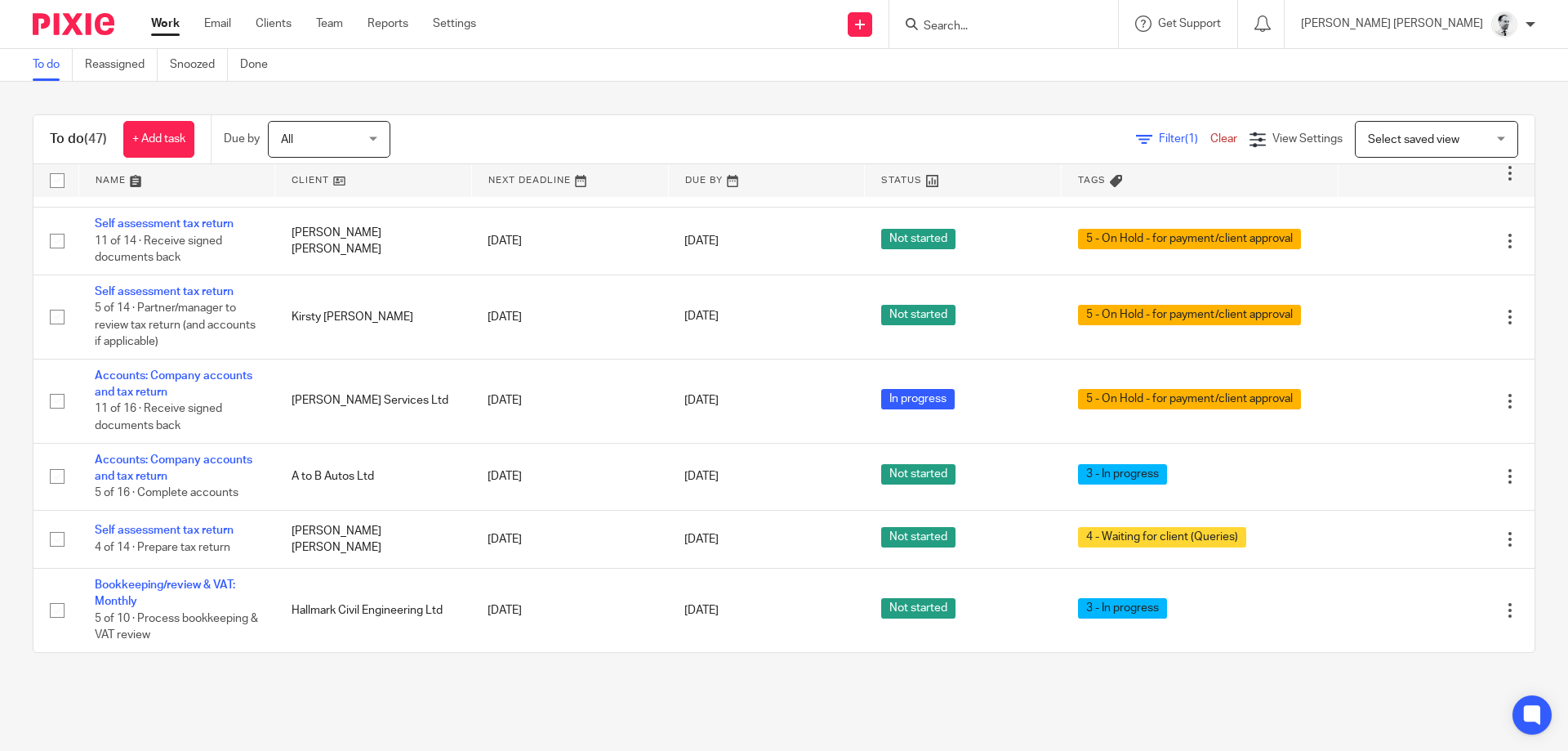
click at [1079, 18] on form at bounding box center [1009, 24] width 174 height 20
click at [1069, 22] on input "Search" at bounding box center [996, 27] width 147 height 15
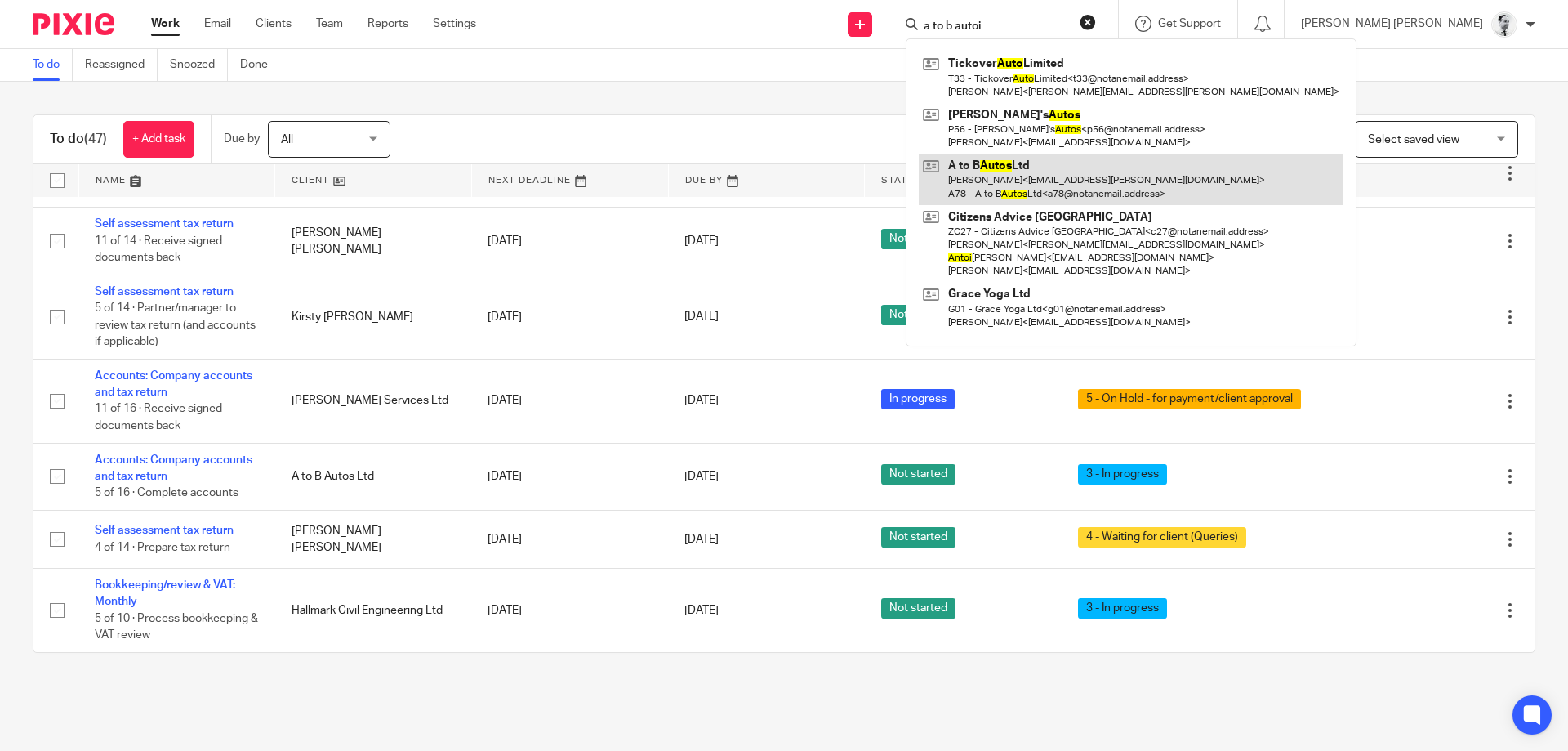
type input "a to b autoi"
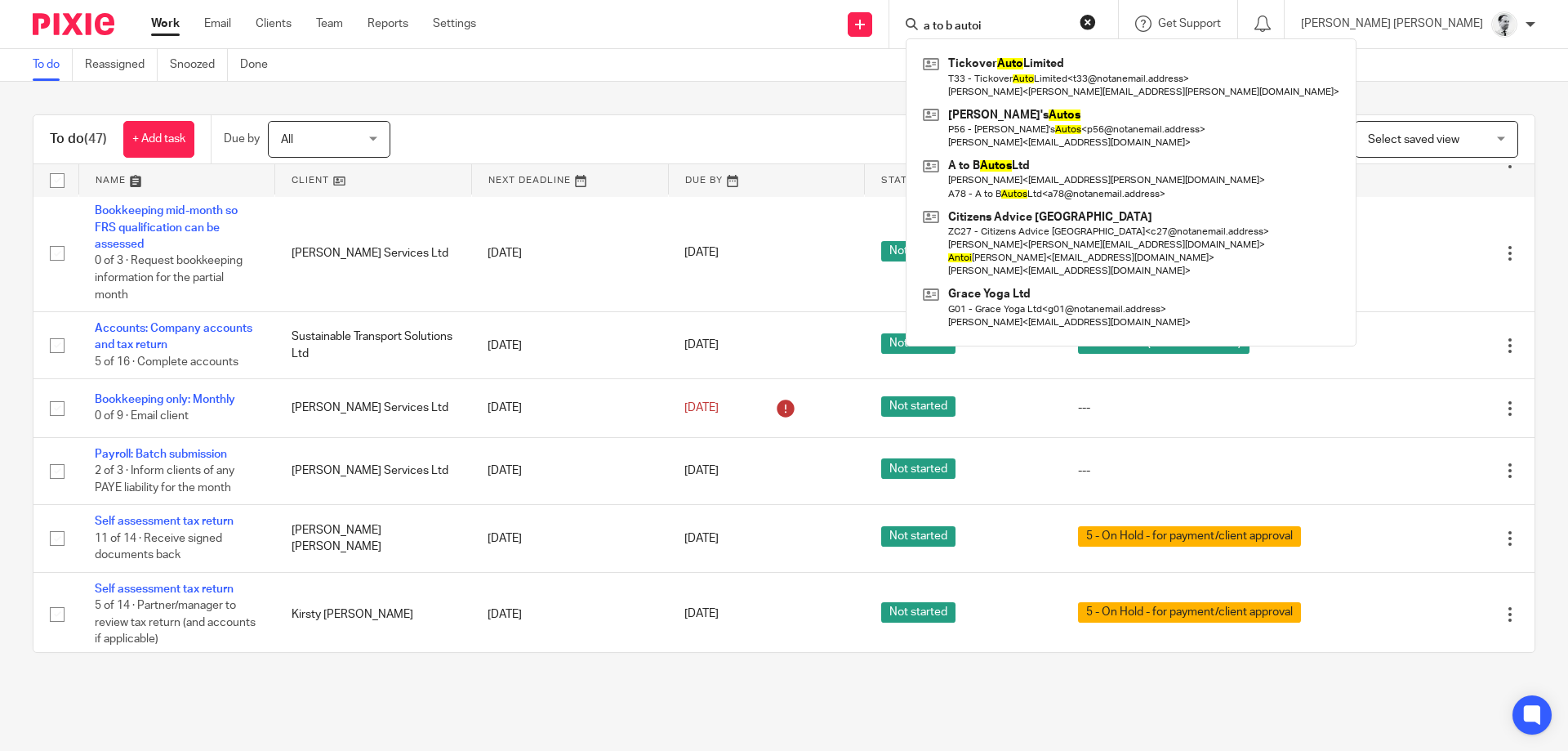
scroll to position [0, 0]
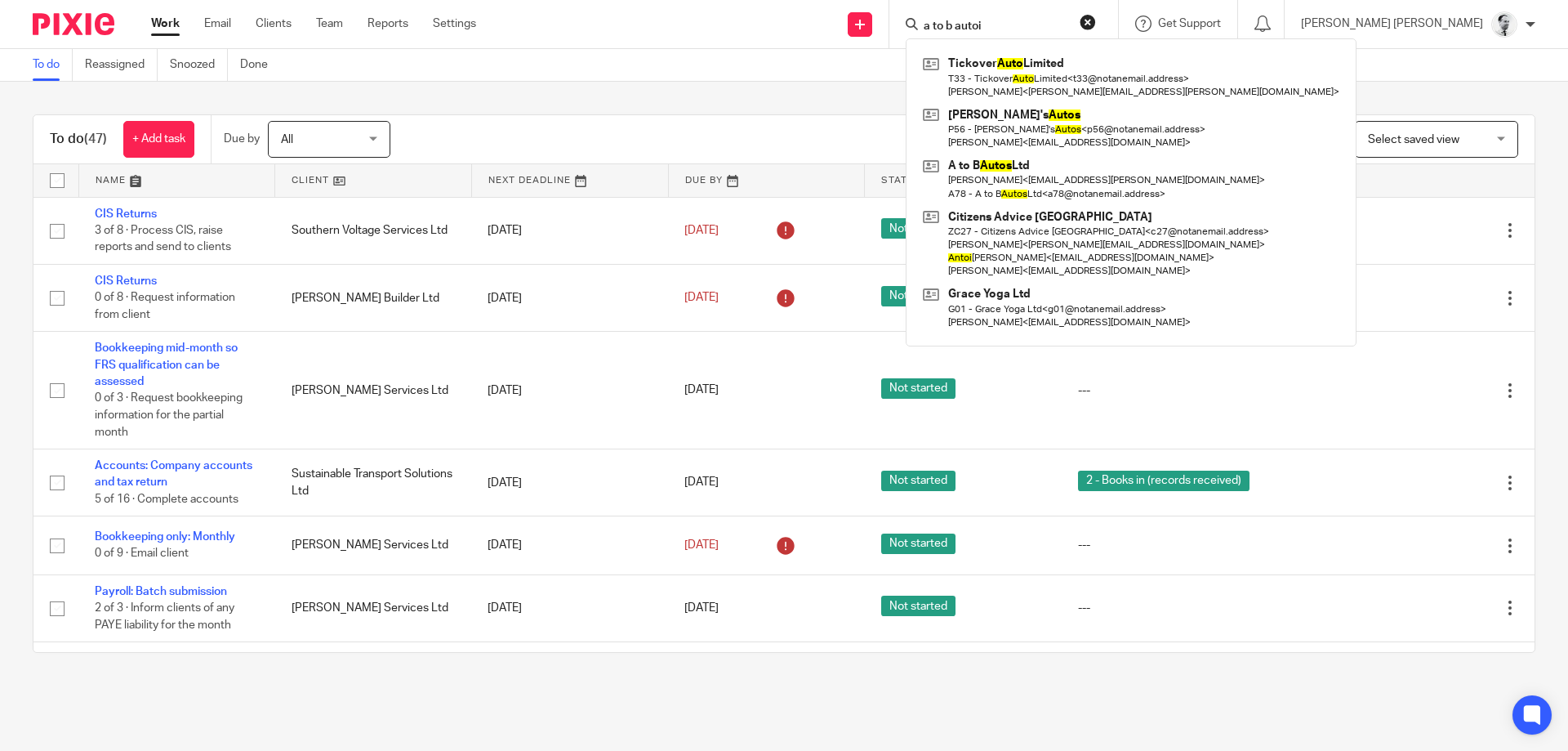
click at [571, 86] on div "To do (47) + Add task Due by All All Today Tomorrow This week Next week This mo…" at bounding box center [784, 383] width 1568 height 604
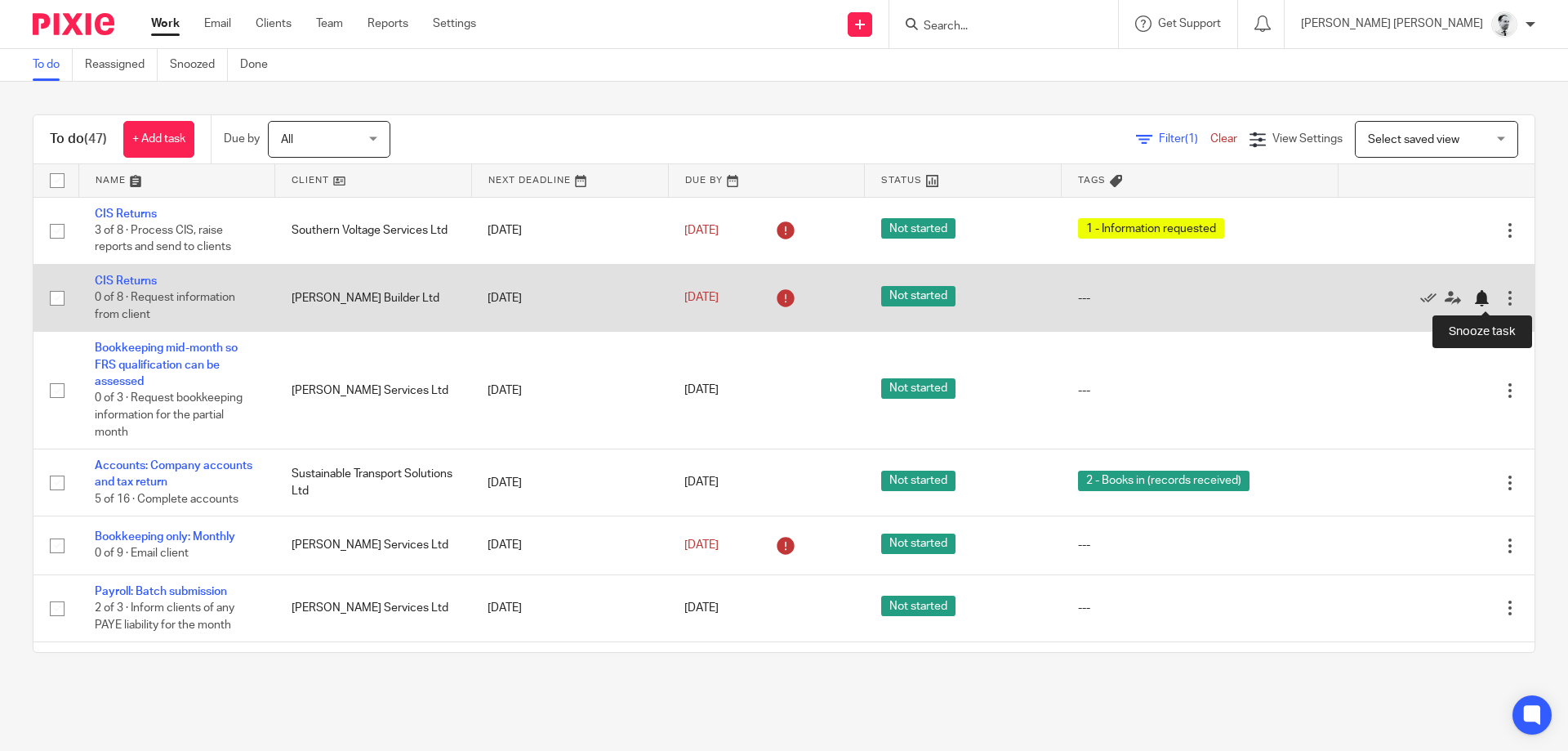
click at [1490, 305] on div at bounding box center [1485, 298] width 25 height 17
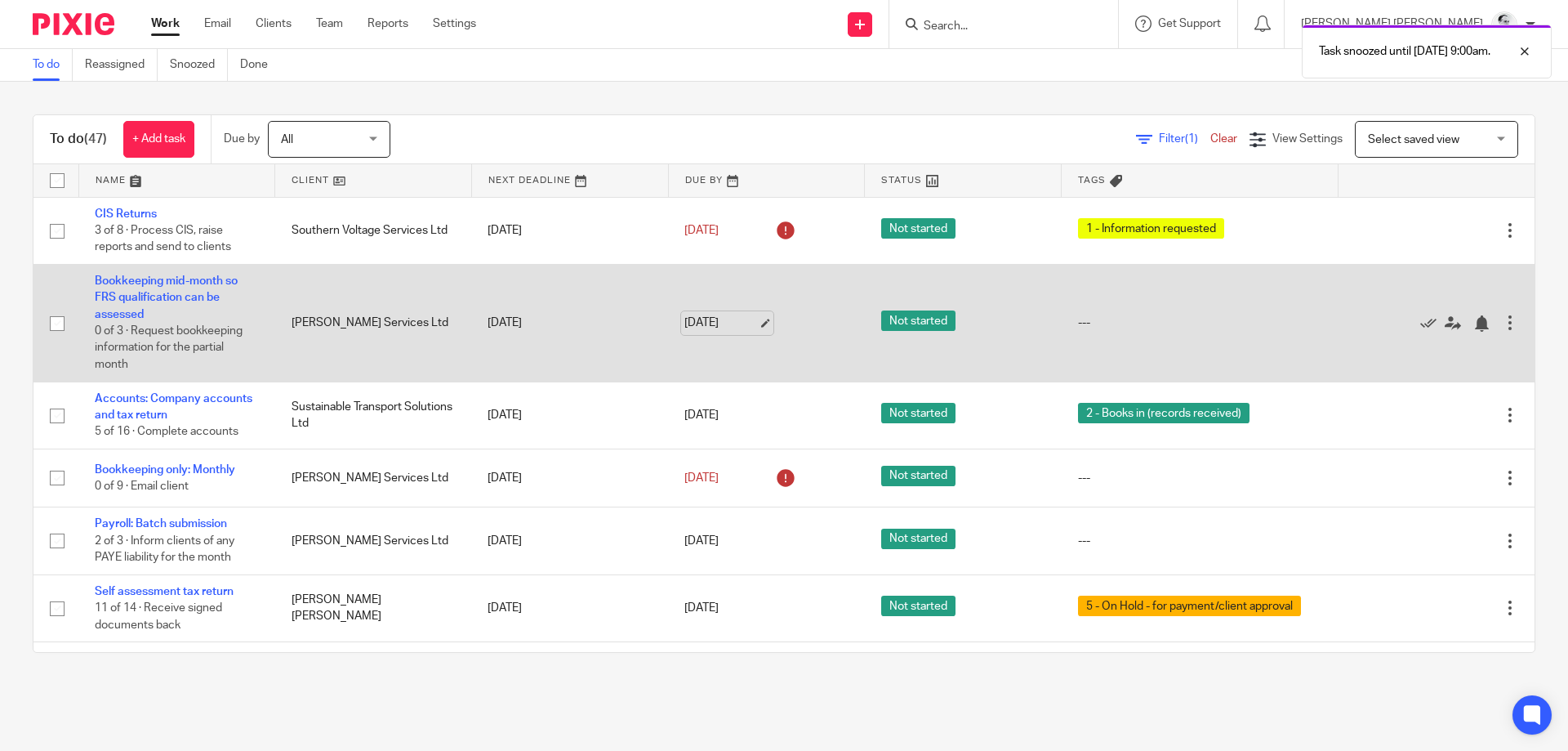
click at [721, 326] on link "19 Sep 2025" at bounding box center [721, 323] width 74 height 18
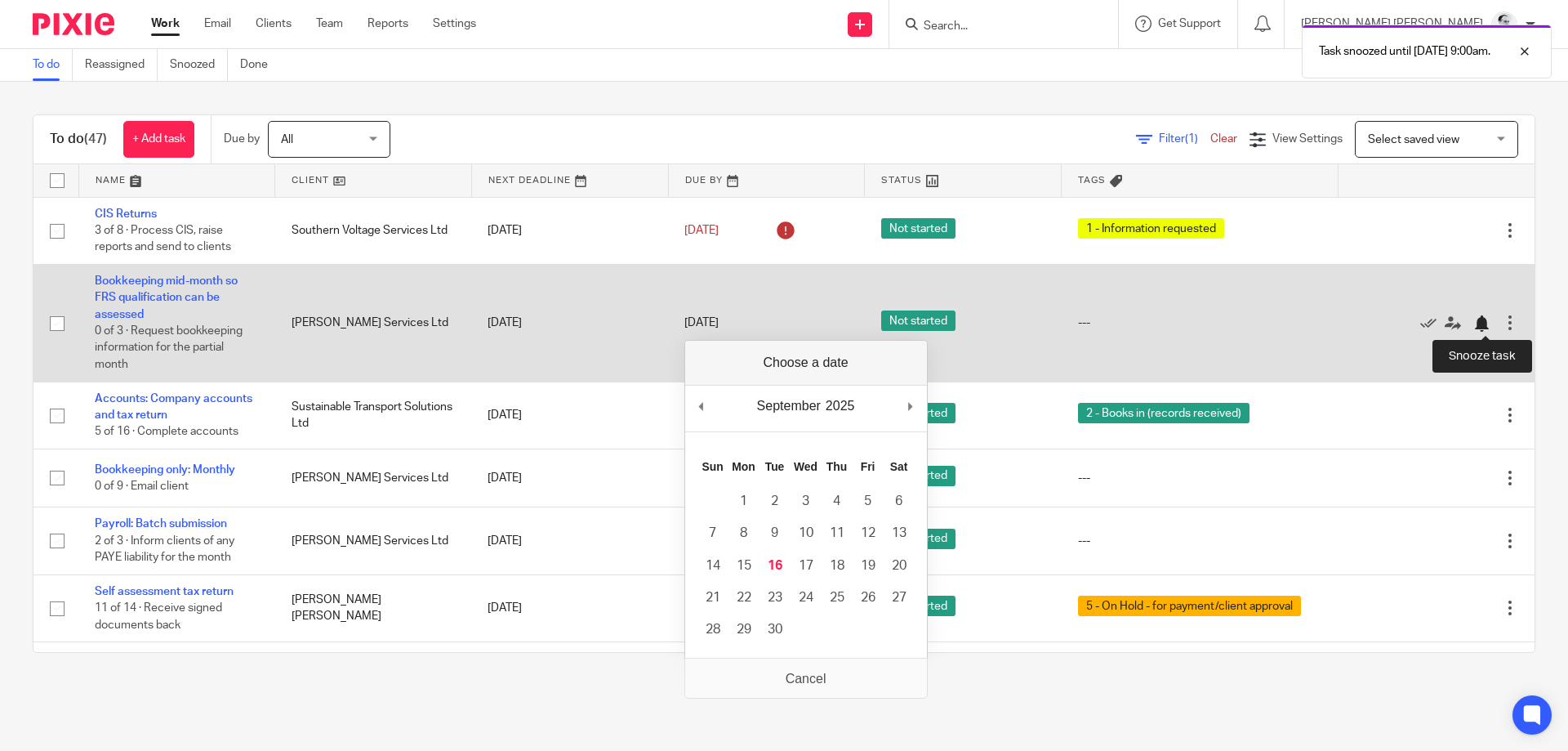
click at [1489, 321] on div at bounding box center [1481, 323] width 17 height 17
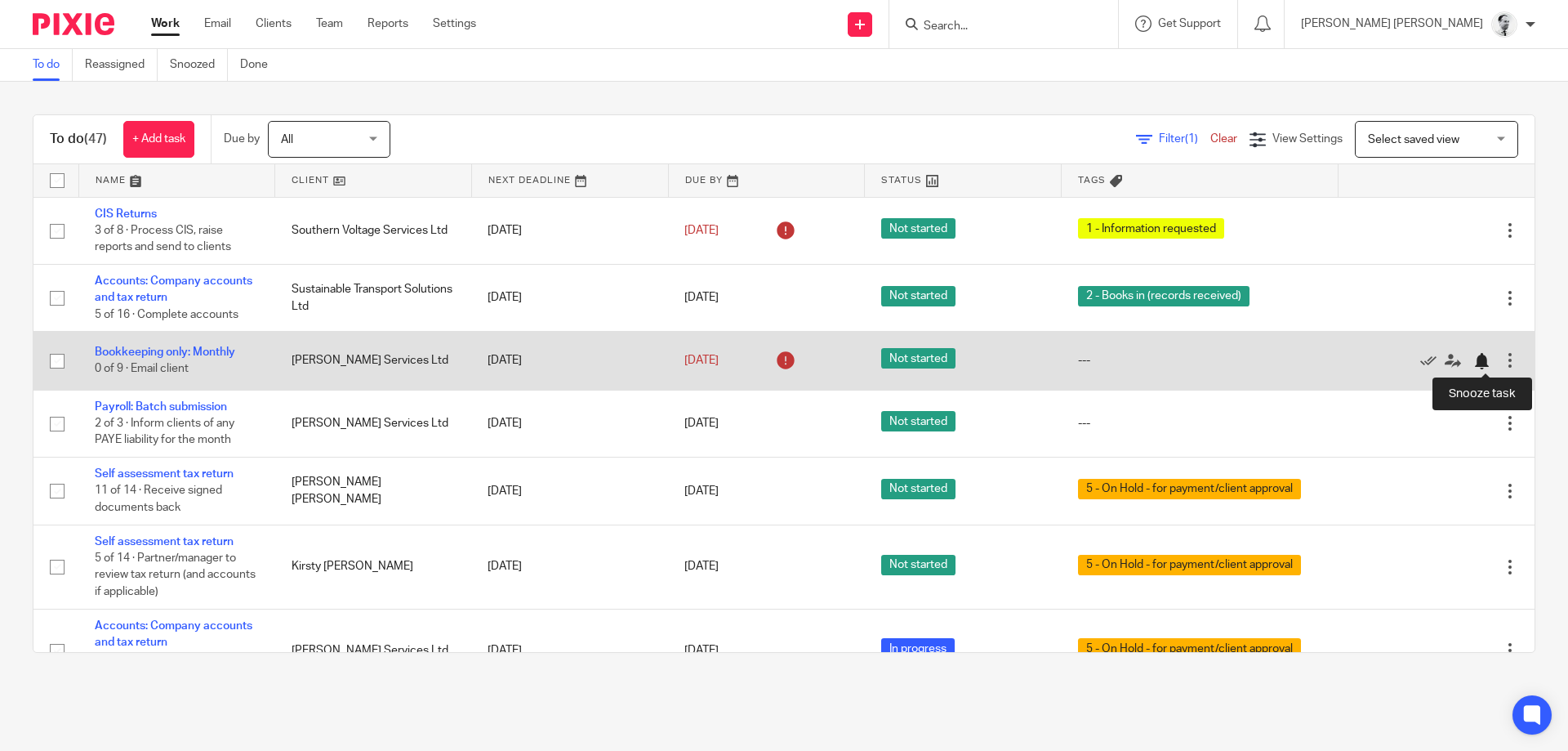
click at [1482, 360] on div at bounding box center [1481, 361] width 17 height 17
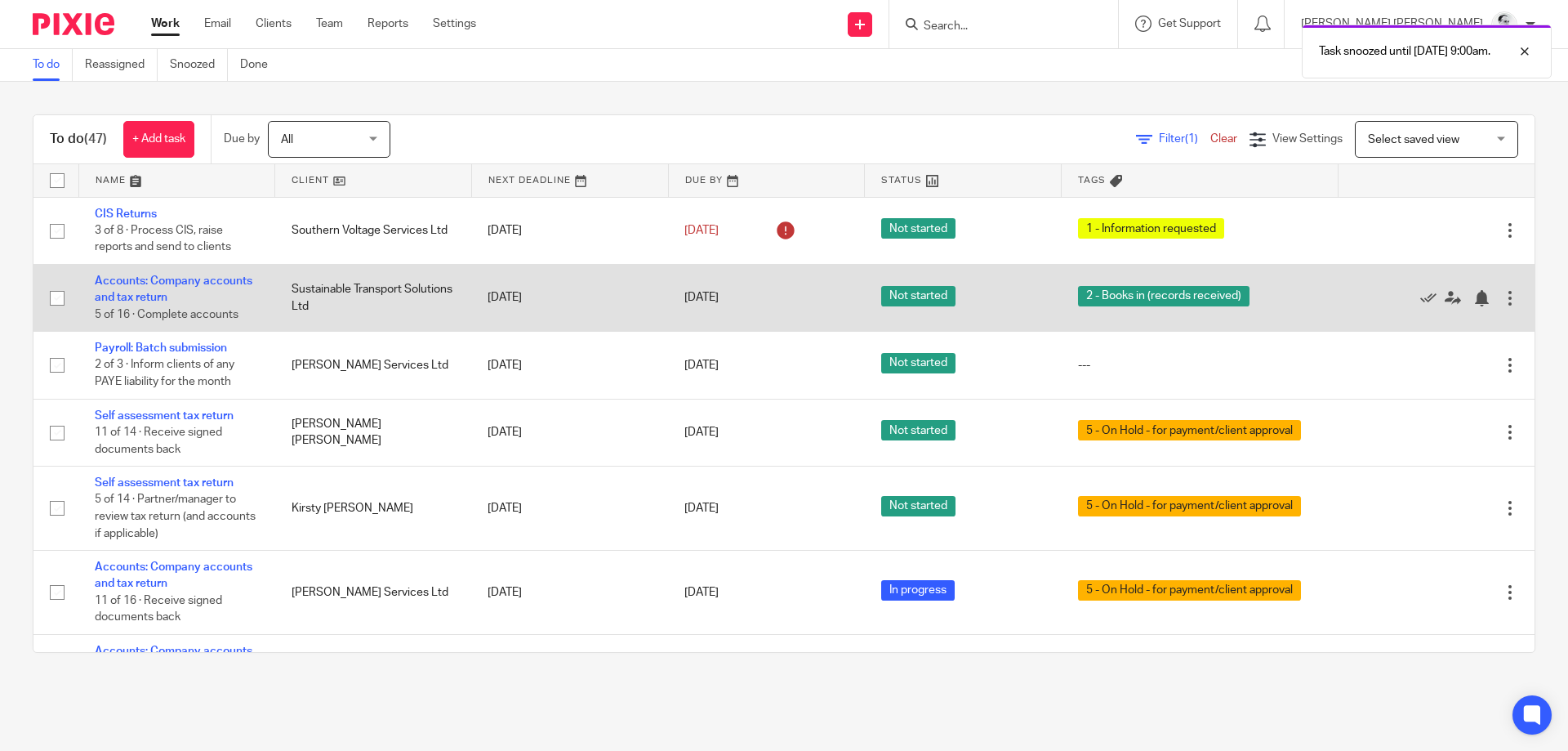
scroll to position [194, 0]
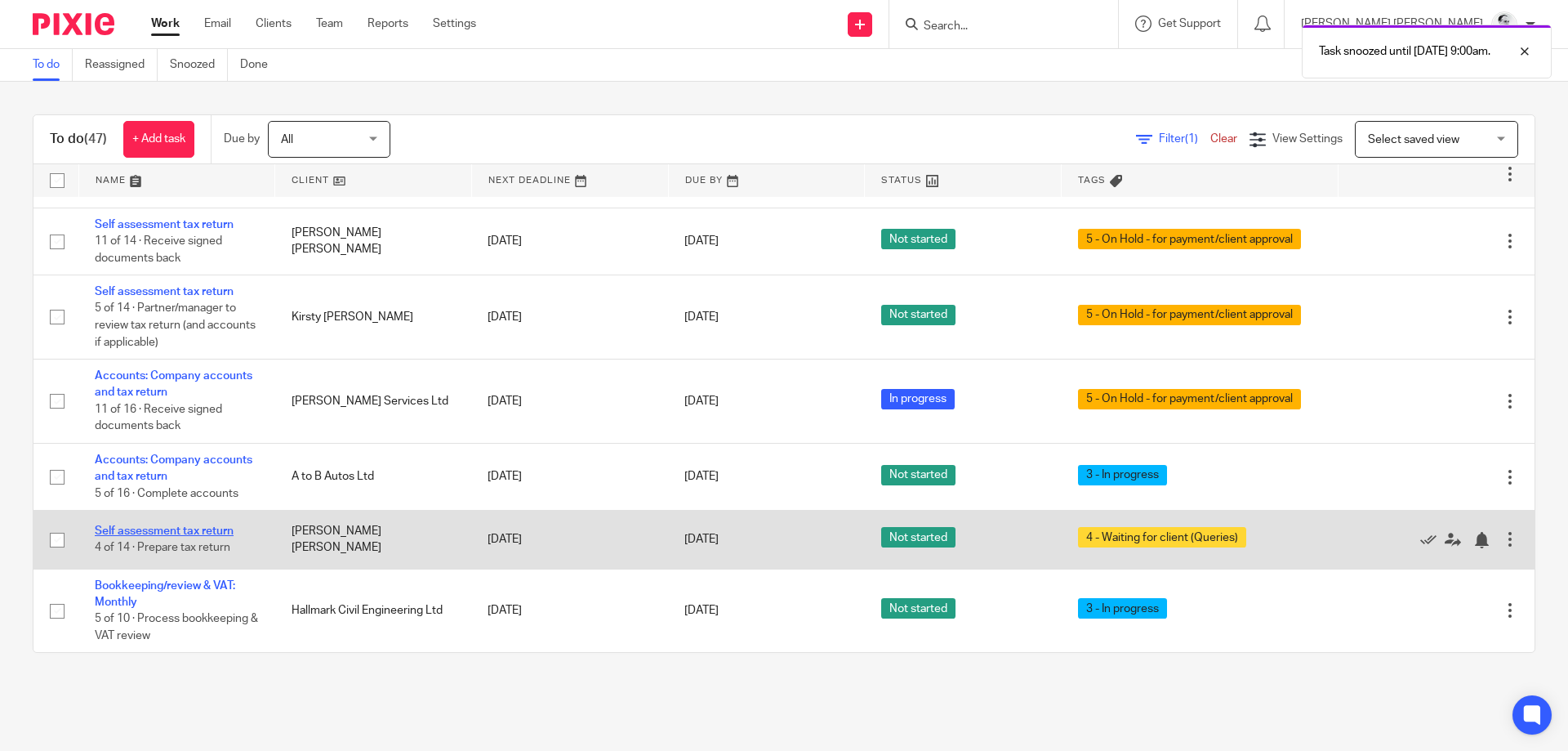
click at [165, 532] on link "Self assessment tax return" at bounding box center [164, 531] width 139 height 11
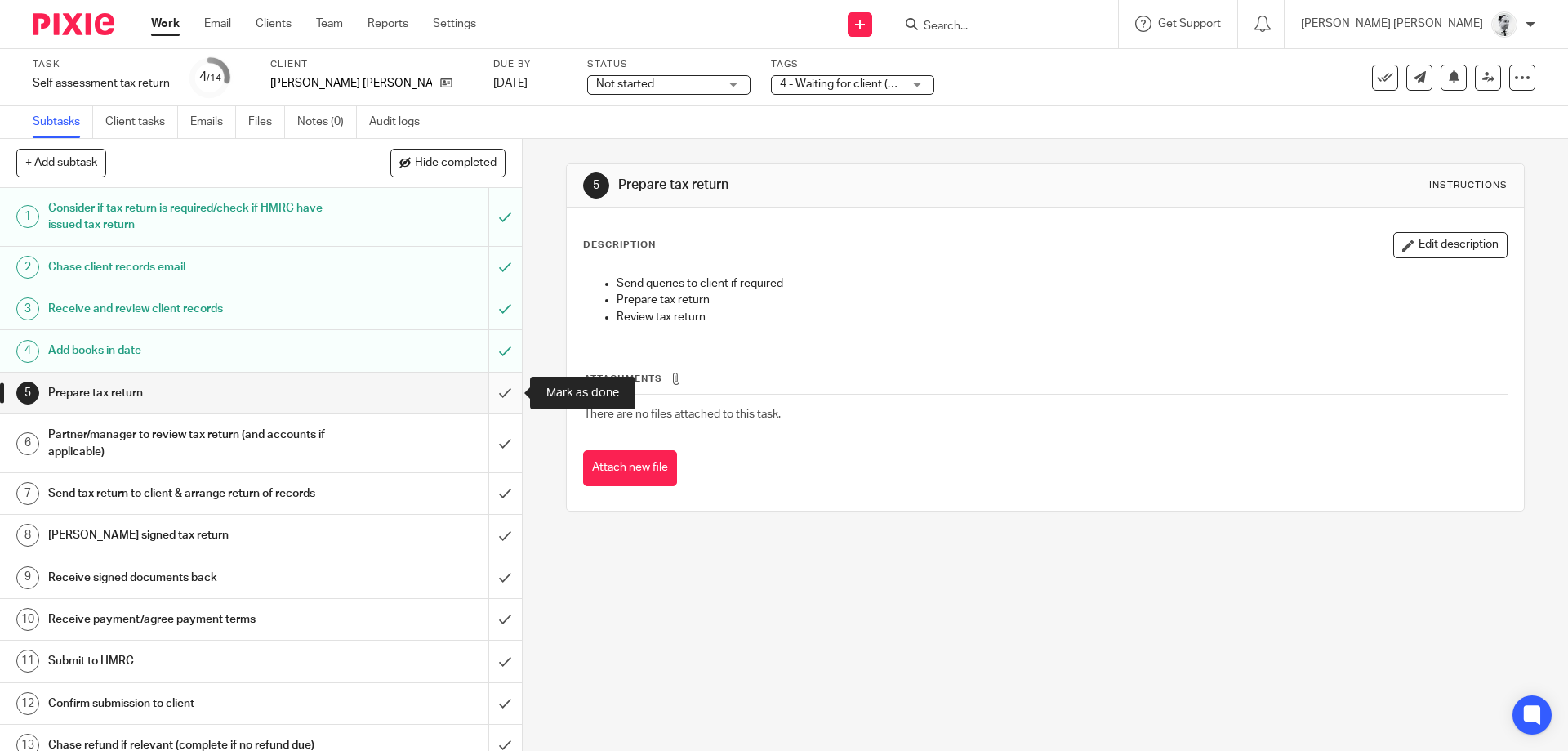
click at [507, 403] on input "submit" at bounding box center [261, 393] width 521 height 41
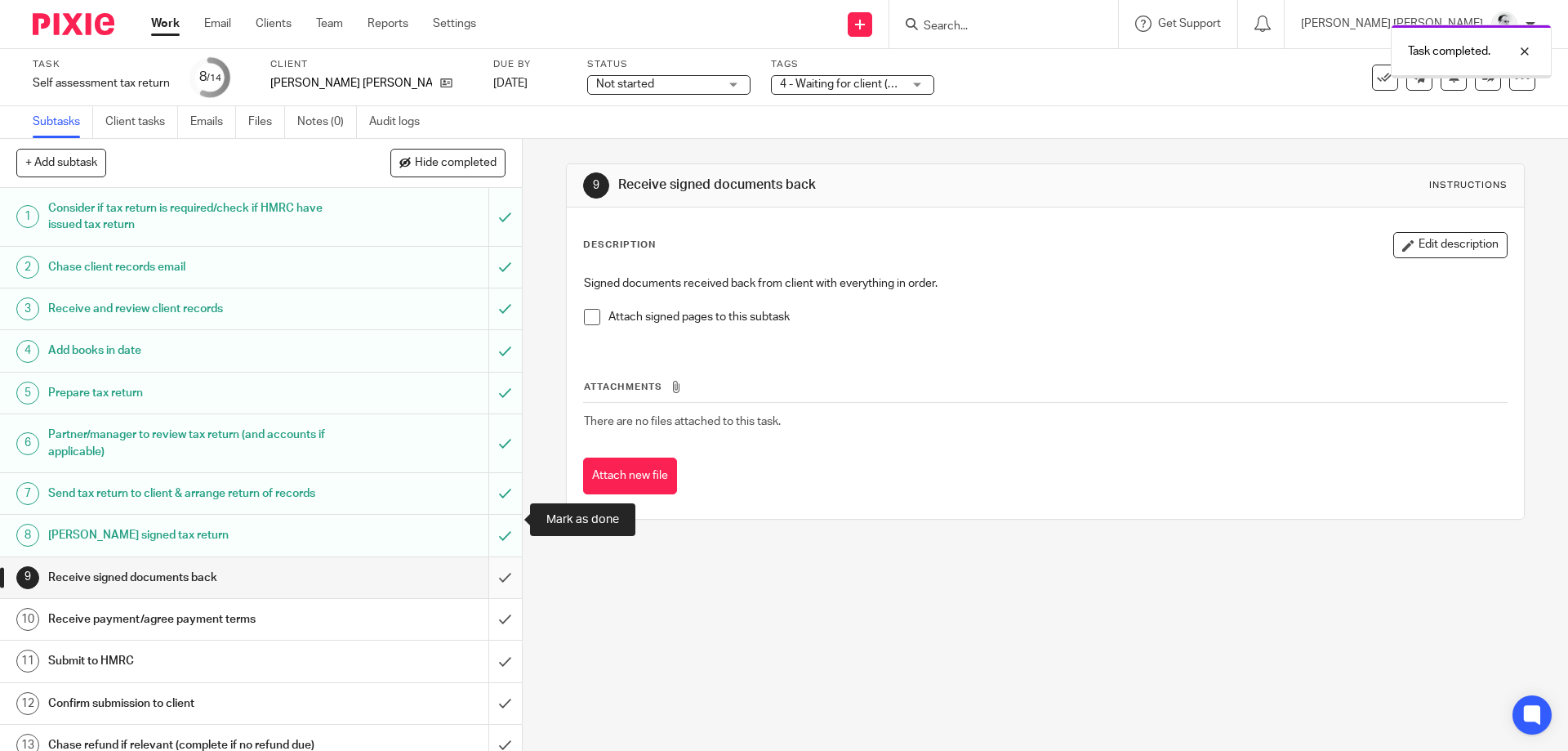
scroll to position [58, 0]
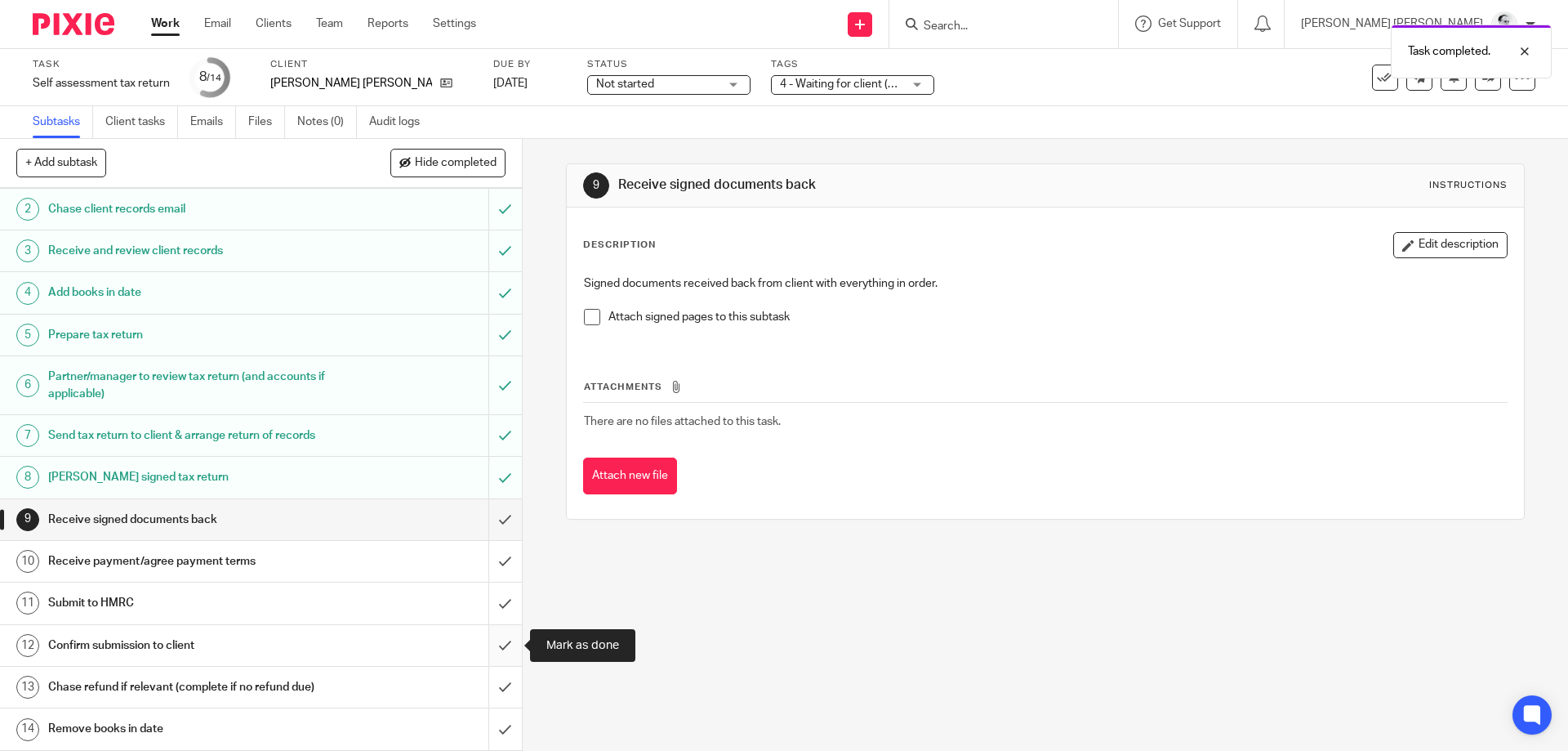
click at [507, 653] on input "submit" at bounding box center [261, 645] width 521 height 41
click at [501, 686] on input "submit" at bounding box center [261, 686] width 521 height 41
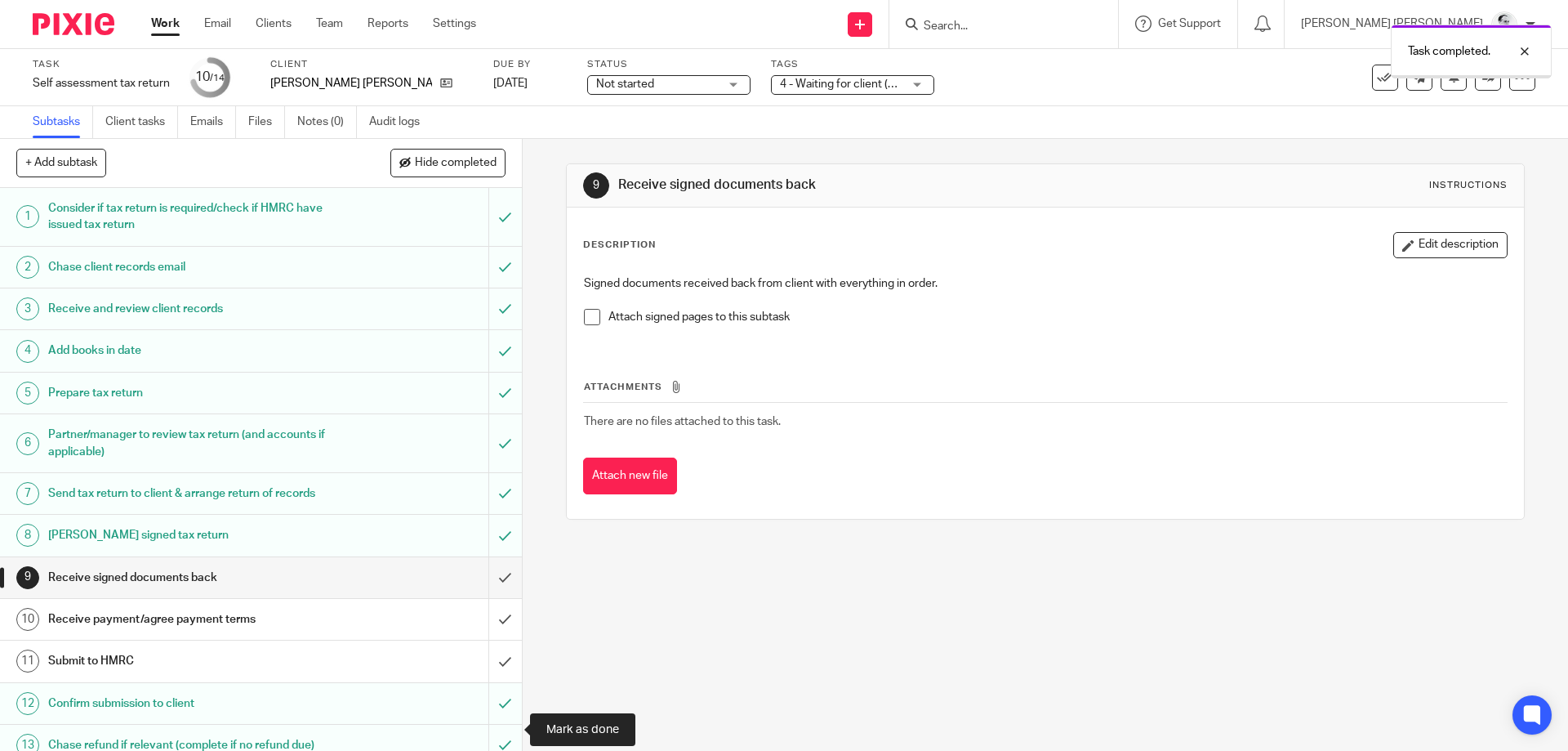
scroll to position [58, 0]
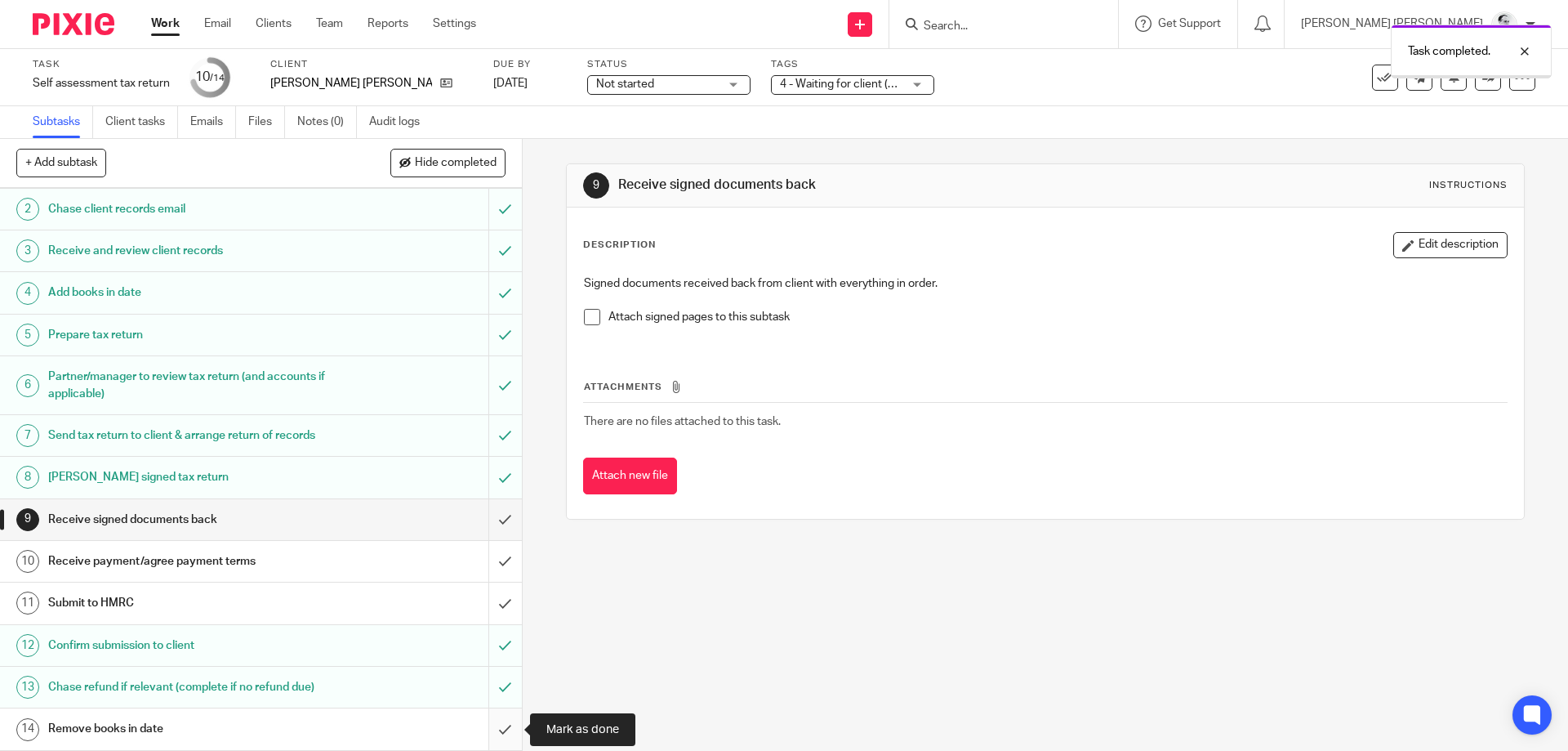
click at [504, 729] on input "submit" at bounding box center [261, 728] width 521 height 41
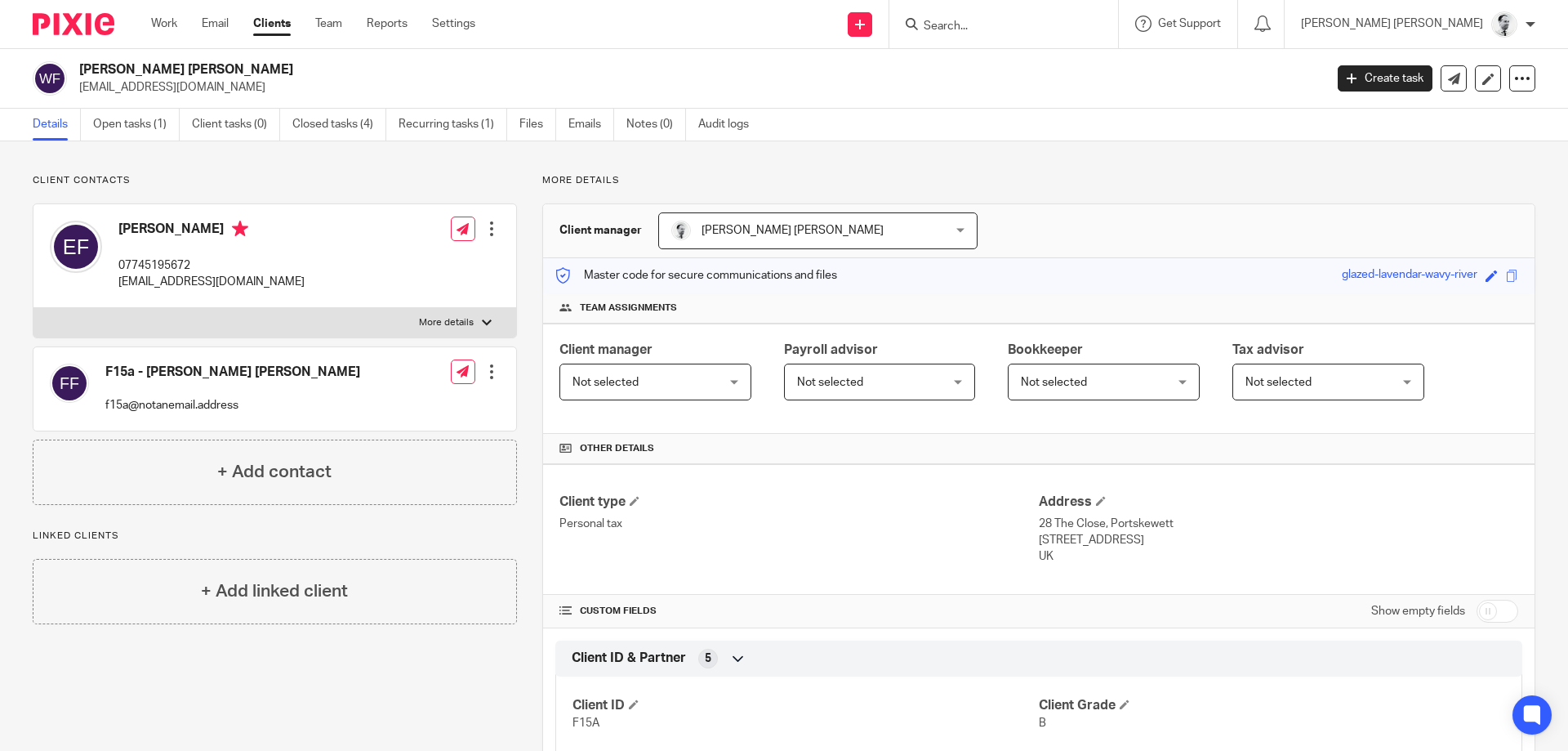
scroll to position [313, 0]
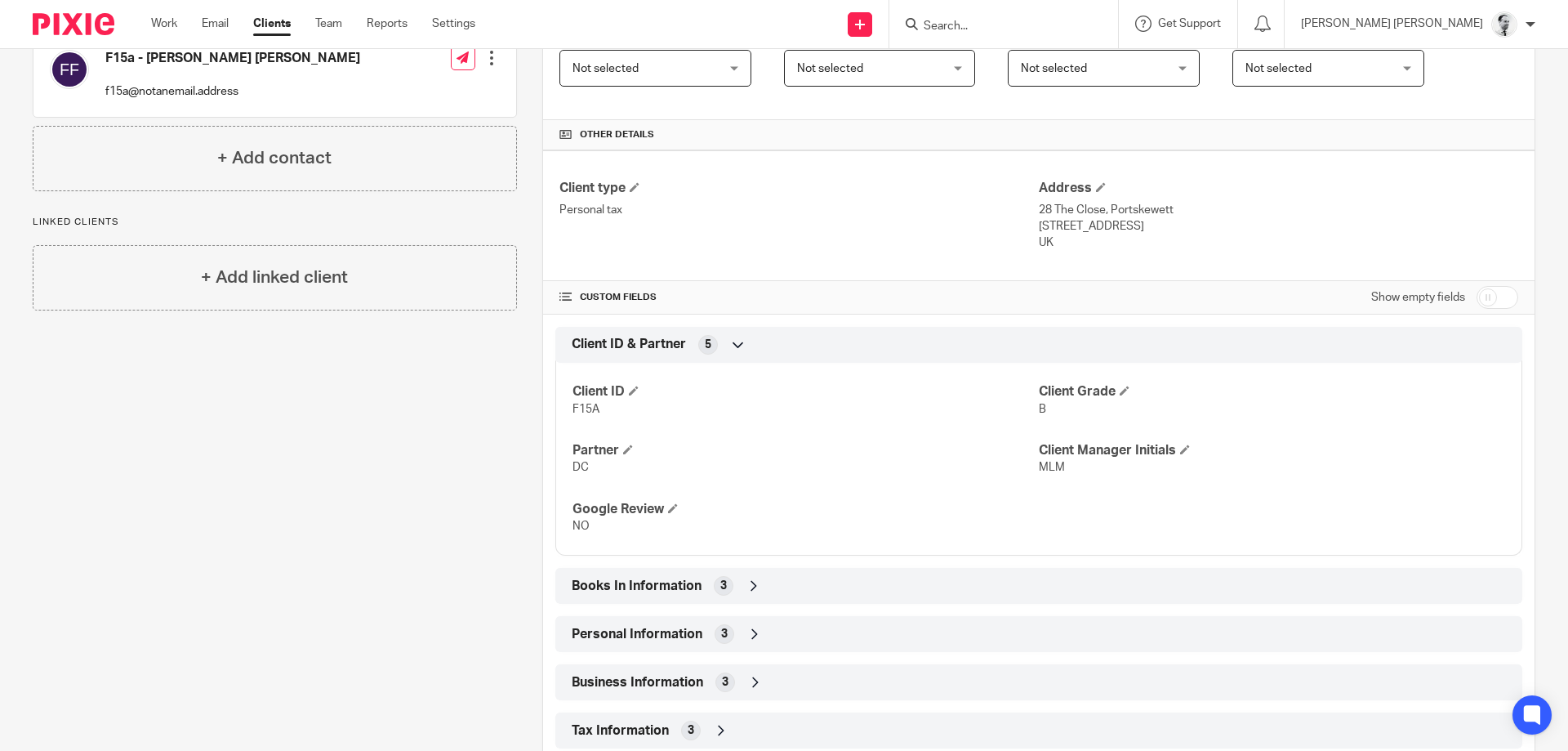
click at [689, 590] on span "Books In Information" at bounding box center [636, 586] width 130 height 18
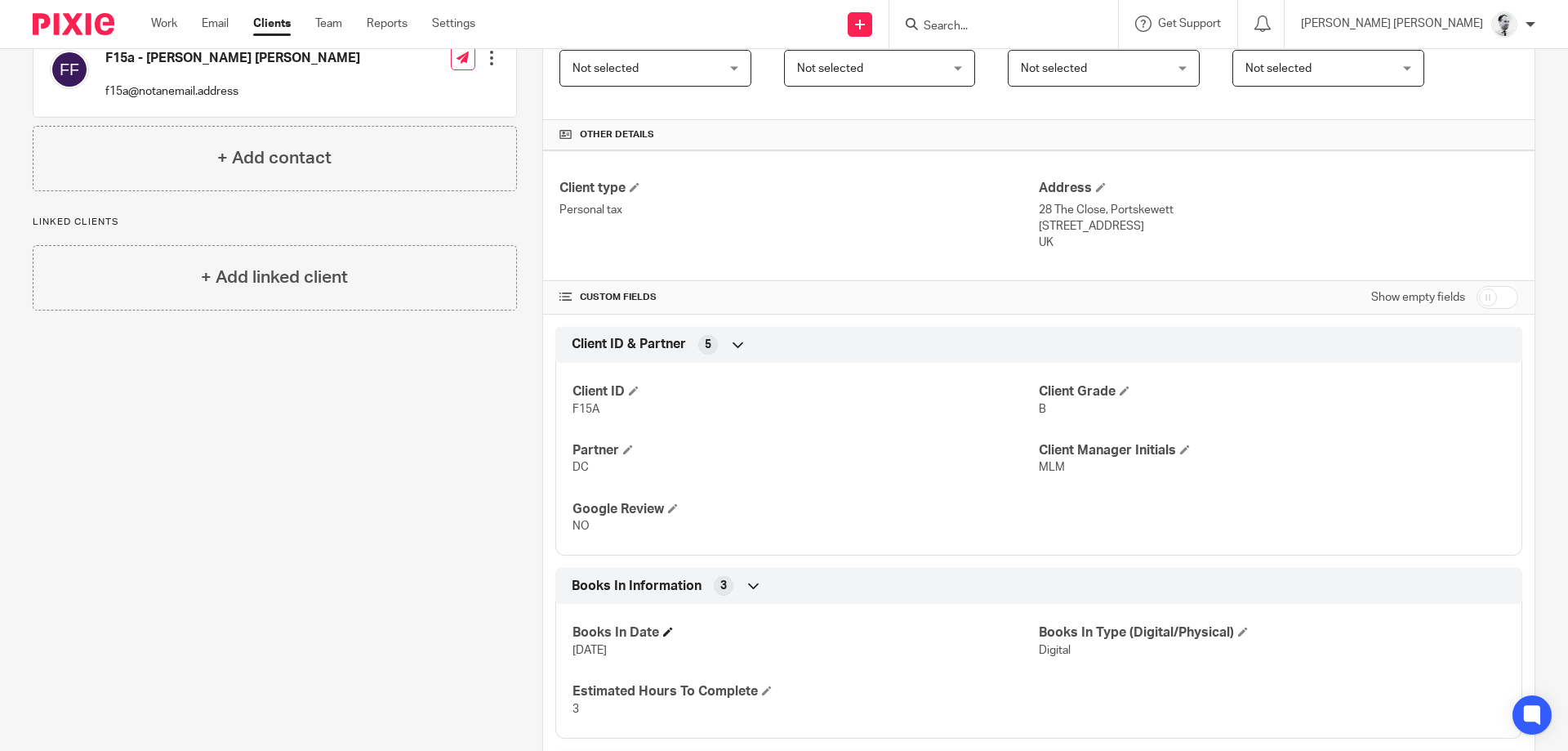
click at [674, 625] on h4 "Books In Date" at bounding box center [805, 632] width 466 height 18
click at [672, 630] on span at bounding box center [668, 631] width 10 height 10
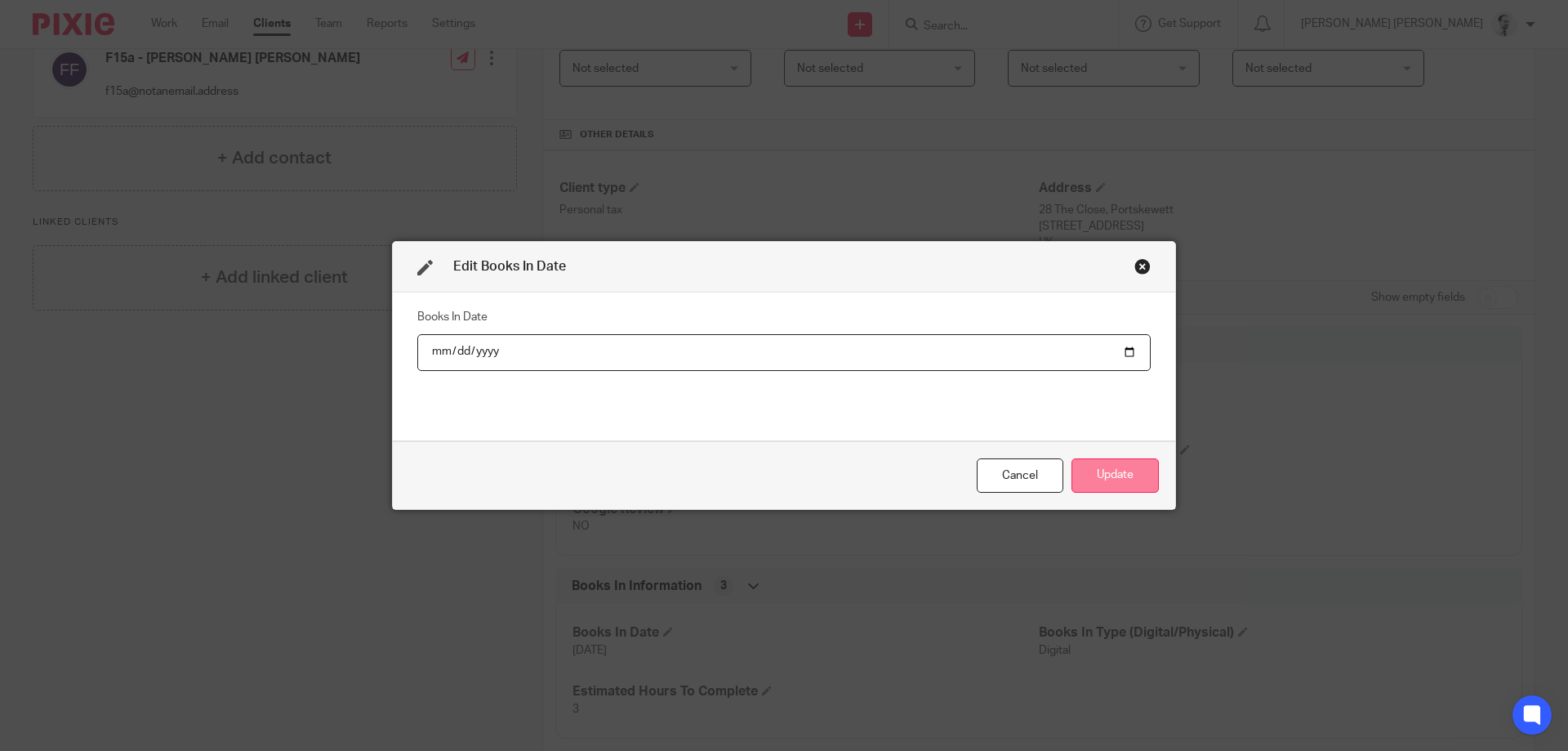
click at [1140, 482] on button "Update" at bounding box center [1115, 475] width 88 height 35
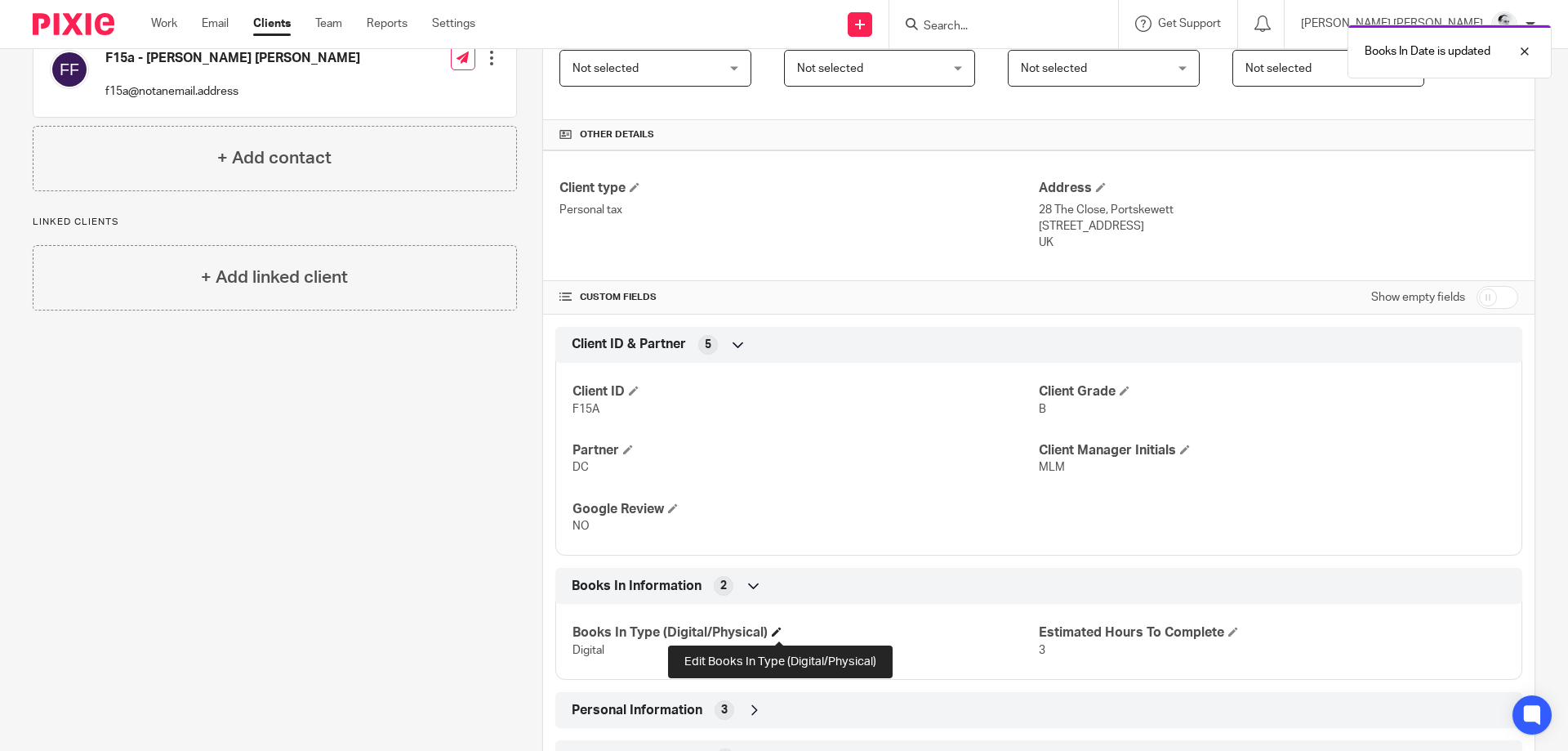
click at [775, 633] on span at bounding box center [777, 631] width 10 height 10
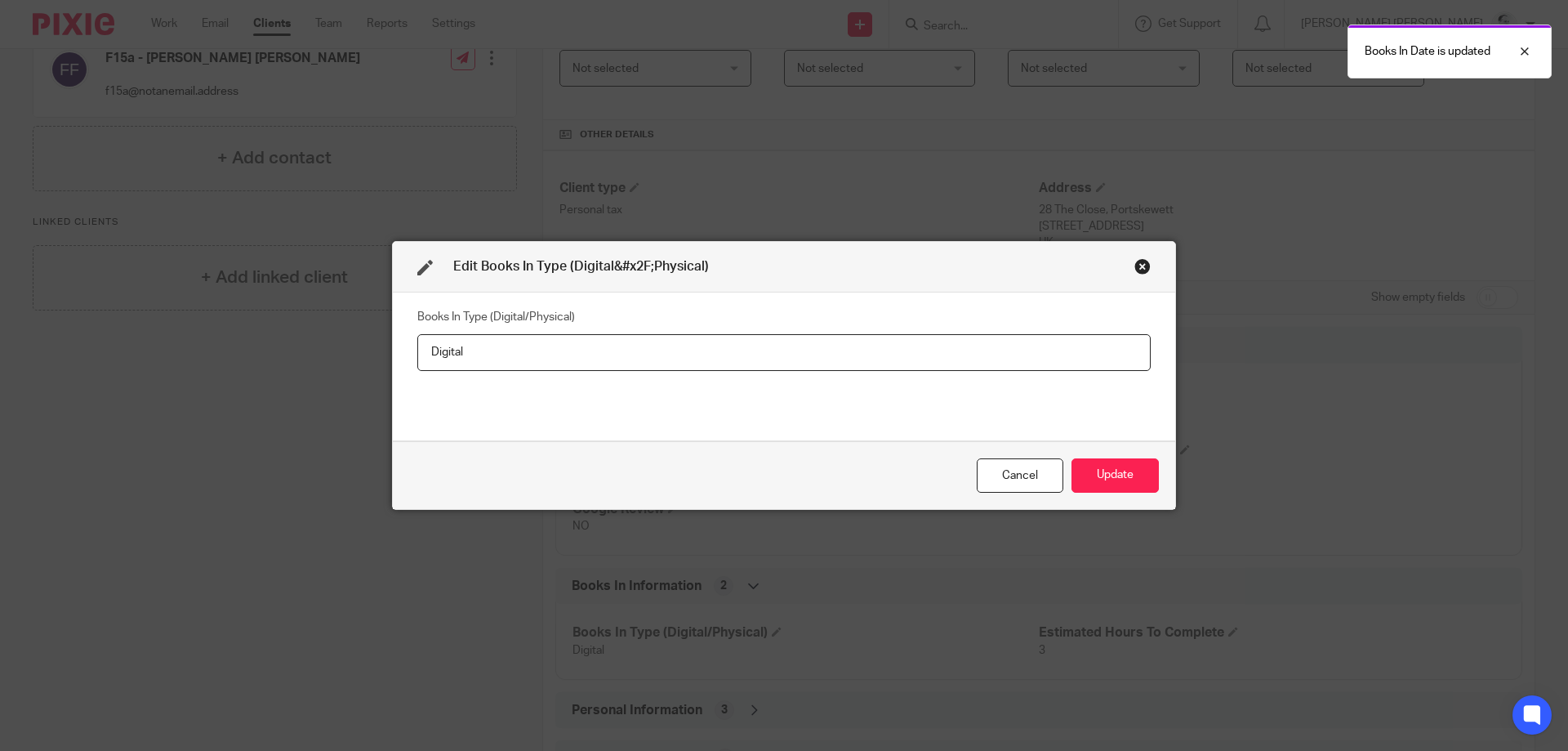
click at [417, 348] on input "Digital" at bounding box center [784, 353] width 733 height 37
click at [1123, 469] on button "Update" at bounding box center [1115, 475] width 88 height 35
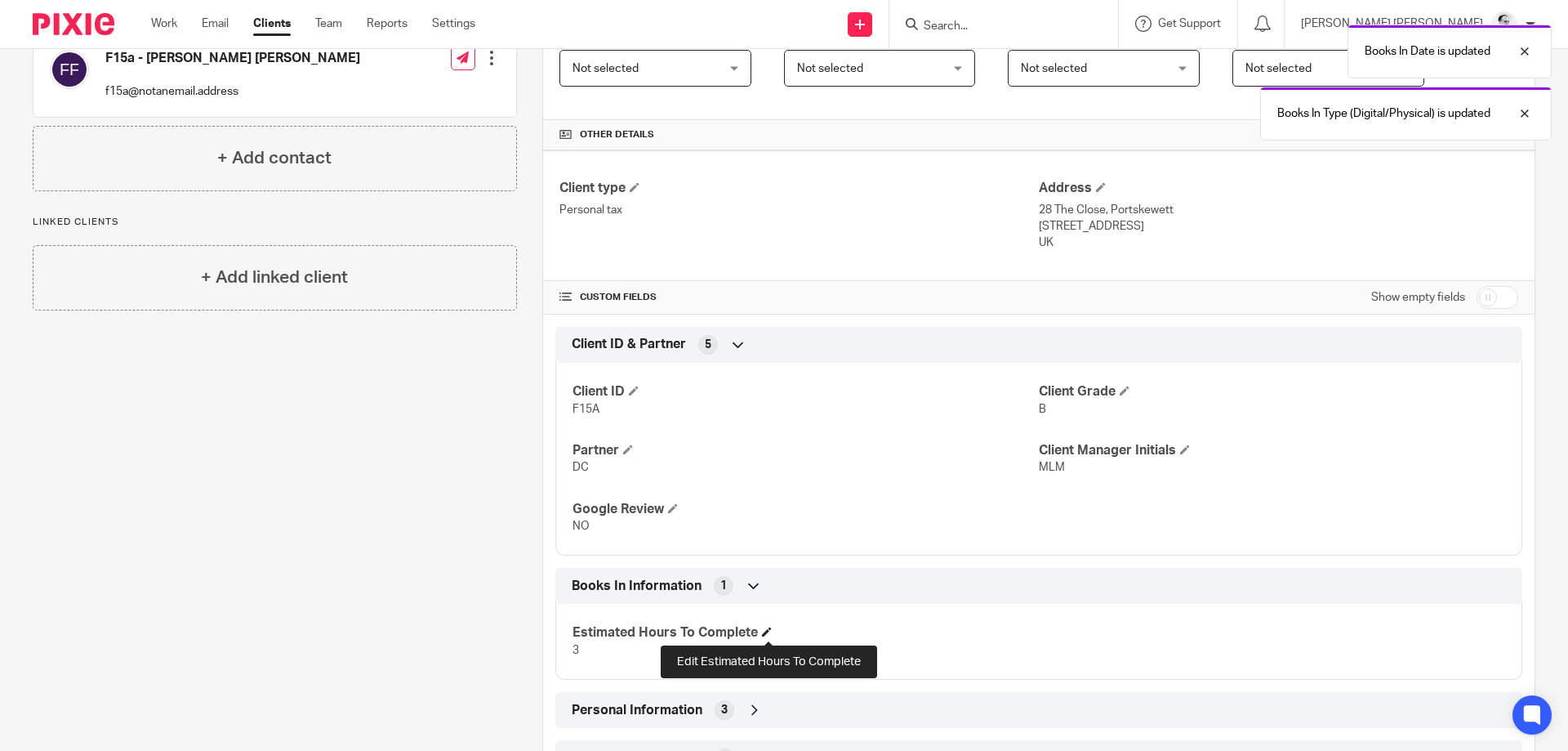
click at [766, 631] on span at bounding box center [766, 631] width 10 height 10
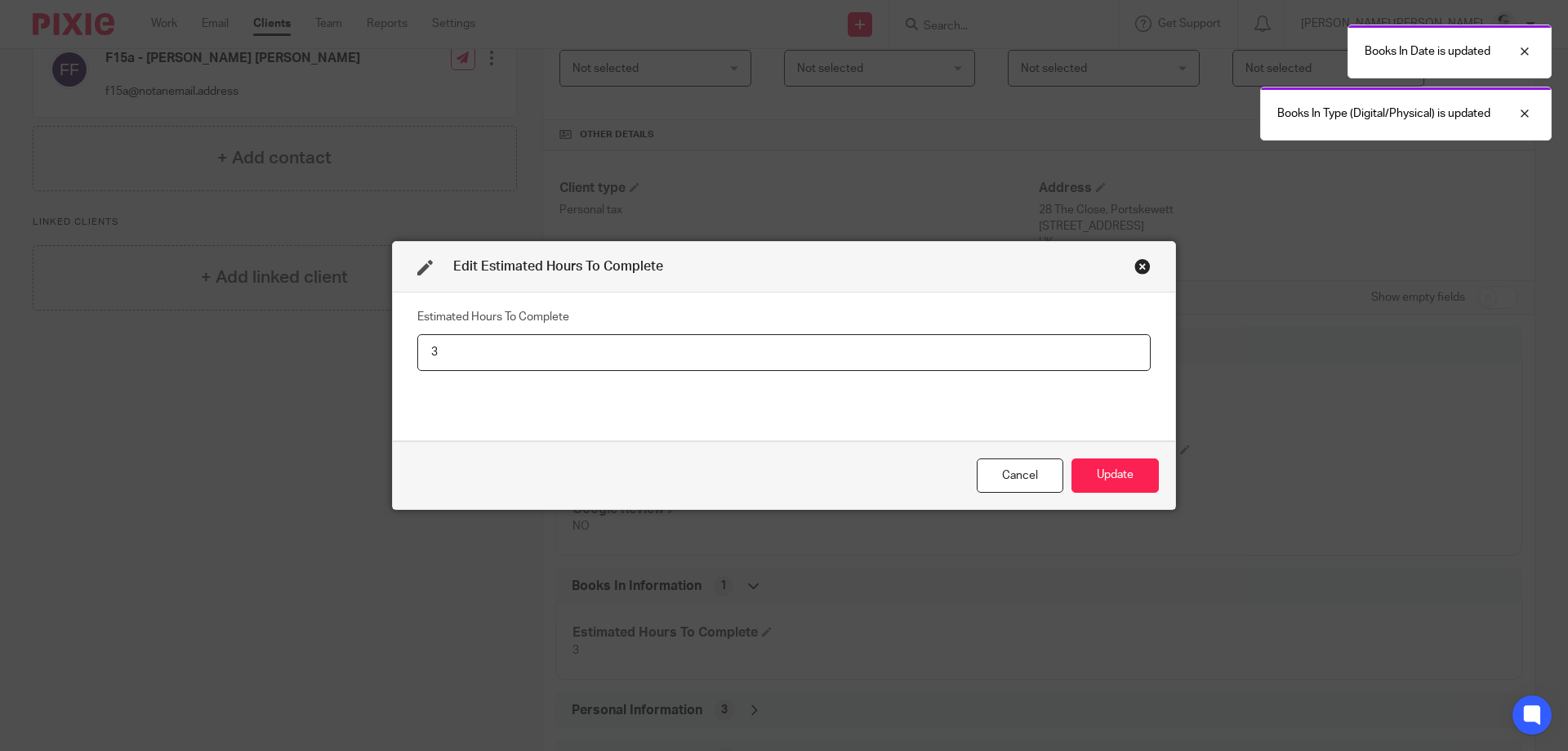
drag, startPoint x: 240, startPoint y: 349, endPoint x: 179, endPoint y: 342, distance: 61.4
click at [417, 349] on input "3" at bounding box center [784, 353] width 733 height 37
click at [1071, 458] on button "Update" at bounding box center [1115, 475] width 88 height 35
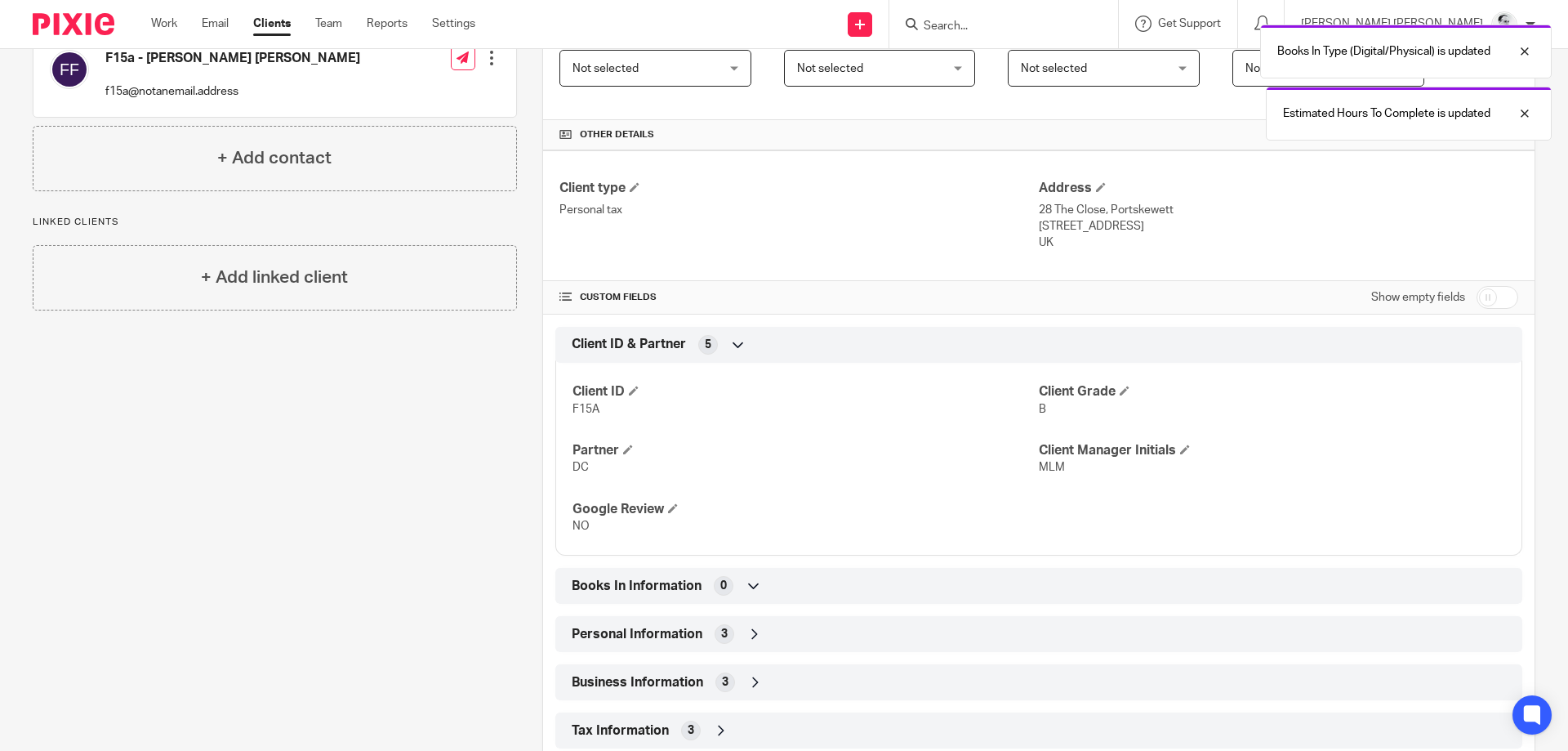
scroll to position [0, 0]
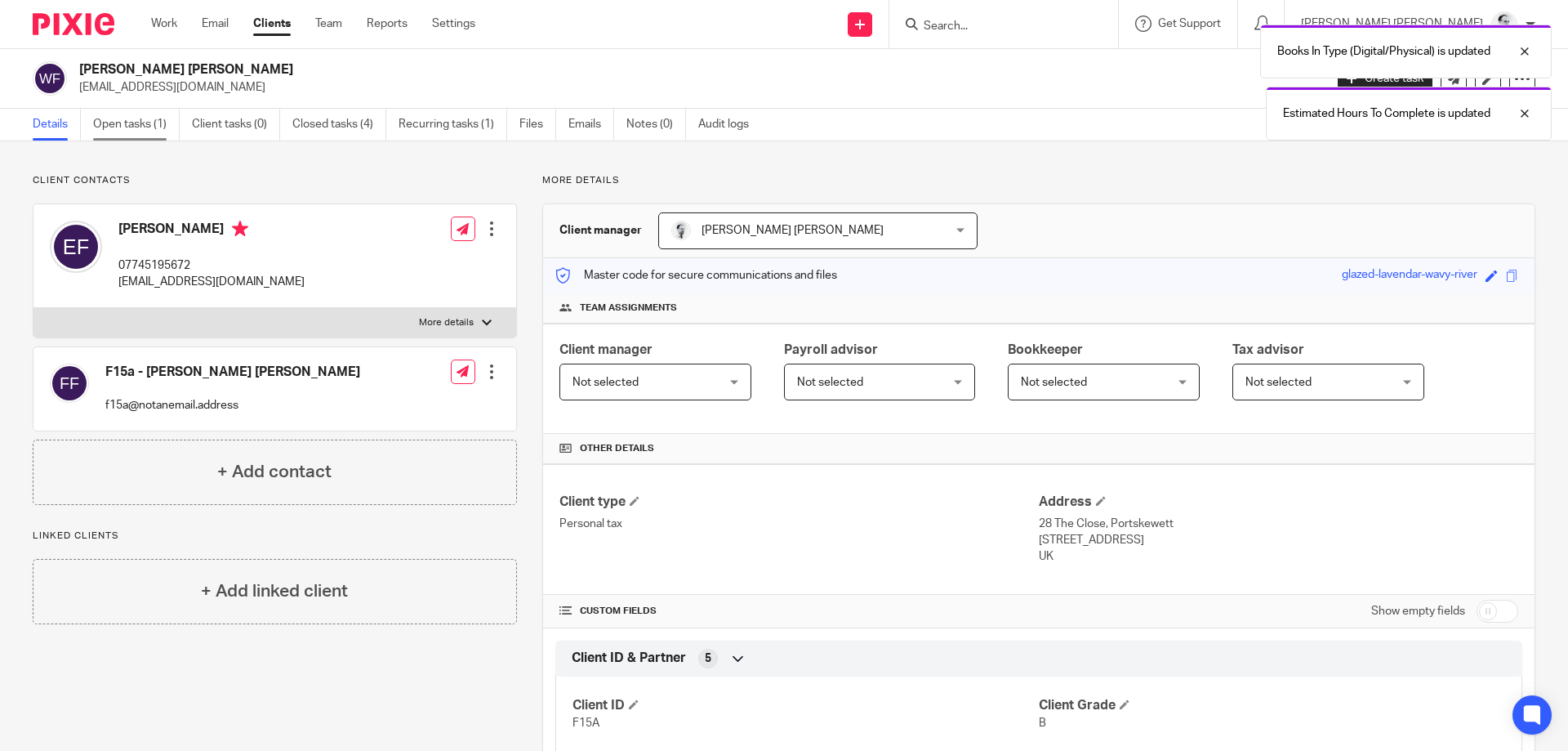
click at [146, 111] on link "Open tasks (1)" at bounding box center [136, 124] width 87 height 32
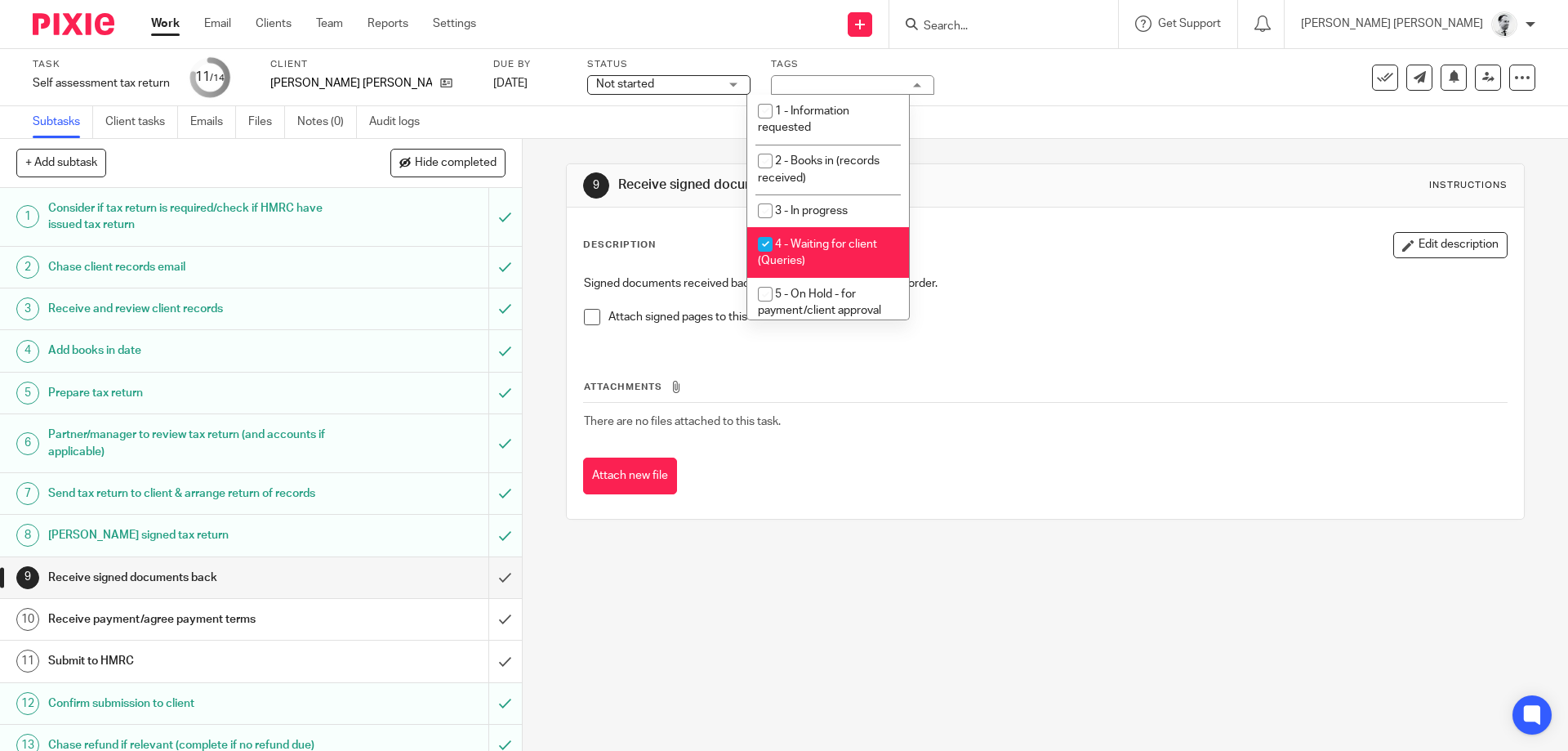
click at [840, 252] on li "4 - Waiting for client (Queries)" at bounding box center [827, 252] width 161 height 50
checkbox input "false"
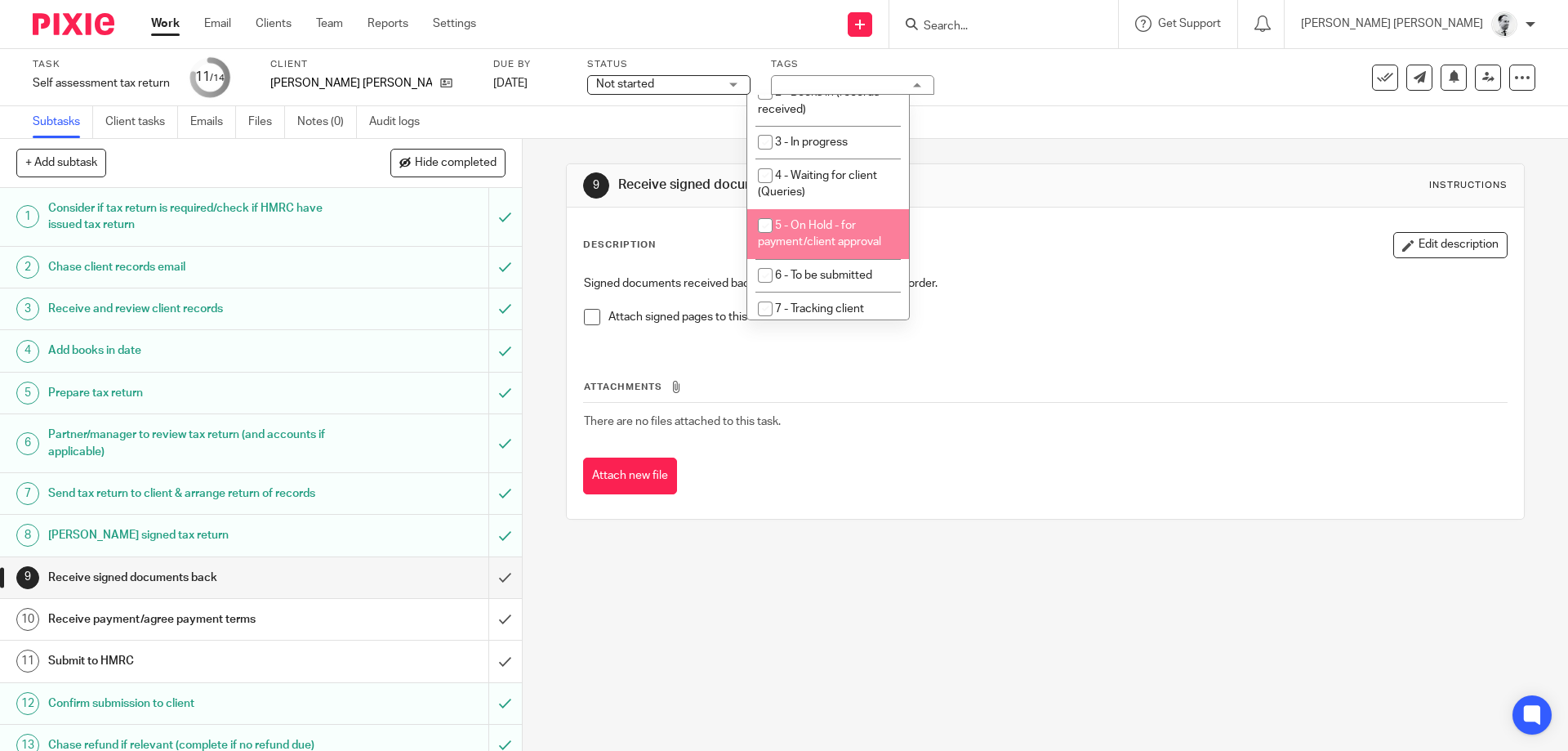
click at [843, 225] on span "5 - On Hold - for payment/client approval" at bounding box center [820, 233] width 123 height 29
checkbox input "true"
click at [1047, 302] on p at bounding box center [1045, 299] width 922 height 17
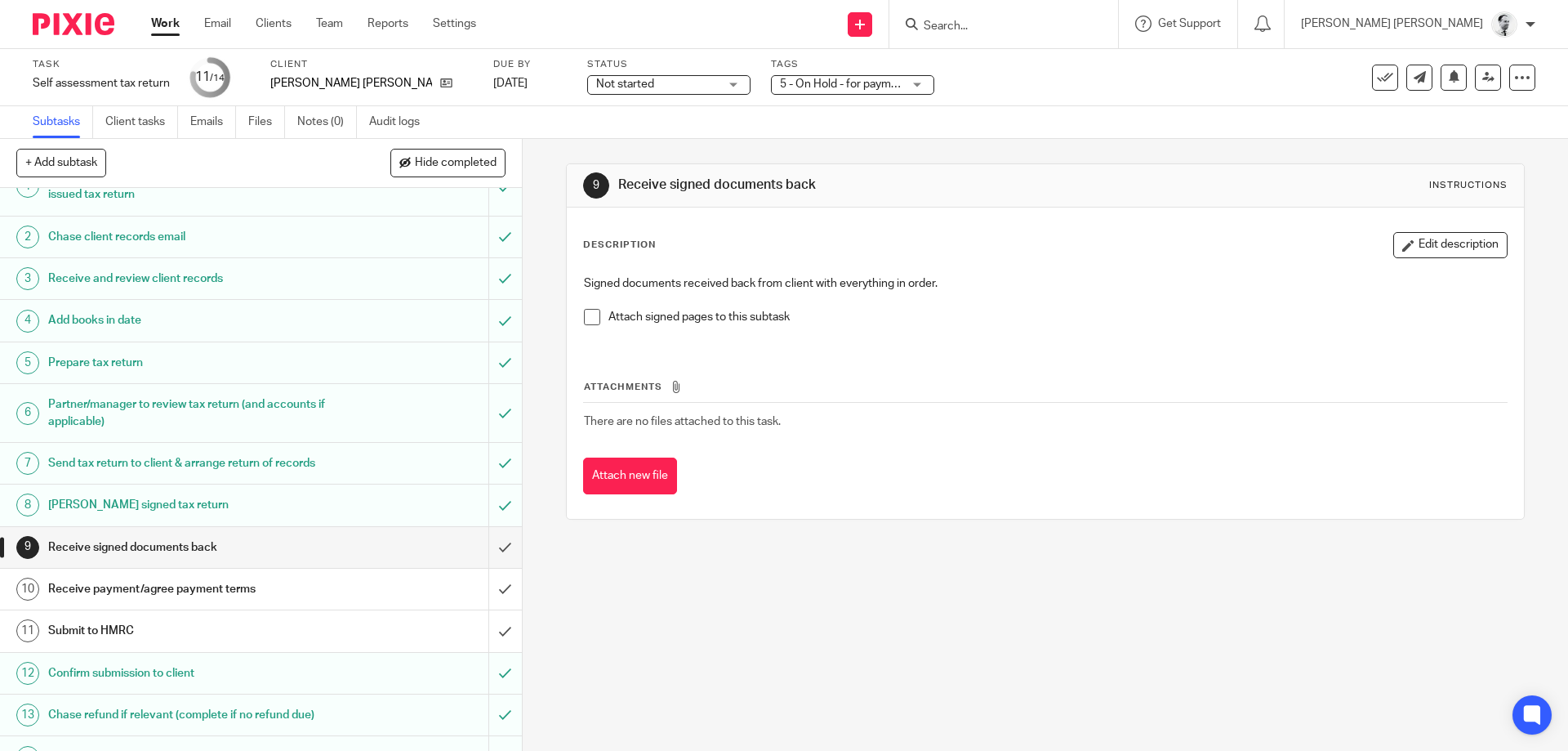
scroll to position [58, 0]
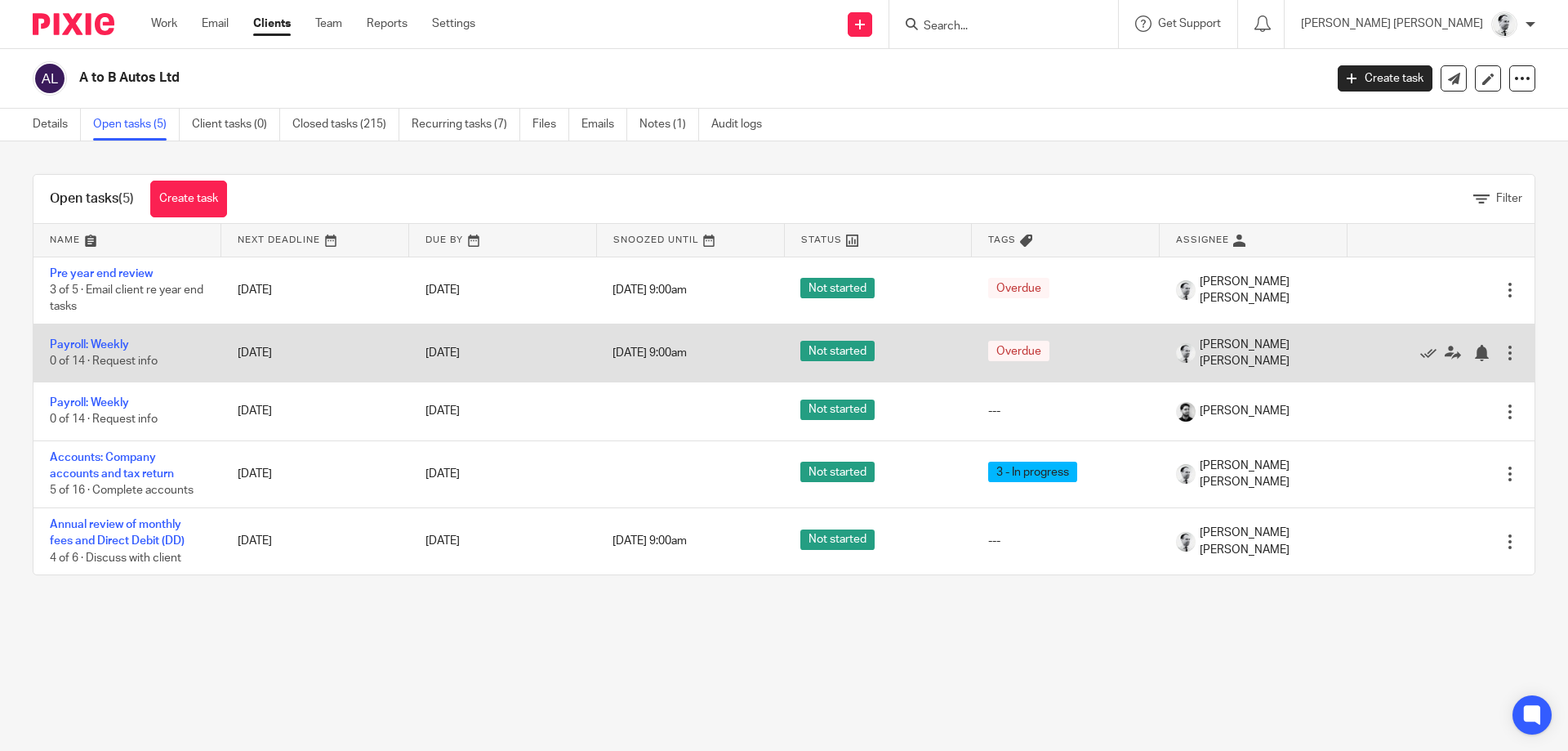
click at [1507, 356] on div at bounding box center [1510, 353] width 17 height 17
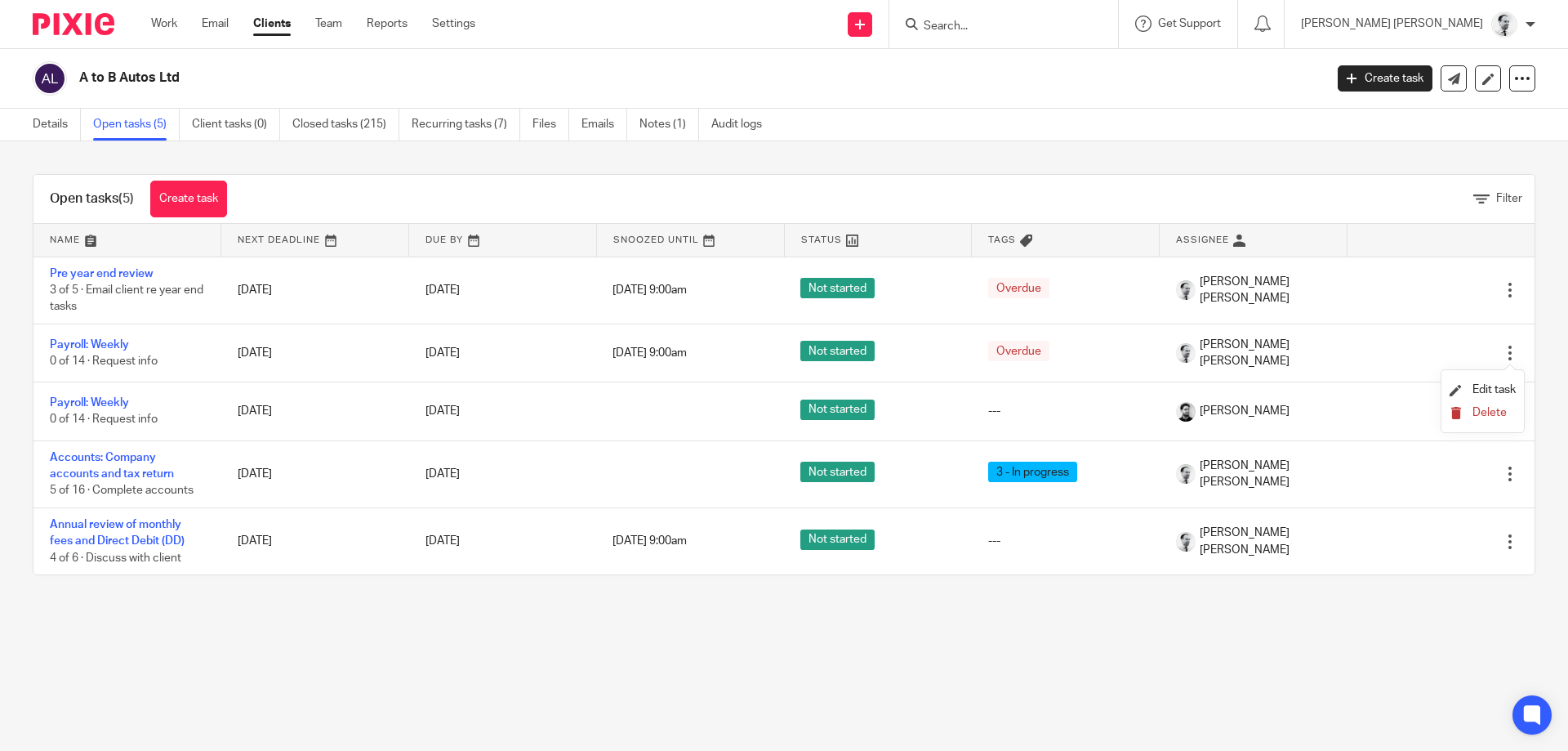
click at [1471, 417] on button "Delete" at bounding box center [1482, 413] width 66 height 13
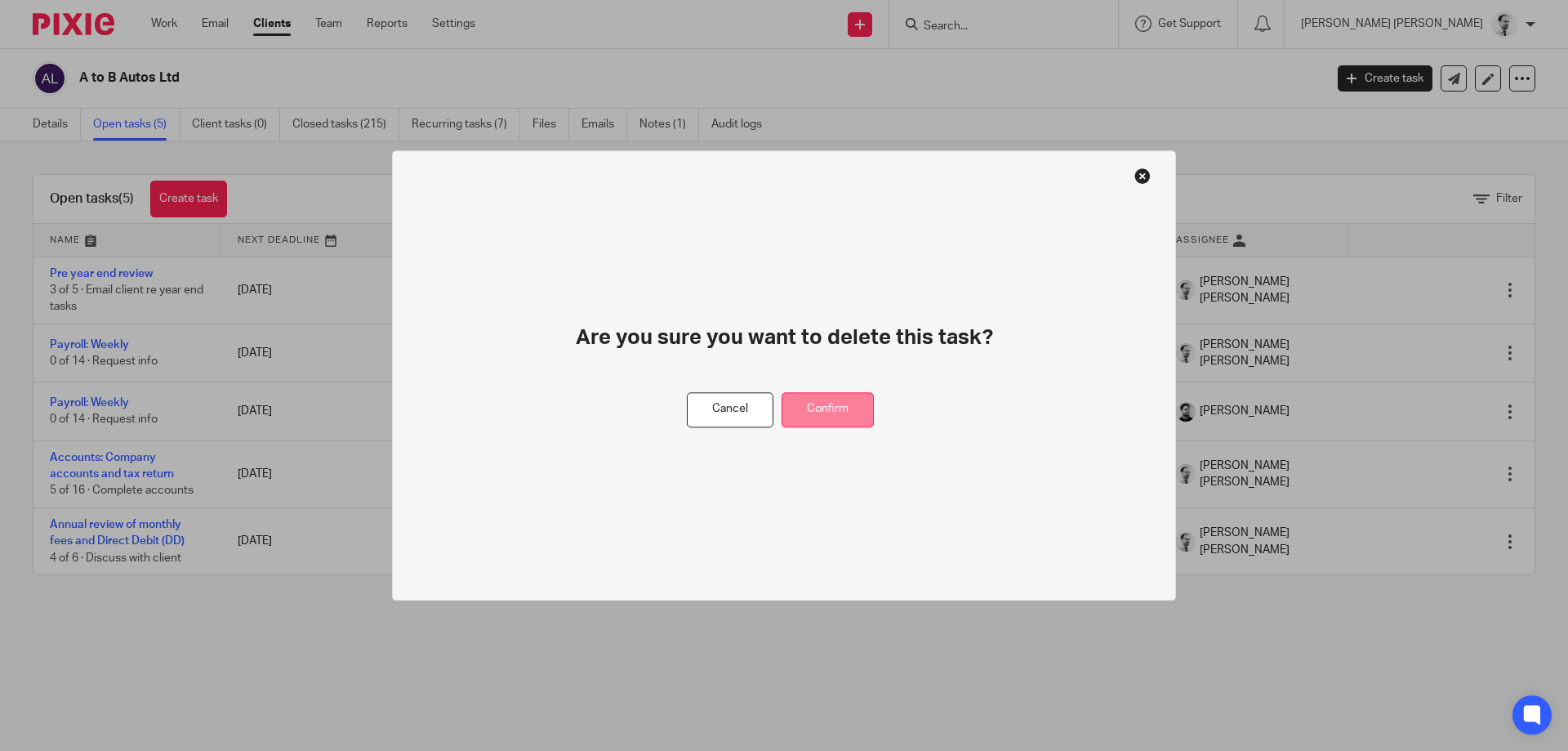
click at [855, 409] on button "Confirm" at bounding box center [827, 409] width 92 height 35
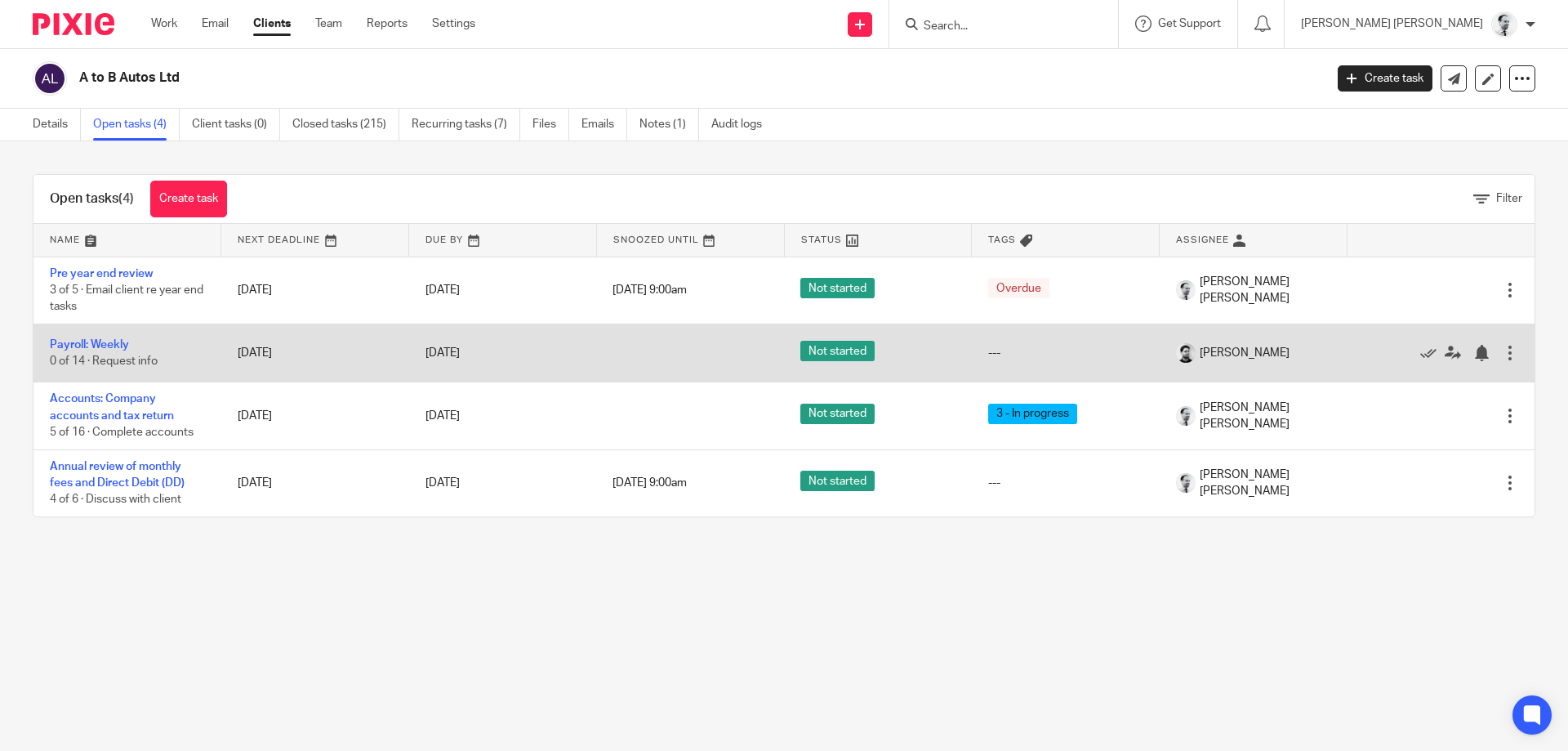
click at [1507, 352] on div at bounding box center [1510, 353] width 17 height 17
click at [1453, 352] on icon at bounding box center [1453, 353] width 17 height 17
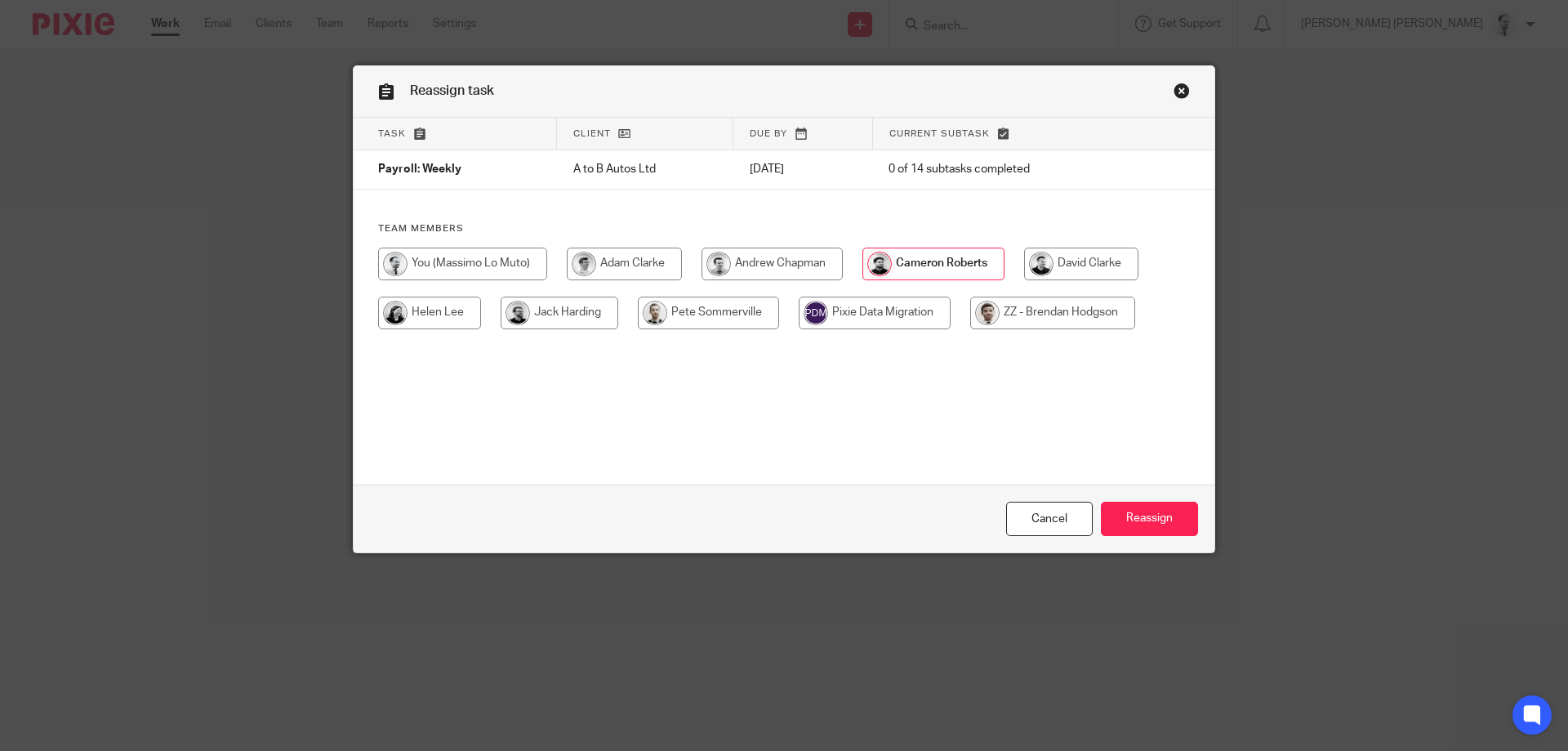
click at [847, 312] on input "radio" at bounding box center [874, 312] width 152 height 32
radio input "true"
click at [472, 261] on input "radio" at bounding box center [462, 264] width 169 height 32
radio input "true"
click at [1100, 510] on div "Cancel Reassign" at bounding box center [784, 519] width 860 height 68
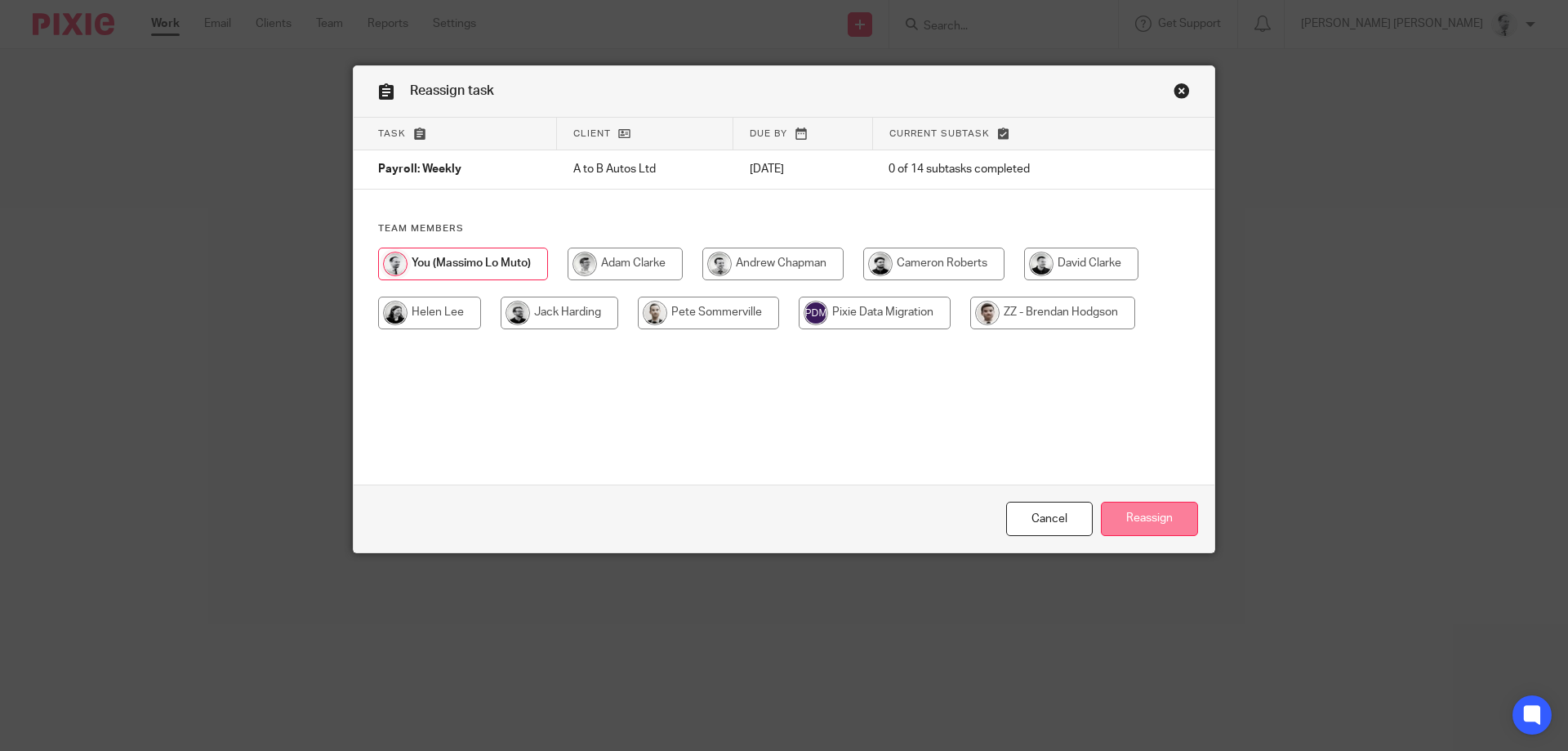
click at [1136, 524] on input "Reassign" at bounding box center [1149, 519] width 97 height 35
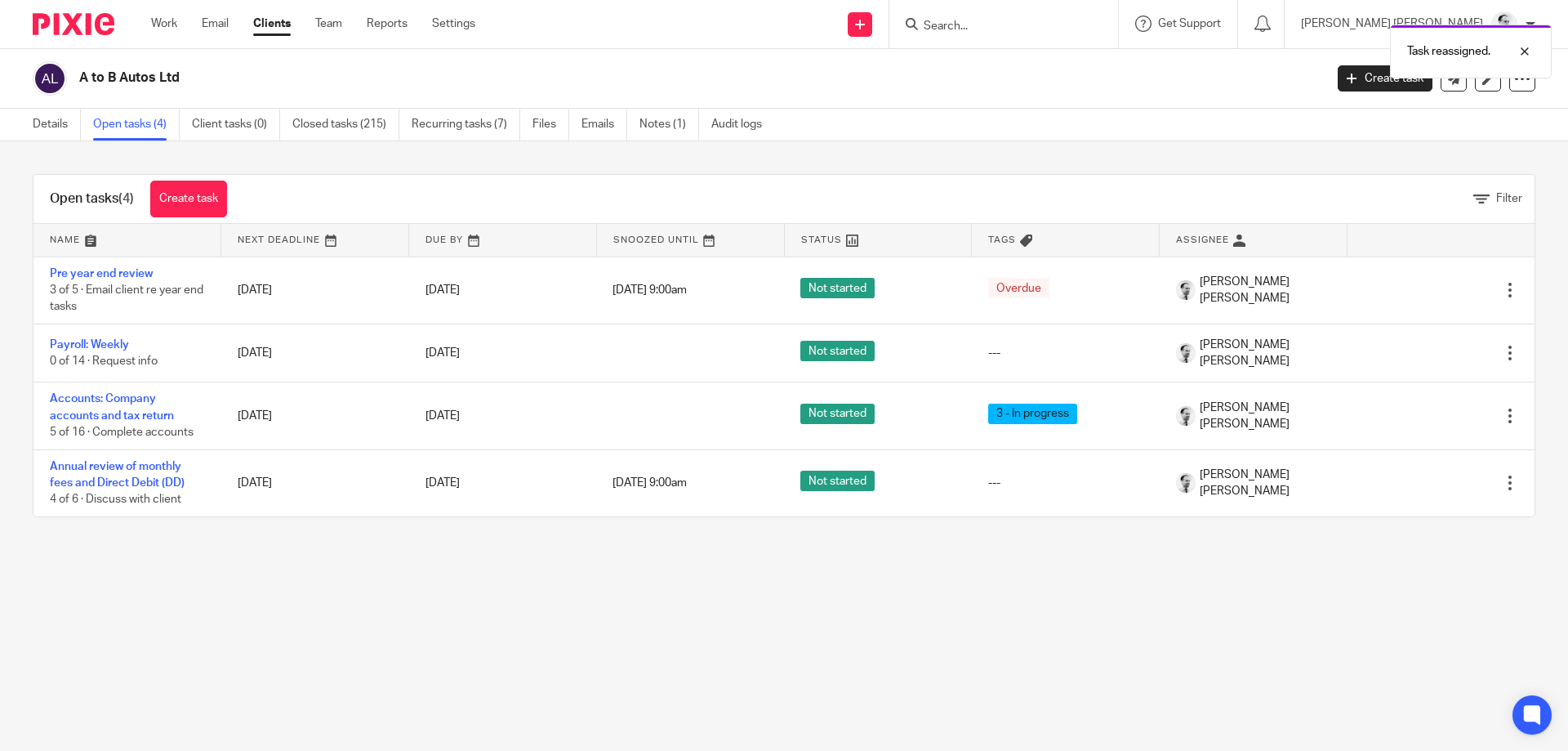
click at [180, 14] on div "Work Email Clients Team Reports Settings Work Email Clients Team Reports Settin…" at bounding box center [317, 24] width 365 height 48
click at [170, 25] on link "Work" at bounding box center [164, 24] width 26 height 17
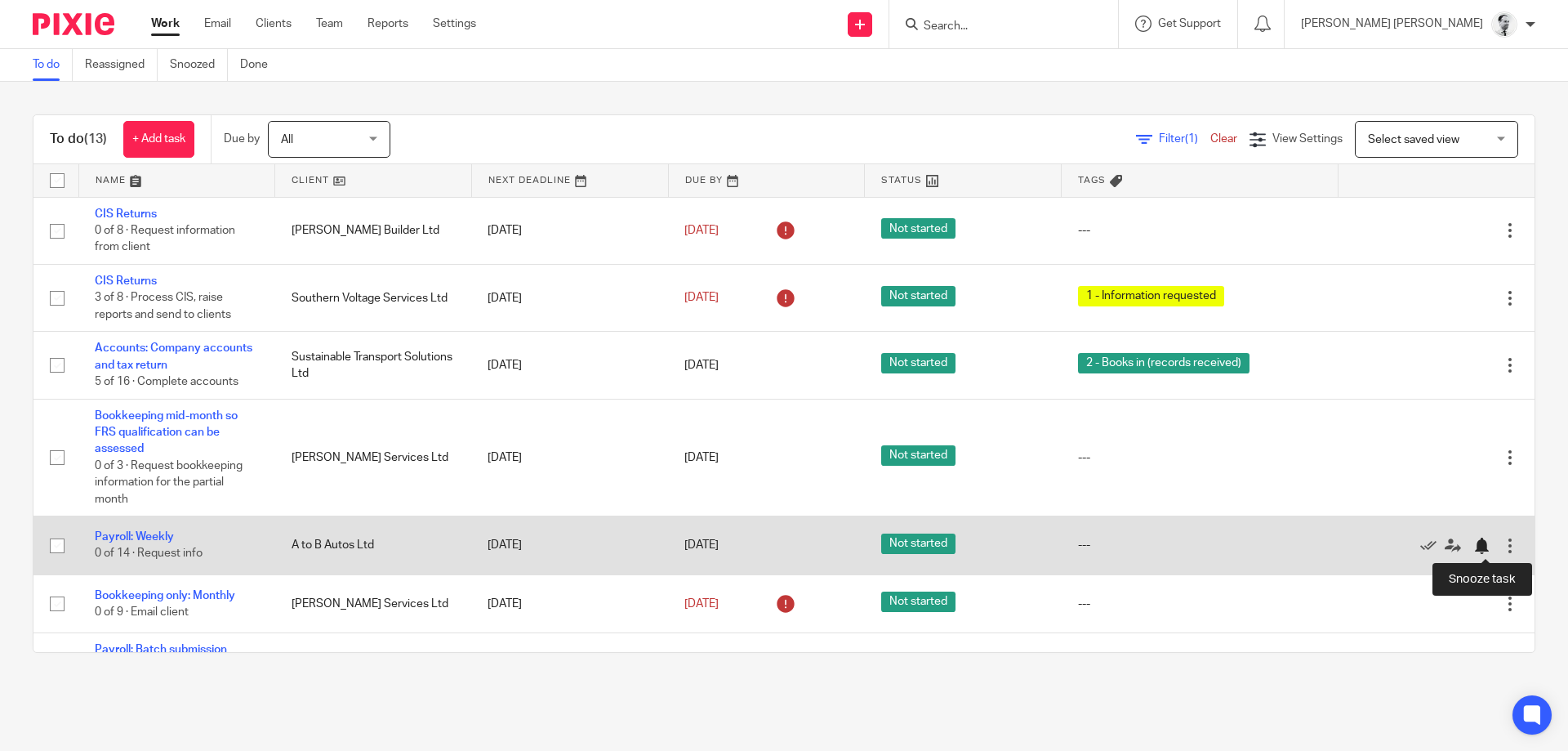
click at [1487, 545] on div at bounding box center [1481, 546] width 17 height 17
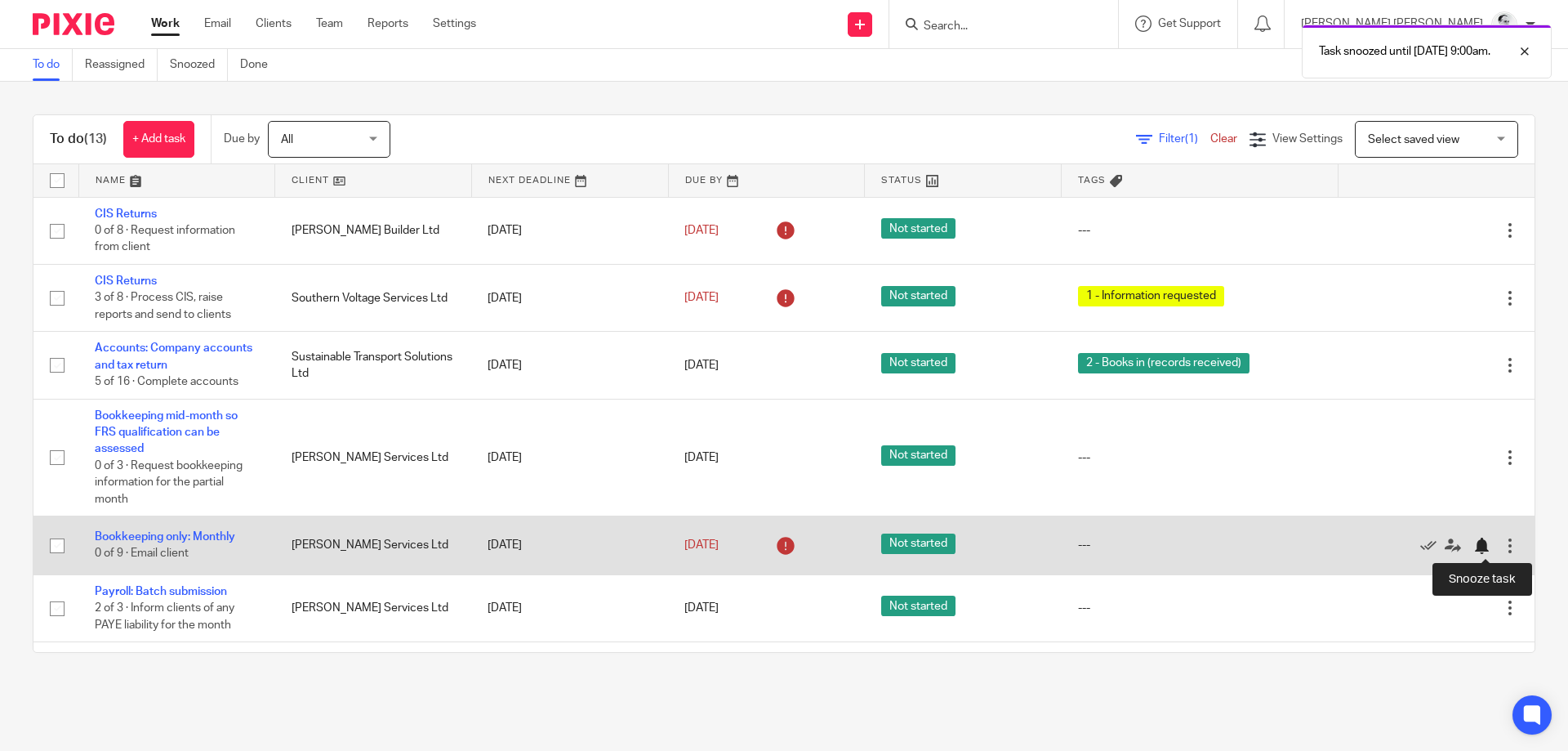
click at [1480, 547] on div at bounding box center [1481, 546] width 17 height 17
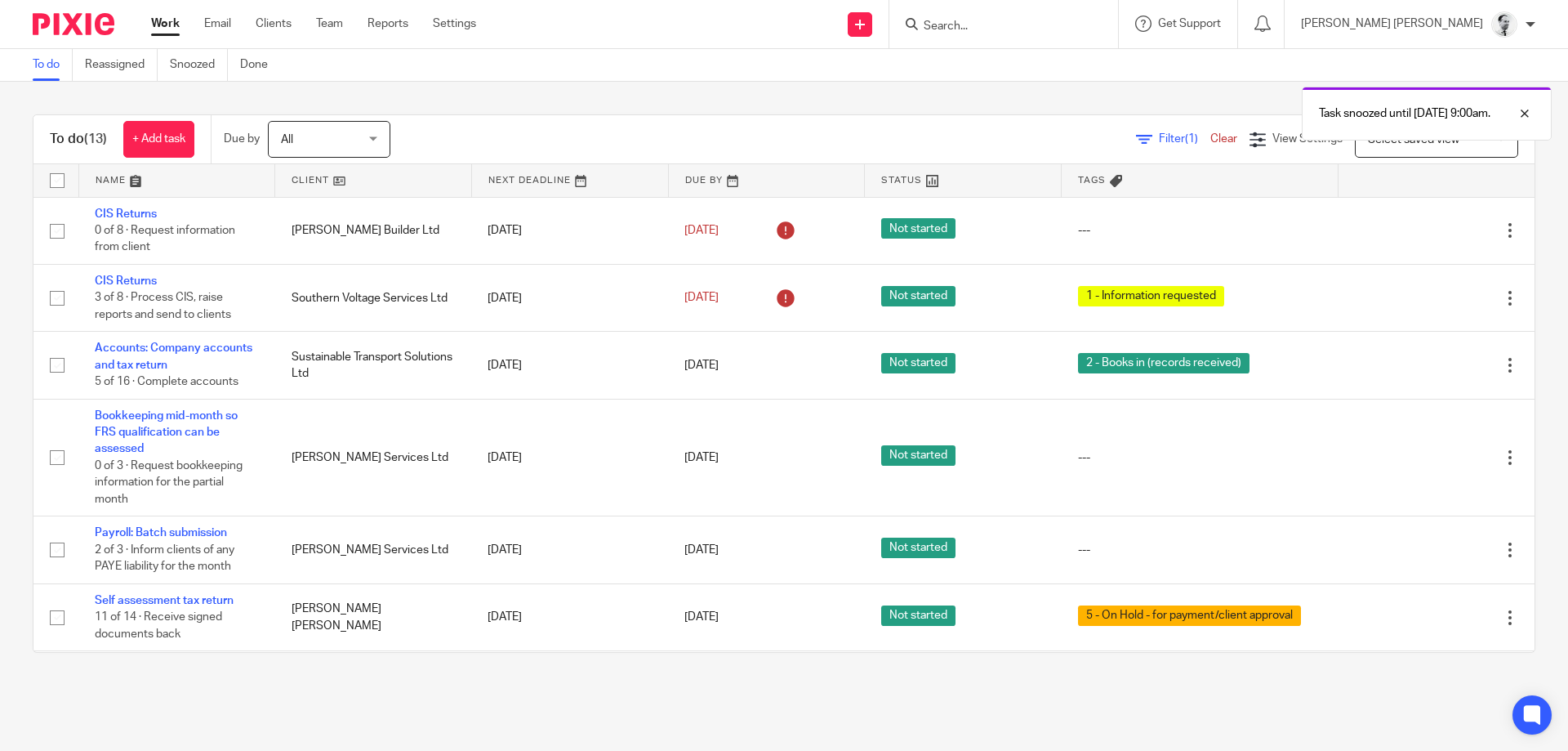
scroll to position [389, 0]
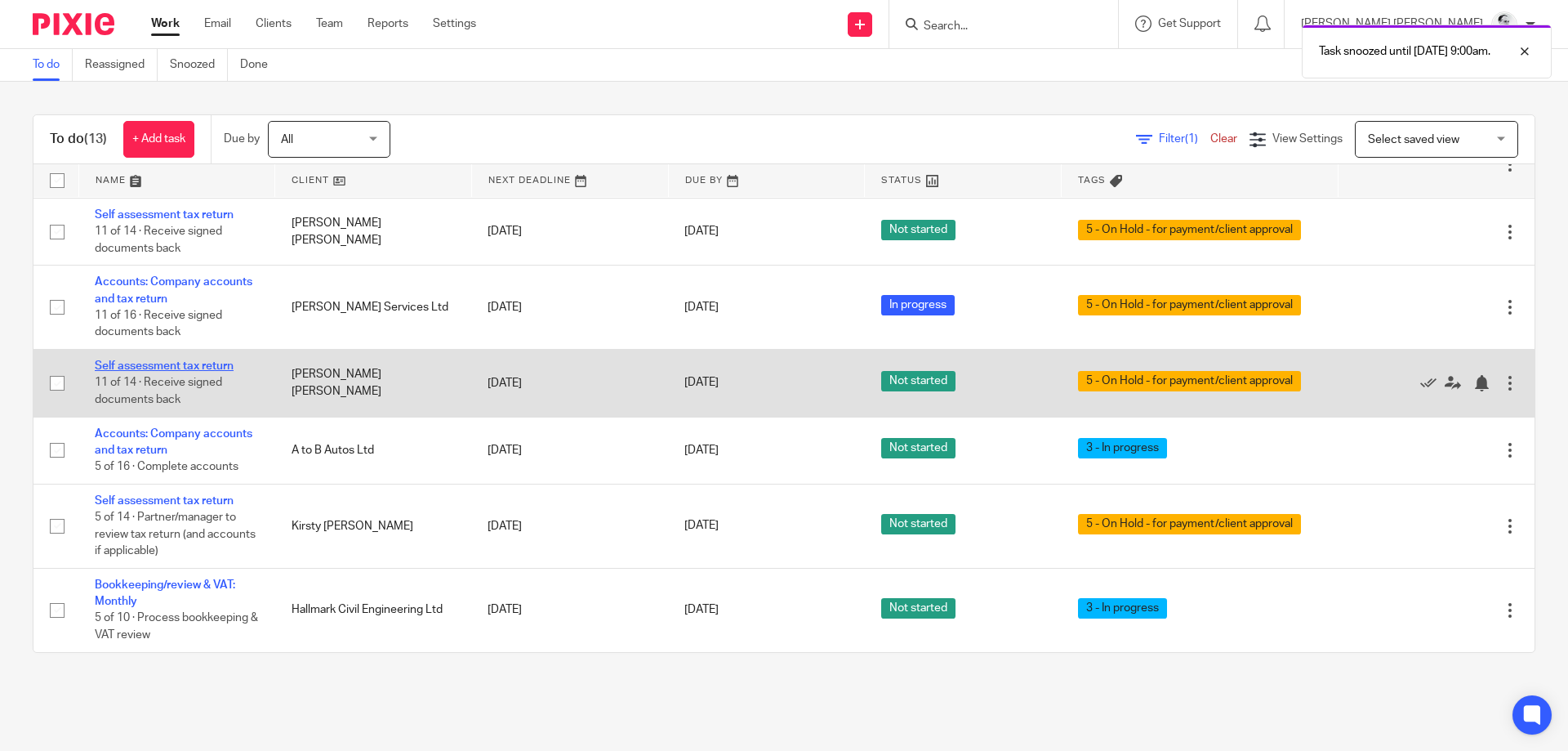
click at [174, 367] on link "Self assessment tax return" at bounding box center [164, 366] width 139 height 11
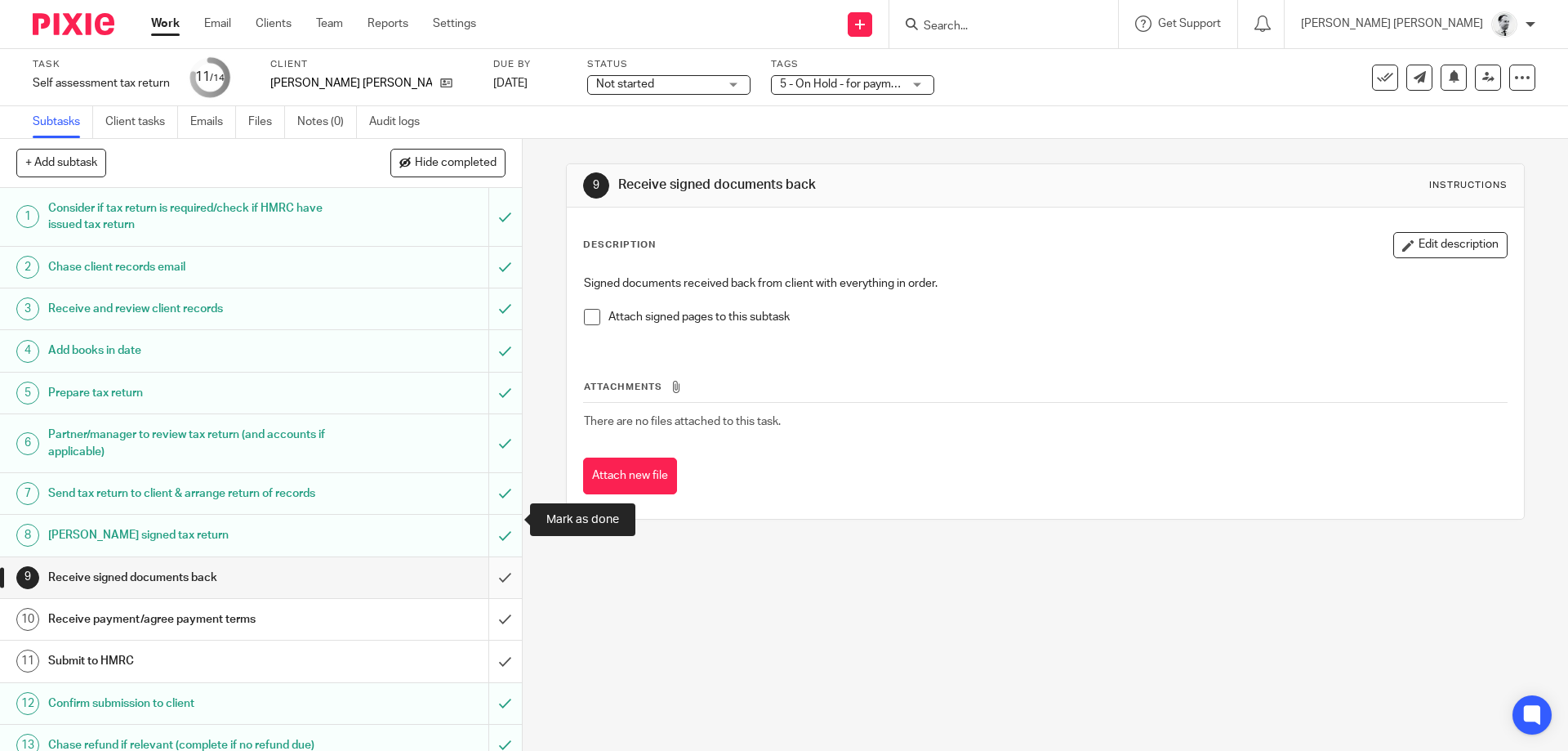
click at [501, 557] on input "submit" at bounding box center [261, 577] width 521 height 41
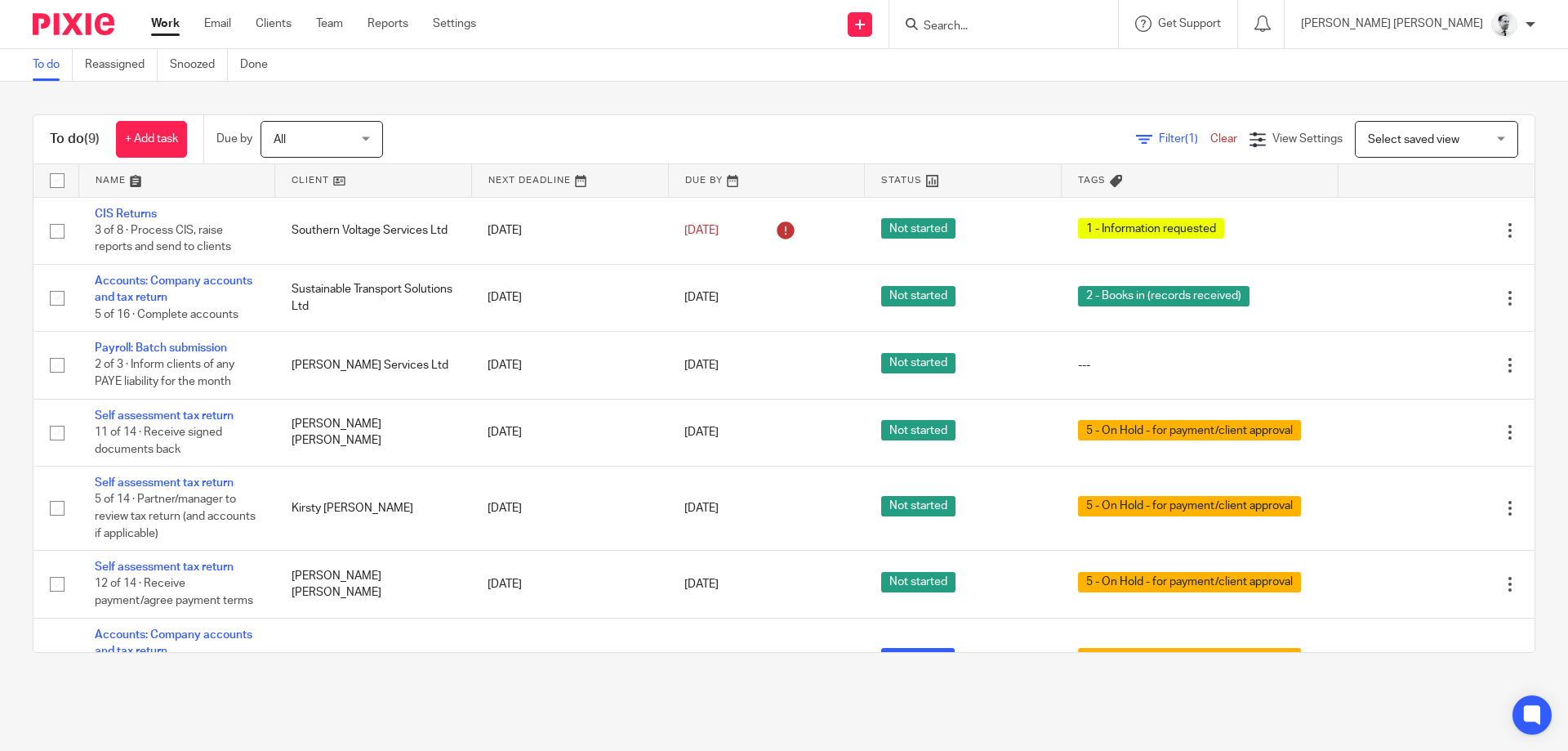
click at [1051, 32] on input "Search" at bounding box center [996, 27] width 147 height 15
type input "y"
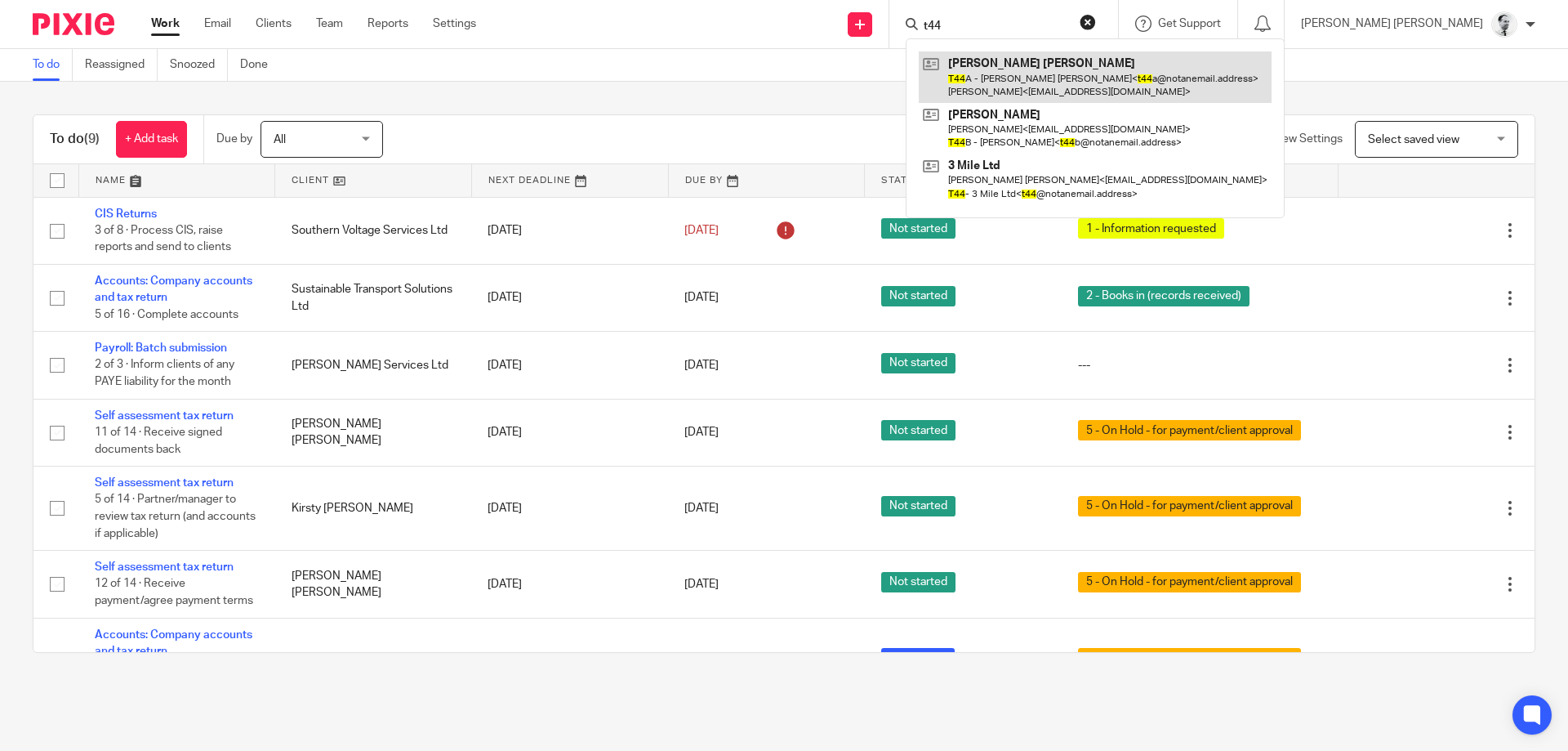
type input "t44"
click at [1090, 75] on link at bounding box center [1094, 76] width 353 height 51
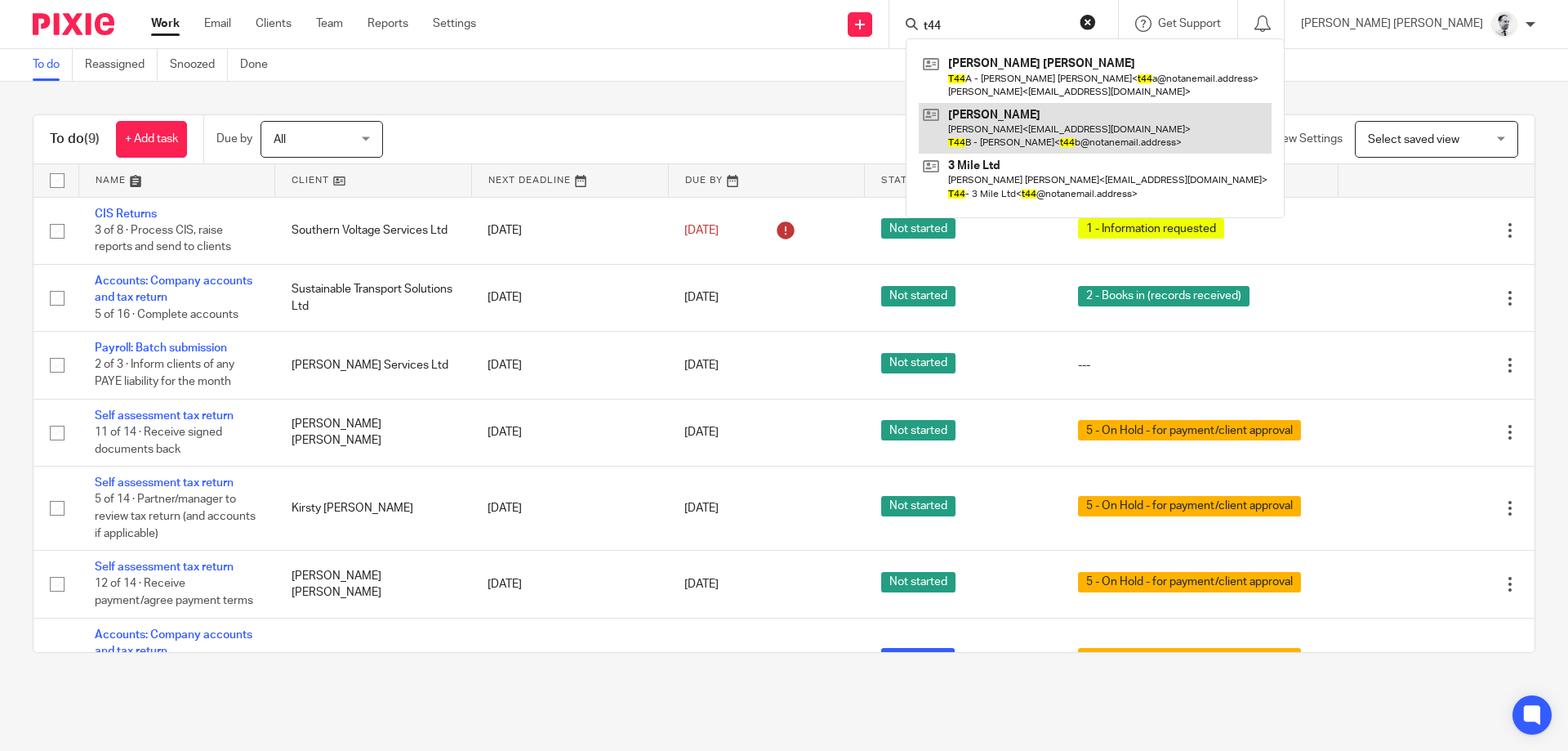
click at [1093, 106] on link at bounding box center [1094, 128] width 353 height 51
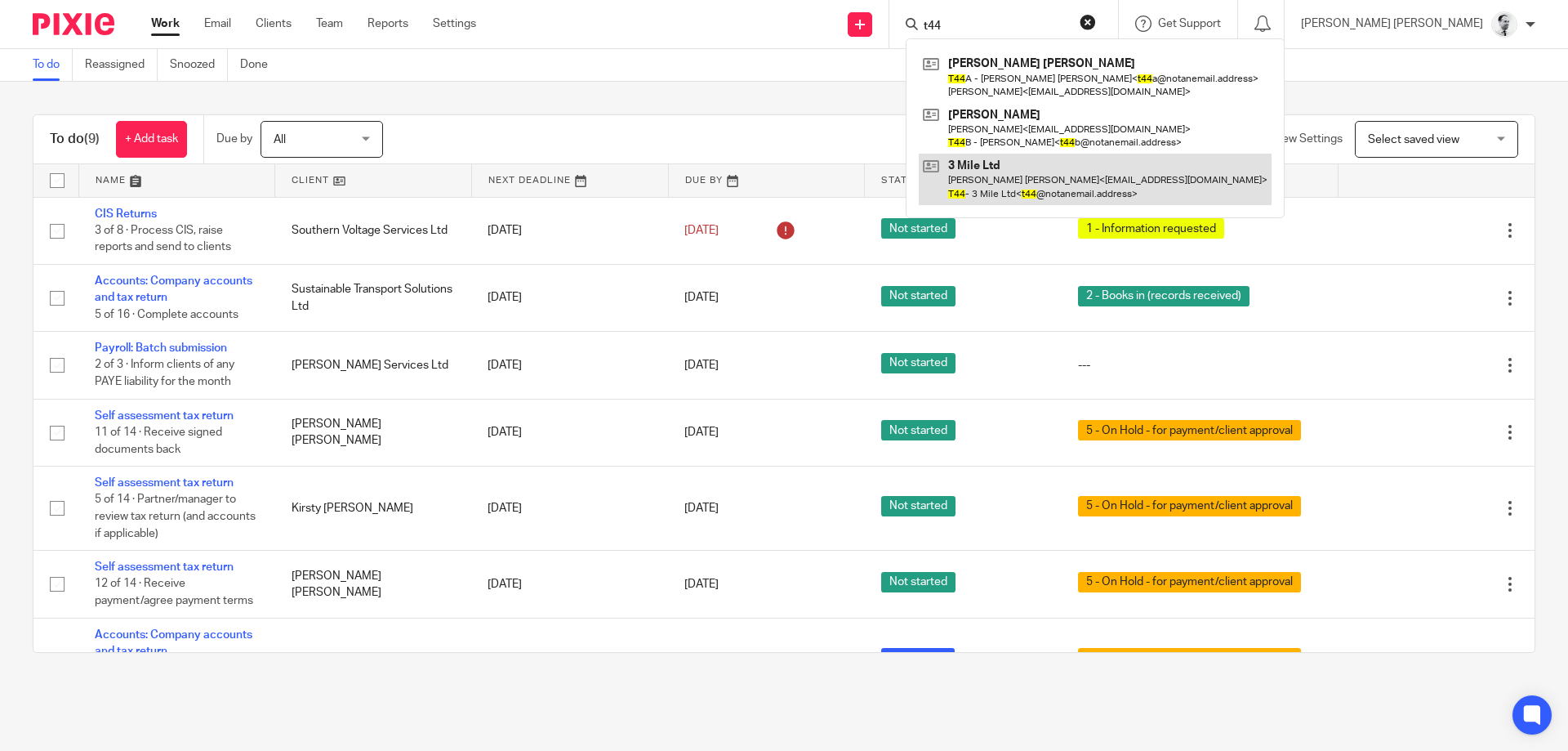
click at [1112, 169] on link at bounding box center [1094, 179] width 353 height 51
